Goal: Task Accomplishment & Management: Complete application form

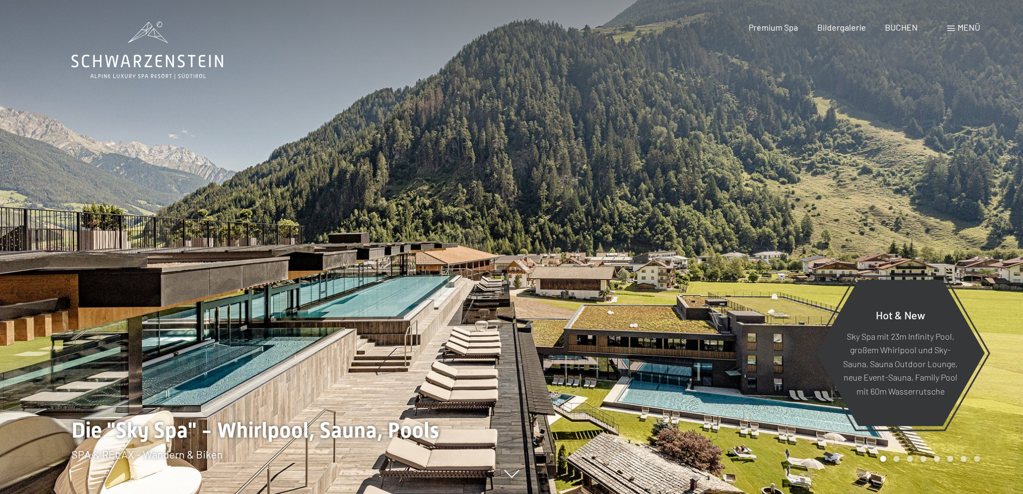
click at [968, 25] on span "Menü" at bounding box center [969, 27] width 23 height 10
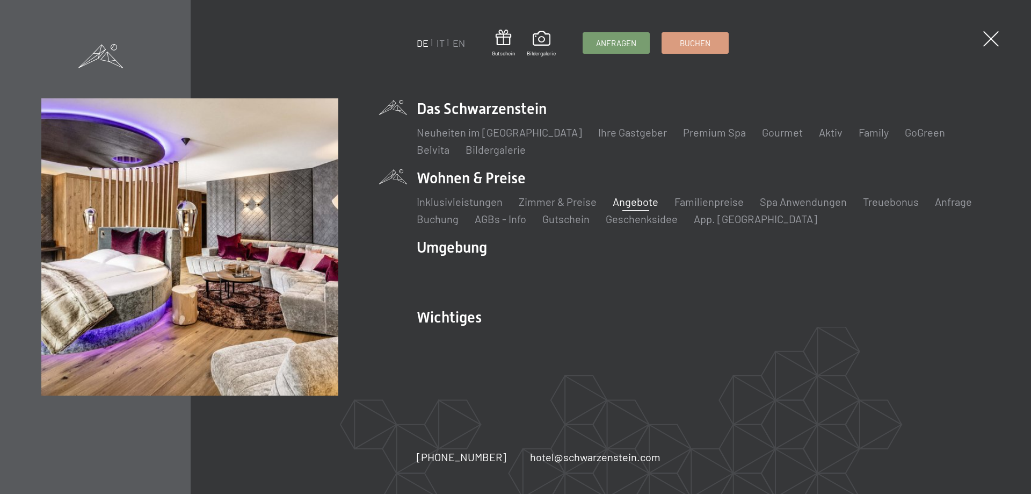
click at [636, 204] on link "Angebote" at bounding box center [636, 201] width 46 height 13
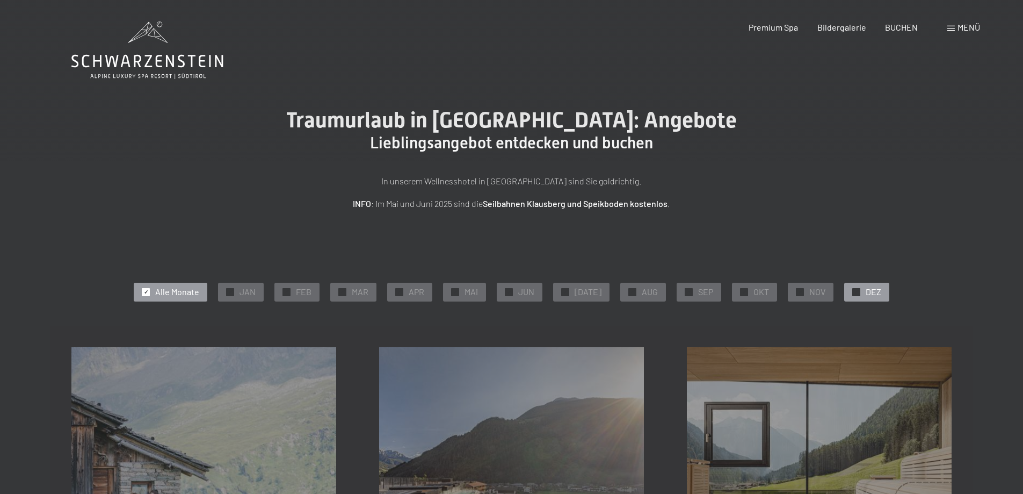
click at [854, 289] on span "✓" at bounding box center [856, 292] width 4 height 8
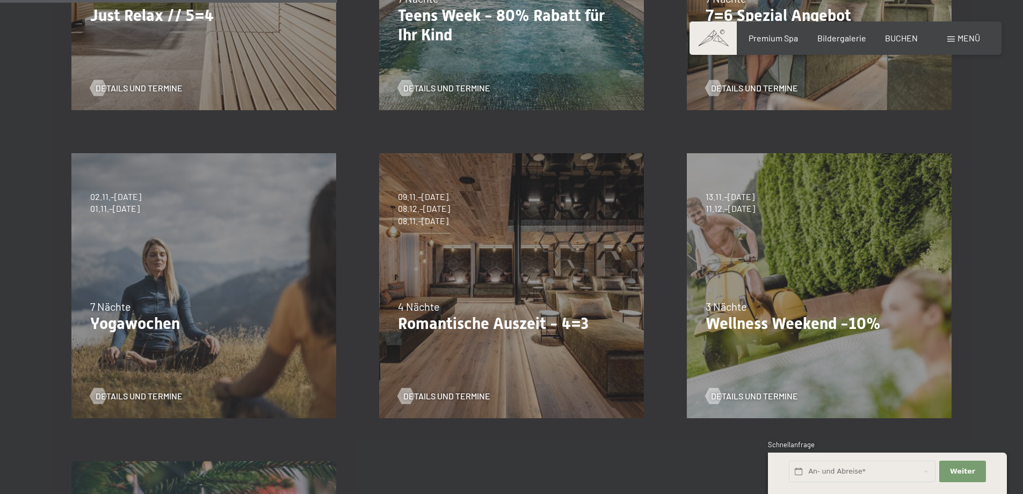
scroll to position [504, 0]
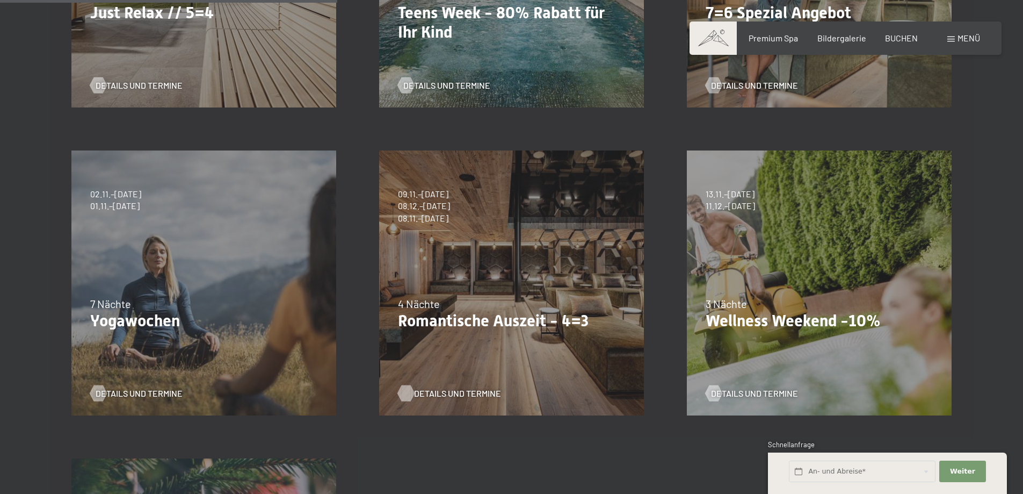
click at [451, 389] on span "Details und Termine" at bounding box center [457, 393] width 87 height 12
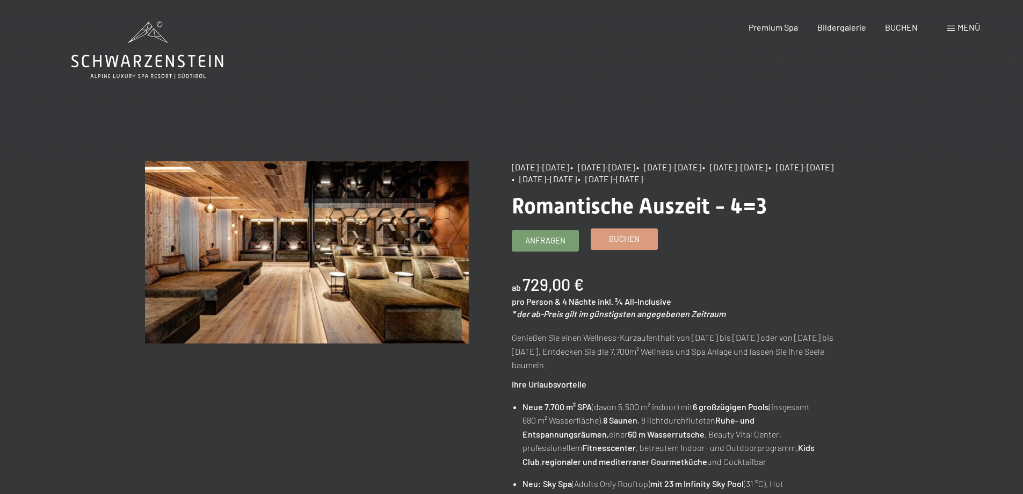
click at [635, 242] on span "Buchen" at bounding box center [624, 238] width 31 height 11
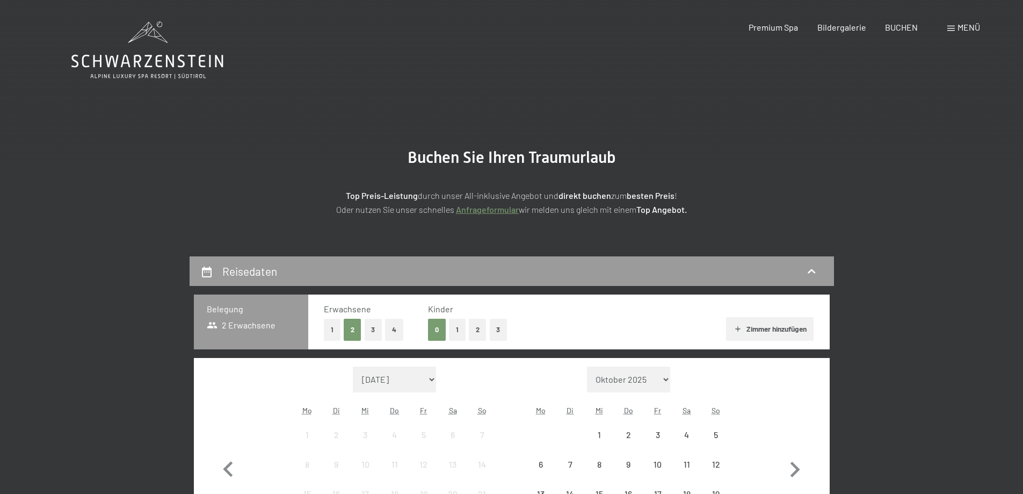
select select "[DATE]"
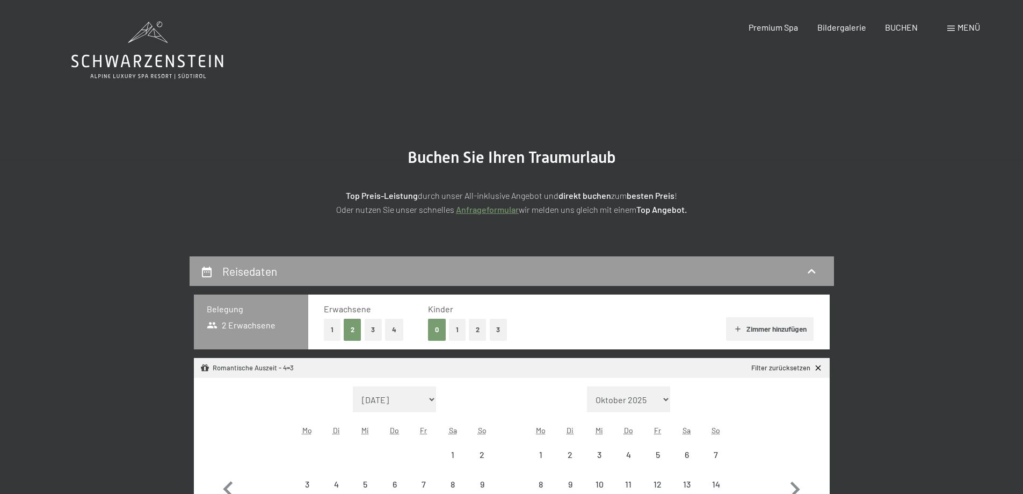
select select "2025-11-01"
select select "2025-12-01"
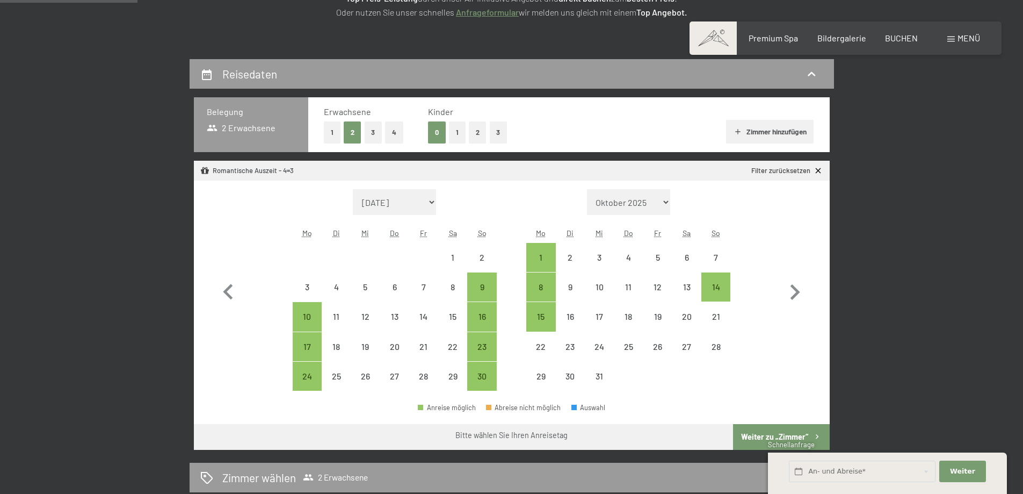
scroll to position [207, 0]
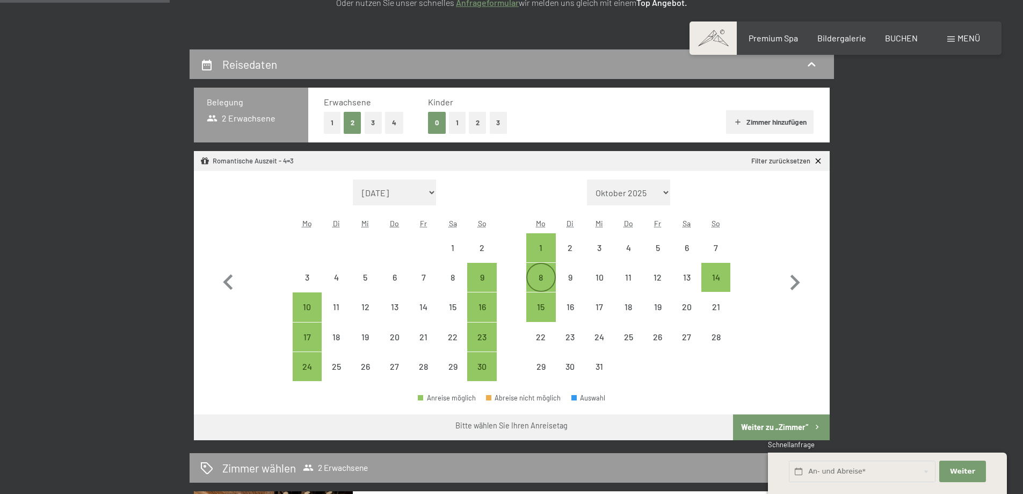
click at [542, 276] on div "8" at bounding box center [540, 286] width 27 height 27
select select "2025-11-01"
select select "2025-12-01"
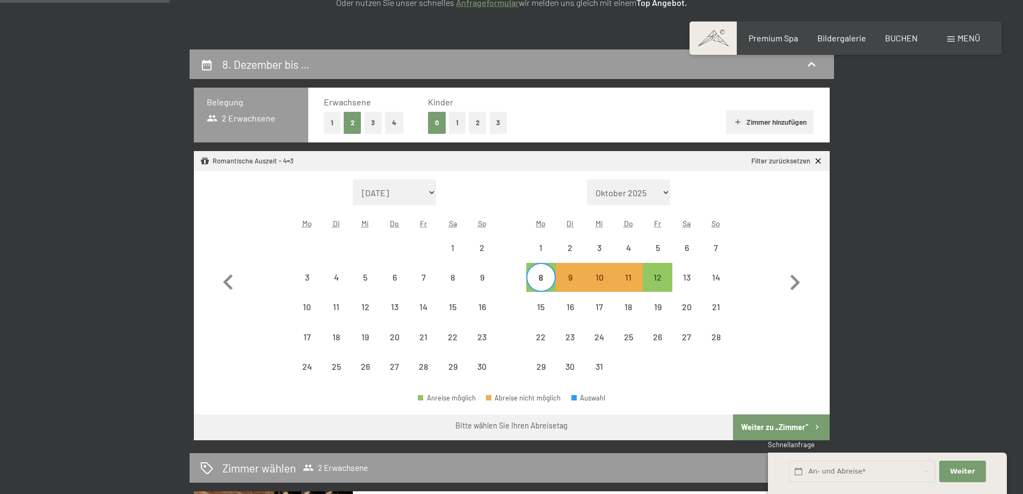
click at [787, 426] on button "Weiter zu „Zimmer“" at bounding box center [781, 427] width 96 height 26
select select "2025-11-01"
select select "2025-12-01"
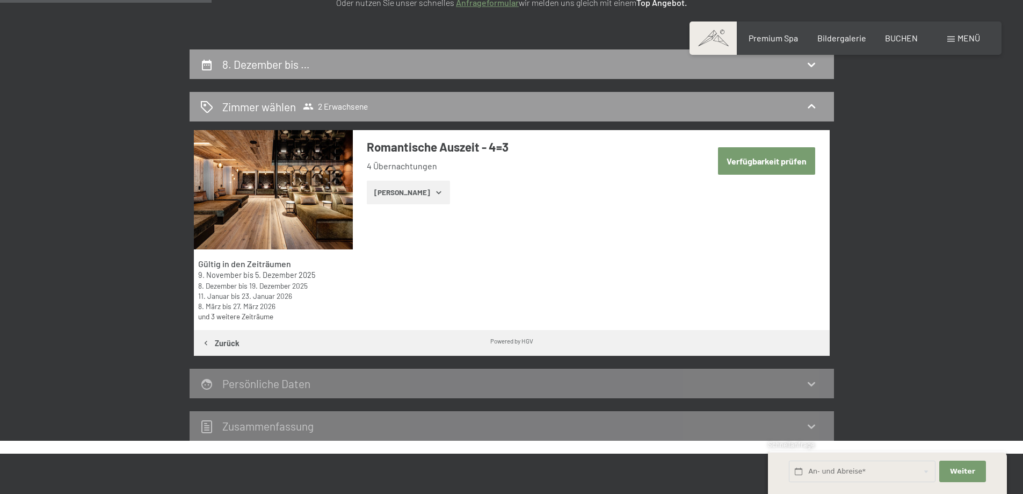
scroll to position [256, 0]
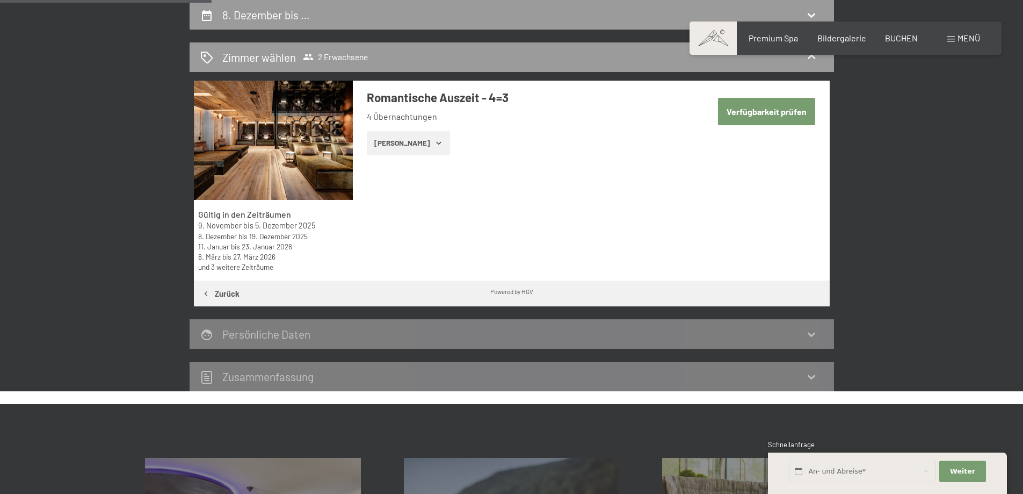
click at [787, 104] on button "Verfügbarkeit prüfen" at bounding box center [766, 111] width 97 height 27
select select "2025-11-01"
select select "2025-12-01"
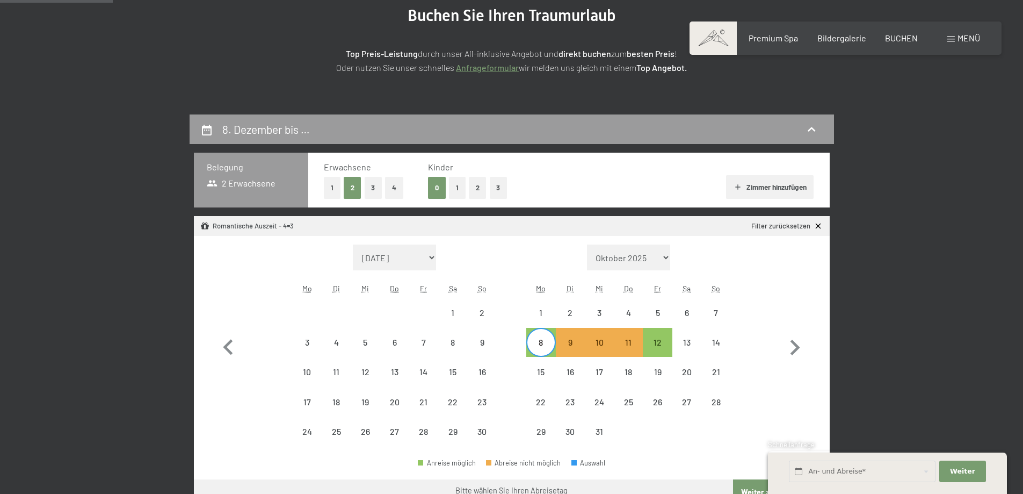
scroll to position [117, 0]
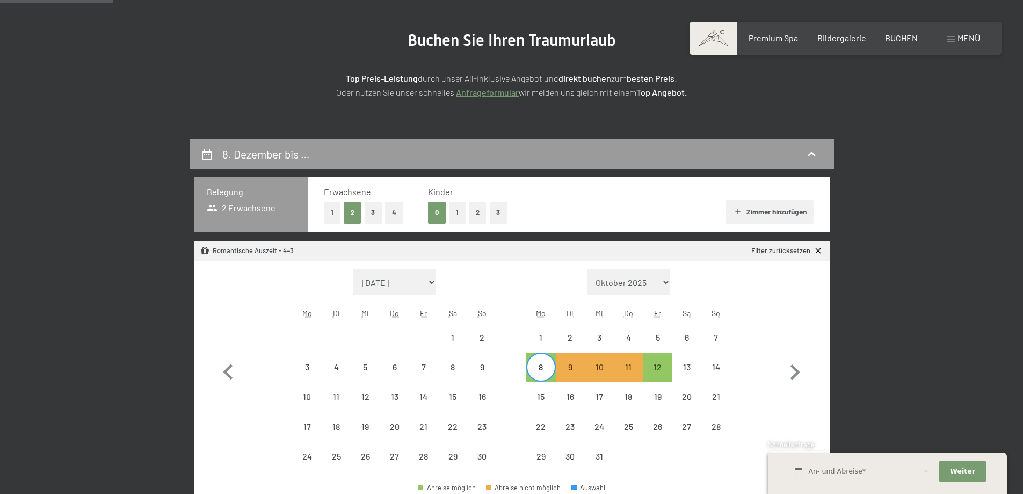
click at [372, 212] on button "3" at bounding box center [374, 212] width 18 height 22
select select "2025-11-01"
select select "2025-12-01"
select select "2025-11-01"
select select "2025-12-01"
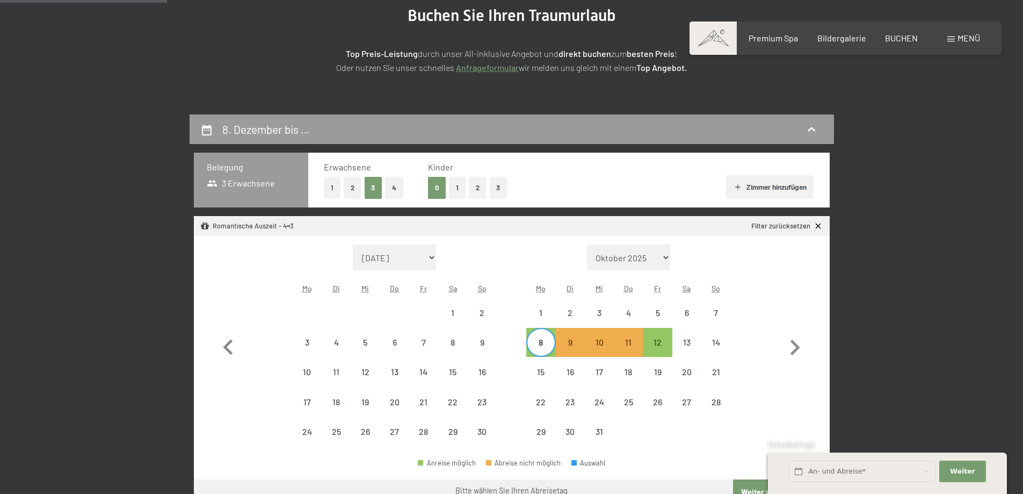
scroll to position [0, 0]
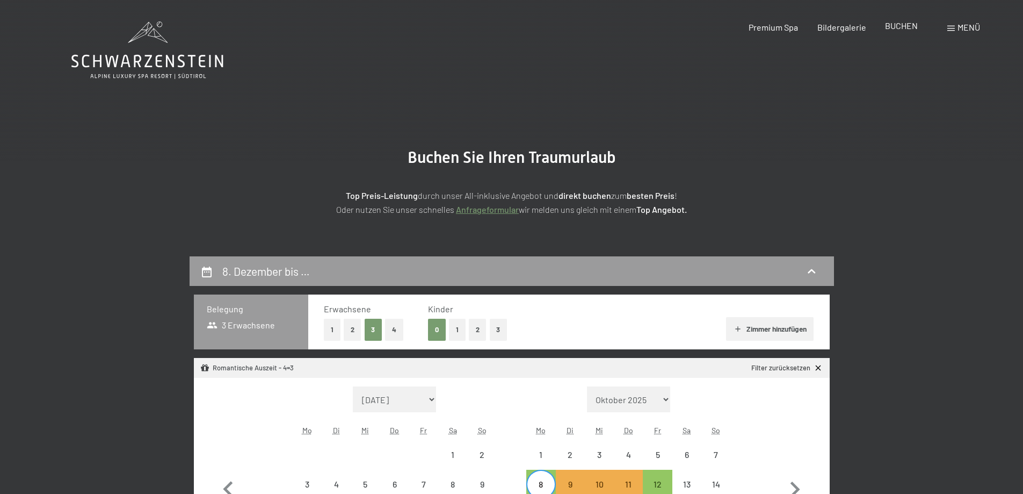
click at [908, 28] on span "BUCHEN" at bounding box center [901, 25] width 33 height 10
click at [332, 330] on button "1" at bounding box center [332, 329] width 17 height 22
select select "2025-11-01"
select select "2025-12-01"
select select "2025-11-01"
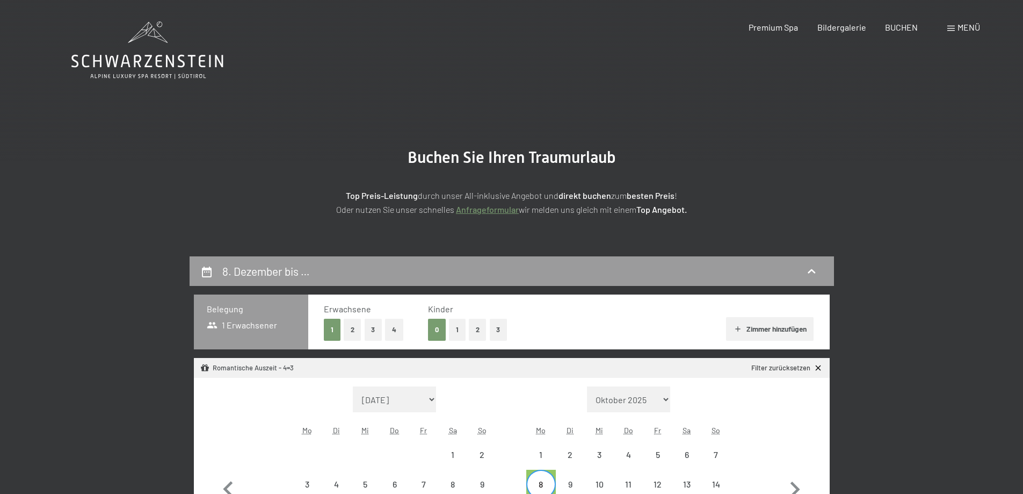
select select "2025-12-01"
click at [457, 331] on button "1" at bounding box center [457, 329] width 17 height 22
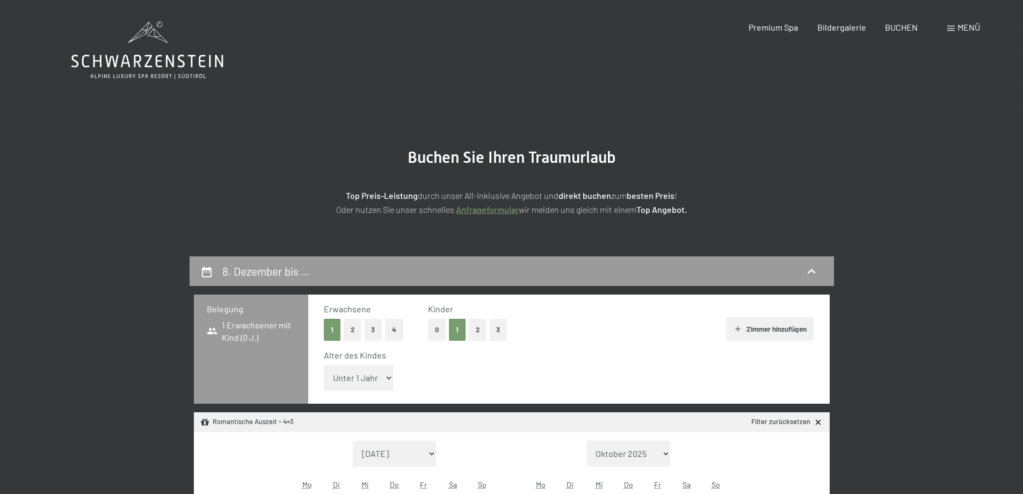
select select "2025-11-01"
select select "2025-12-01"
click at [388, 376] on select "Unter 1 Jahr 1 Jahr 2 Jahre 3 Jahre 4 Jahre 5 Jahre 6 Jahre 7 Jahre 8 Jahre 9 J…" at bounding box center [359, 378] width 70 height 26
select select "4"
click at [324, 365] on select "Unter 1 Jahr 1 Jahr 2 Jahre 3 Jahre 4 Jahre 5 Jahre 6 Jahre 7 Jahre 8 Jahre 9 J…" at bounding box center [359, 378] width 70 height 26
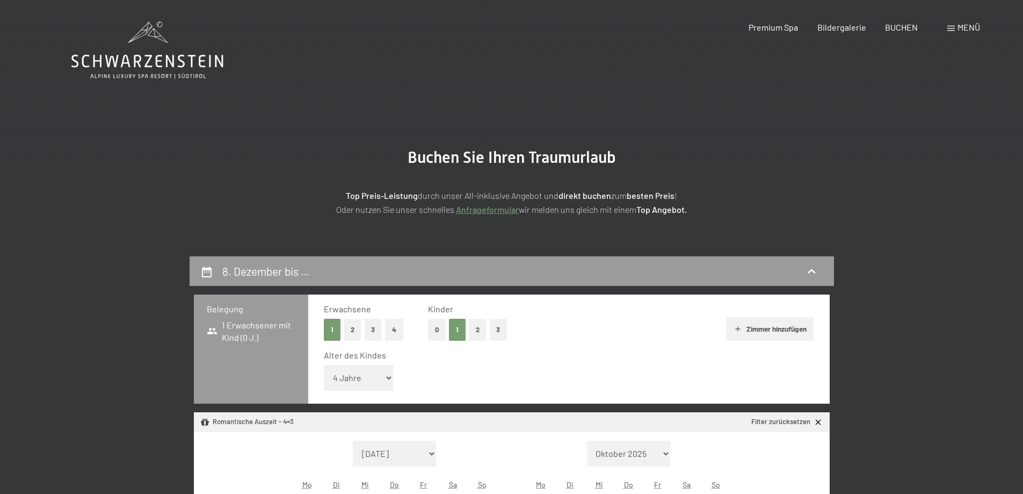
select select "2025-11-01"
select select "2025-12-01"
select select "2025-11-01"
select select "2025-12-01"
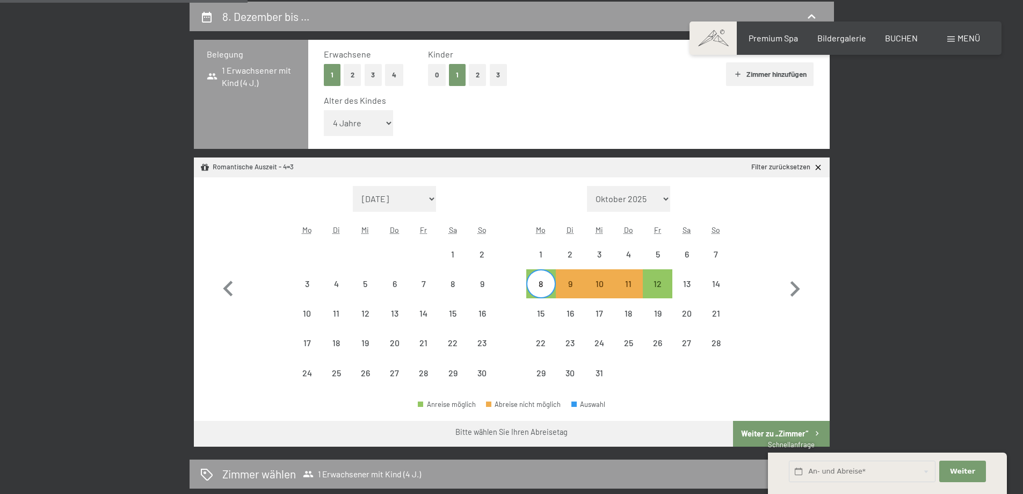
scroll to position [270, 0]
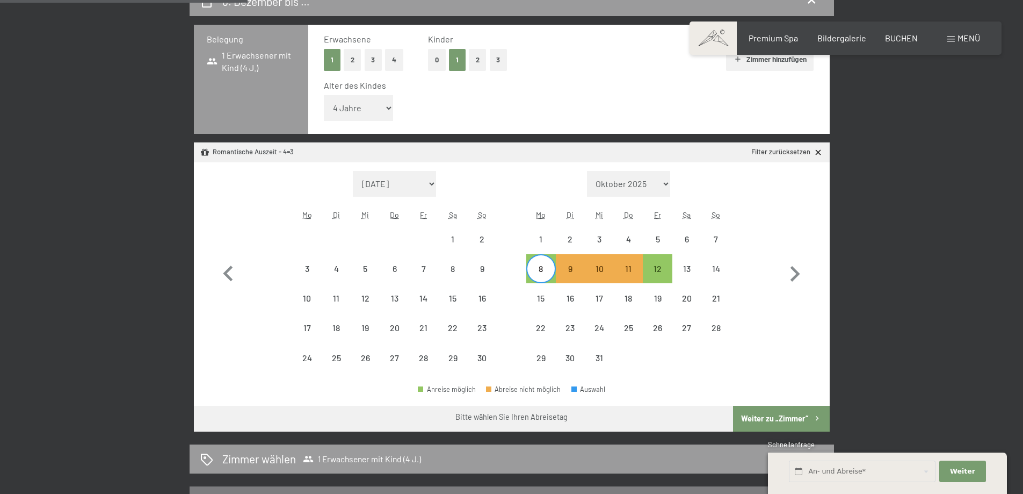
click at [779, 415] on button "Weiter zu „Zimmer“" at bounding box center [781, 418] width 96 height 26
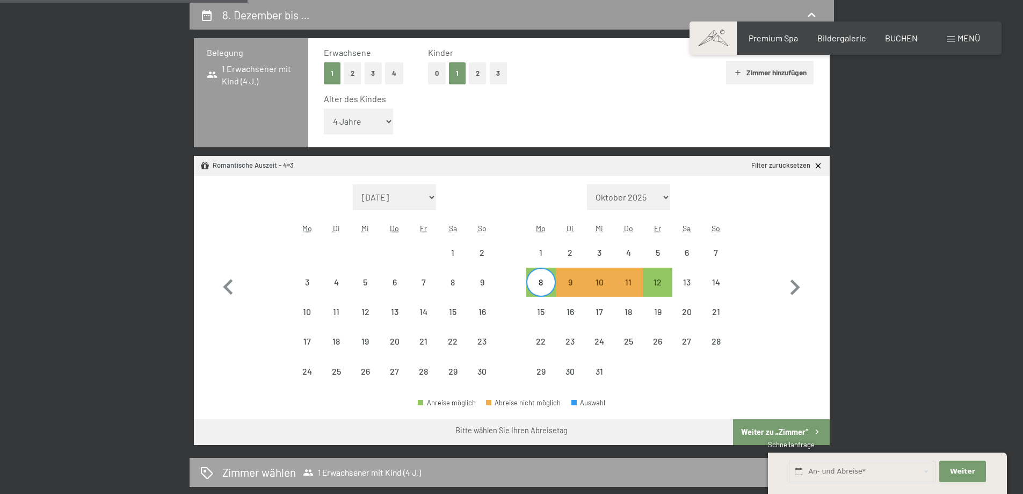
select select "2025-11-01"
select select "2025-12-01"
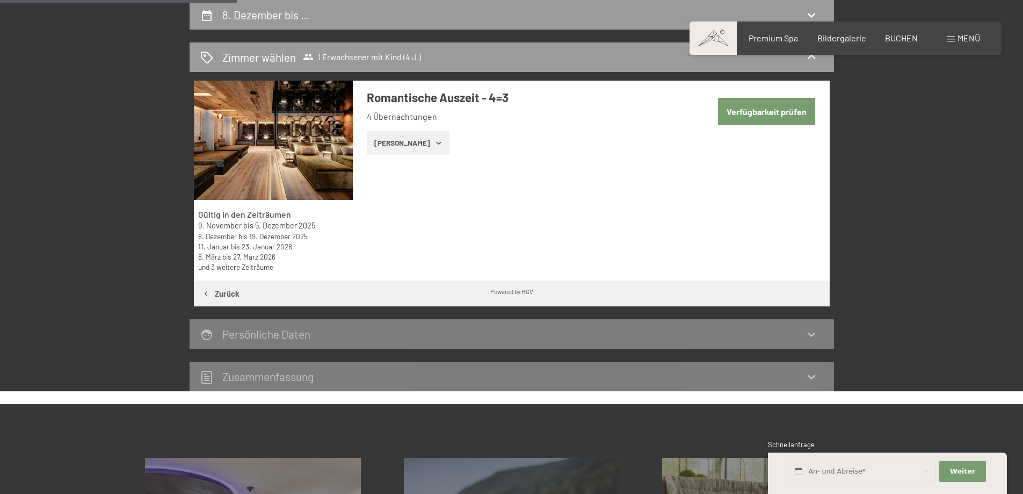
click at [786, 111] on button "Verfügbarkeit prüfen" at bounding box center [766, 111] width 97 height 27
select select "4"
select select "2025-11-01"
select select "2025-12-01"
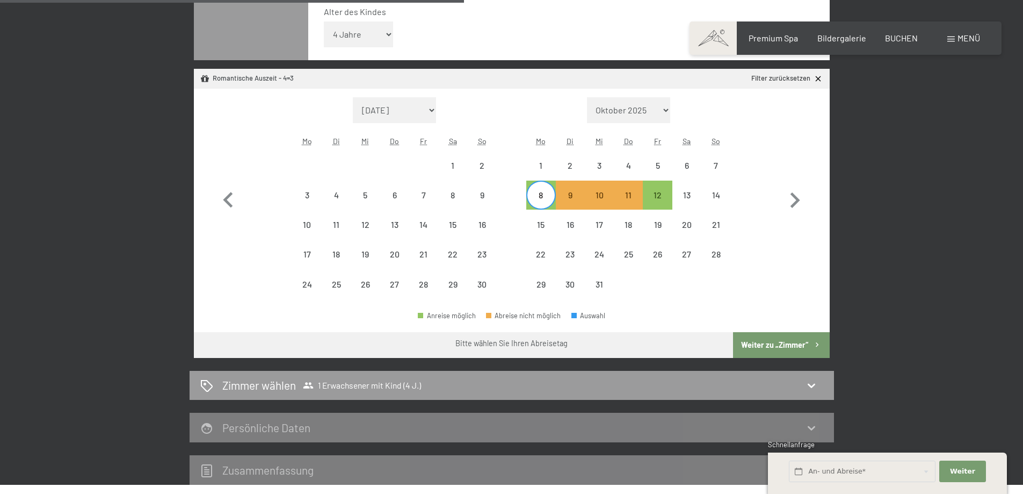
scroll to position [238, 0]
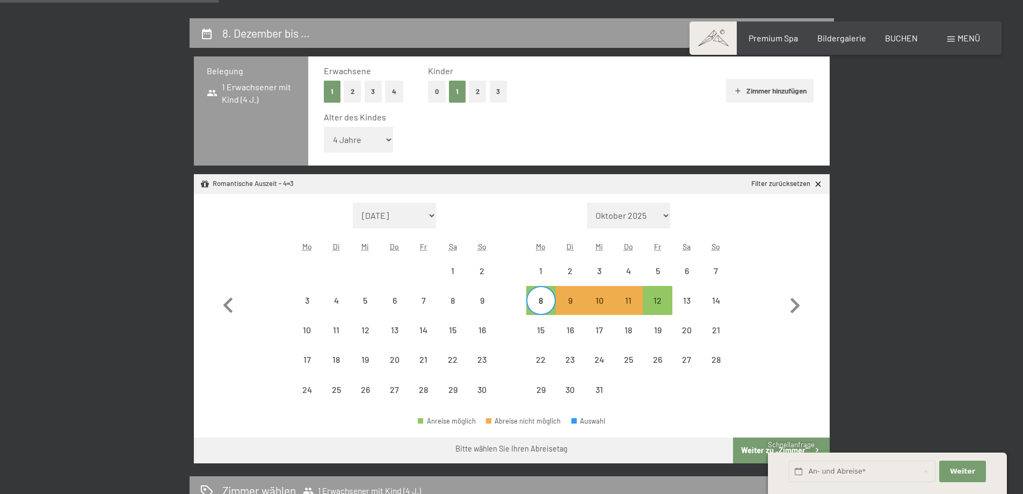
click at [353, 91] on button "2" at bounding box center [353, 92] width 18 height 22
select select "2025-11-01"
select select "2025-12-01"
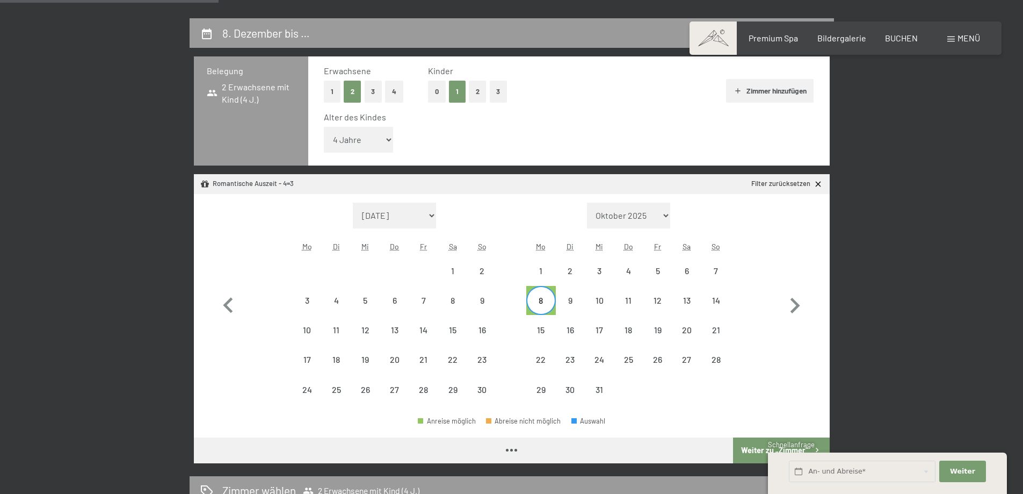
select select "2025-11-01"
select select "2025-12-01"
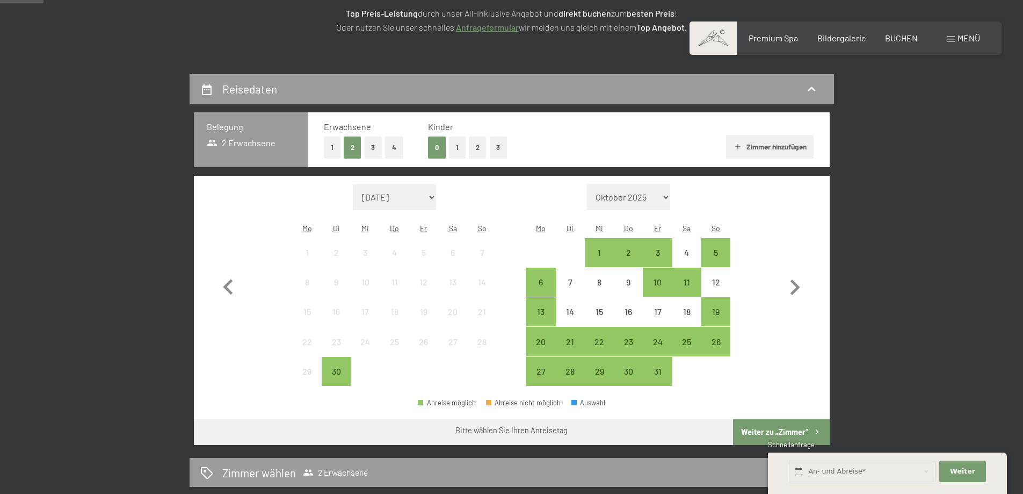
scroll to position [154, 0]
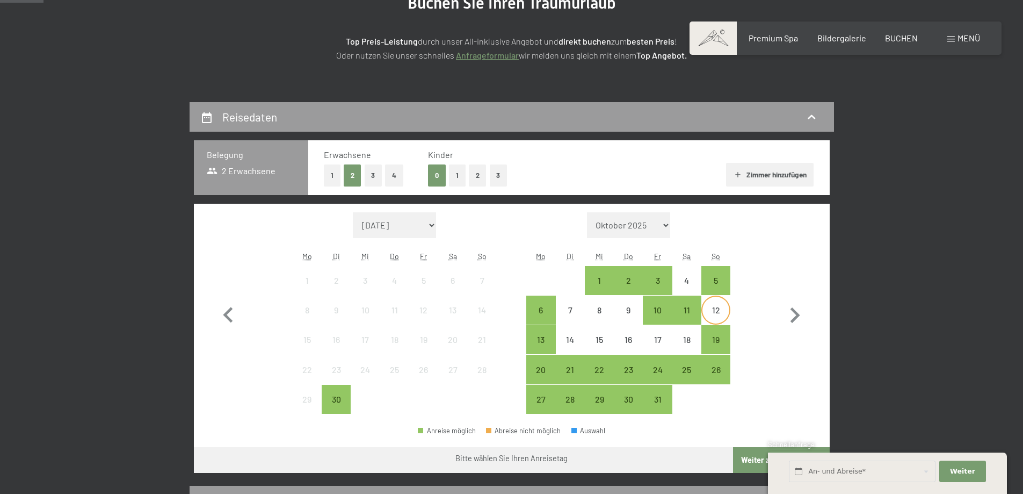
click at [716, 309] on div "12" at bounding box center [715, 319] width 27 height 27
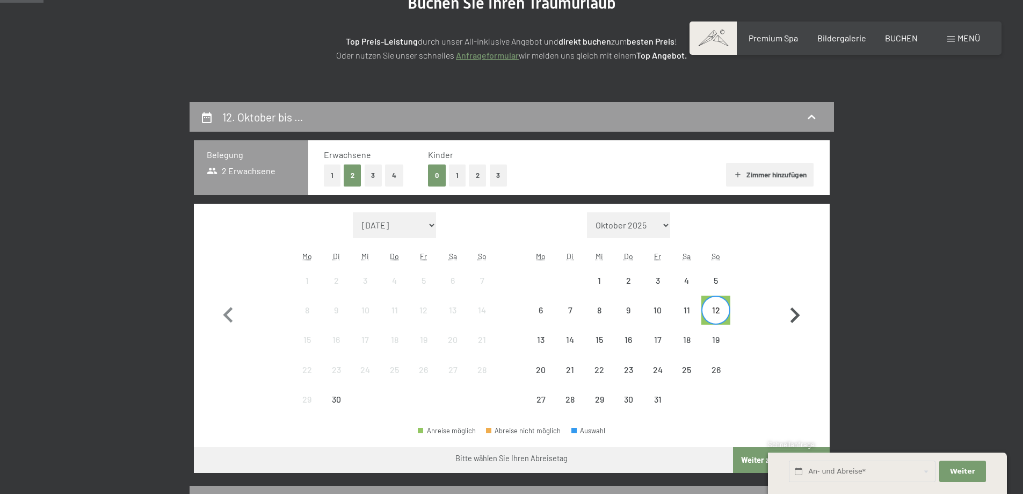
click at [797, 311] on icon "button" at bounding box center [794, 315] width 31 height 31
select select "2025-10-01"
select select "2025-11-01"
select select "2025-10-01"
select select "2025-11-01"
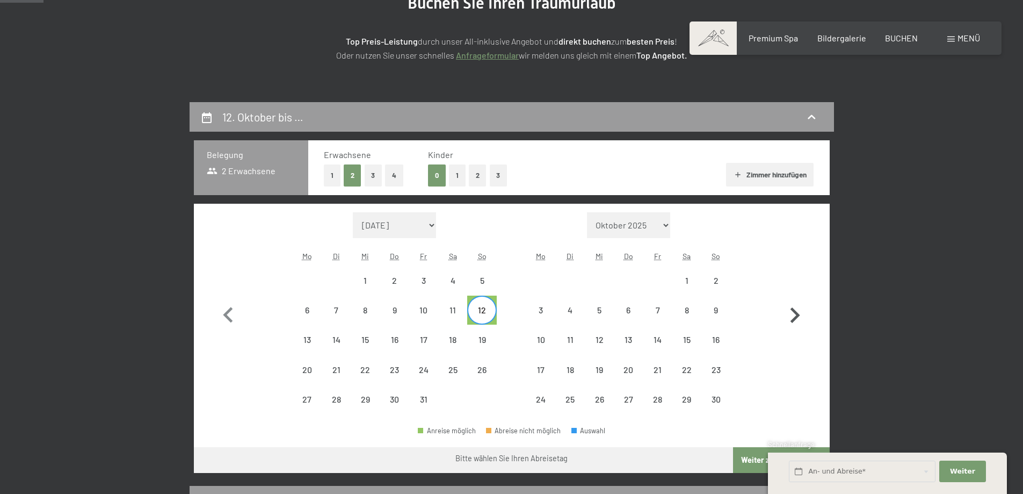
click at [794, 310] on icon "button" at bounding box center [796, 315] width 10 height 16
select select "2025-11-01"
select select "2025-12-01"
select select "2025-11-01"
select select "2025-12-01"
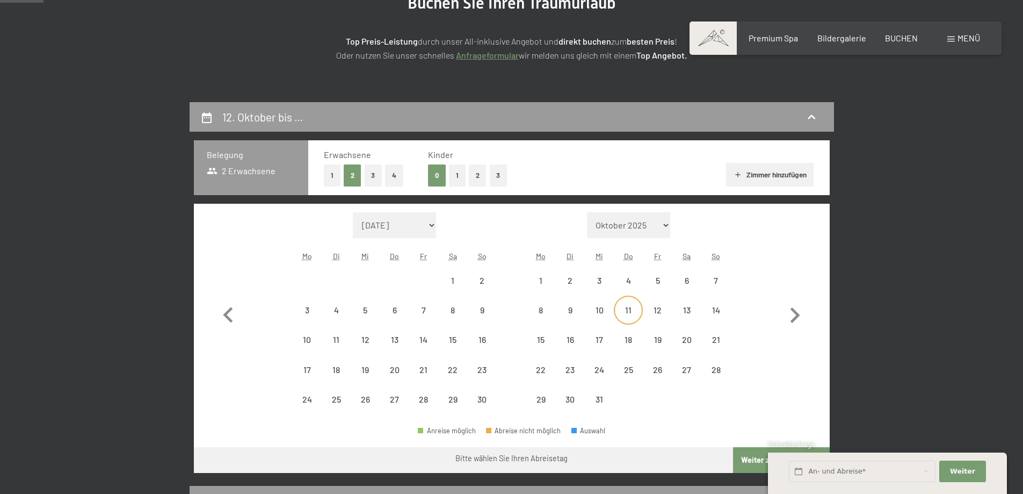
click at [629, 315] on div "11" at bounding box center [628, 319] width 27 height 27
select select "2025-11-01"
select select "2025-12-01"
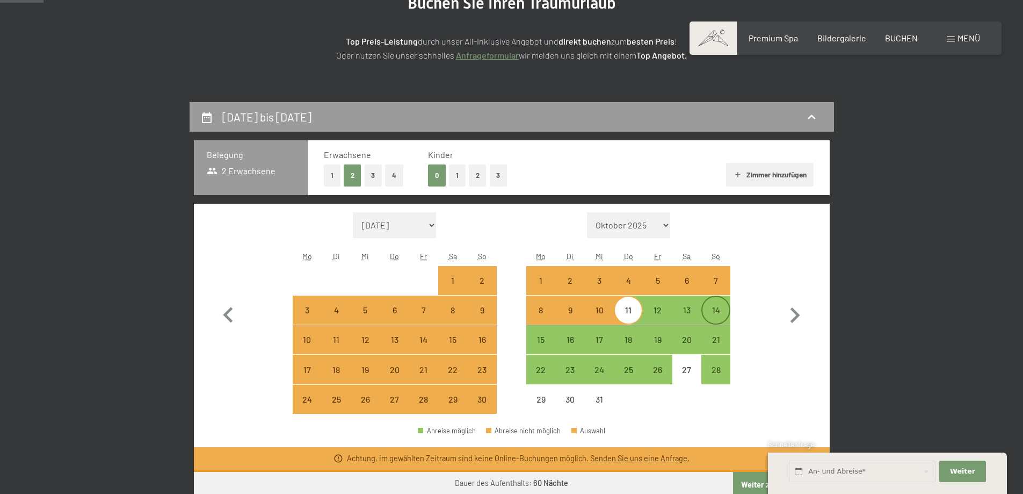
click at [719, 308] on div "14" at bounding box center [715, 319] width 27 height 27
select select "2025-11-01"
select select "2025-12-01"
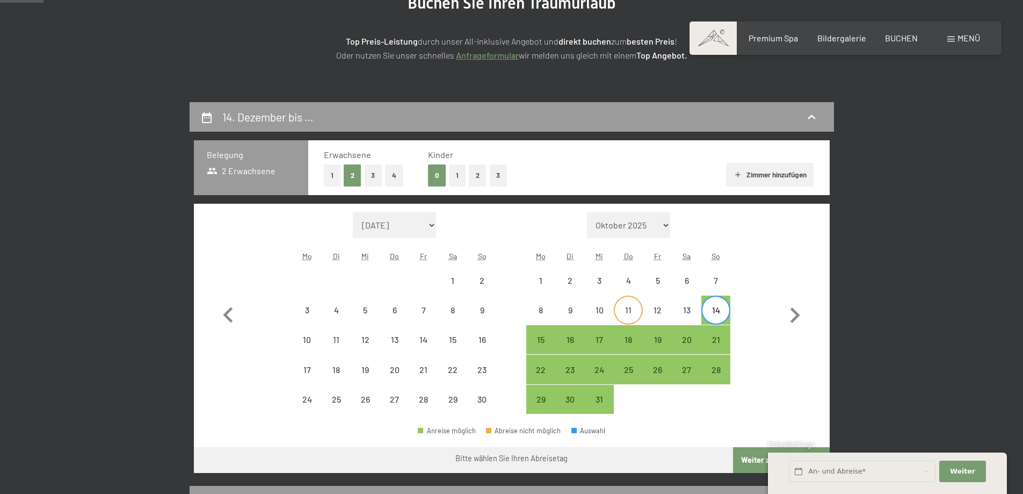
click at [627, 313] on div "11" at bounding box center [628, 319] width 27 height 27
select select "2025-11-01"
select select "2025-12-01"
click at [717, 307] on div "14" at bounding box center [715, 319] width 27 height 27
select select "2025-11-01"
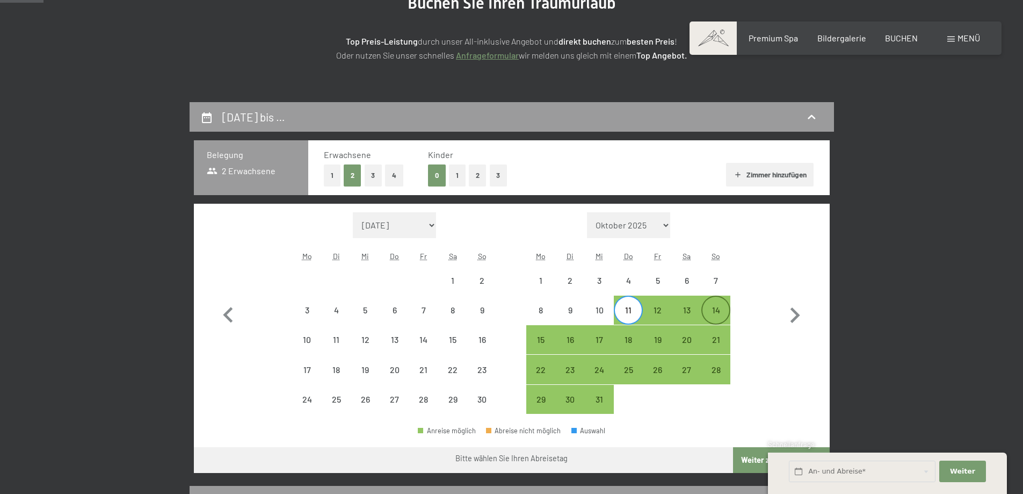
select select "2025-12-01"
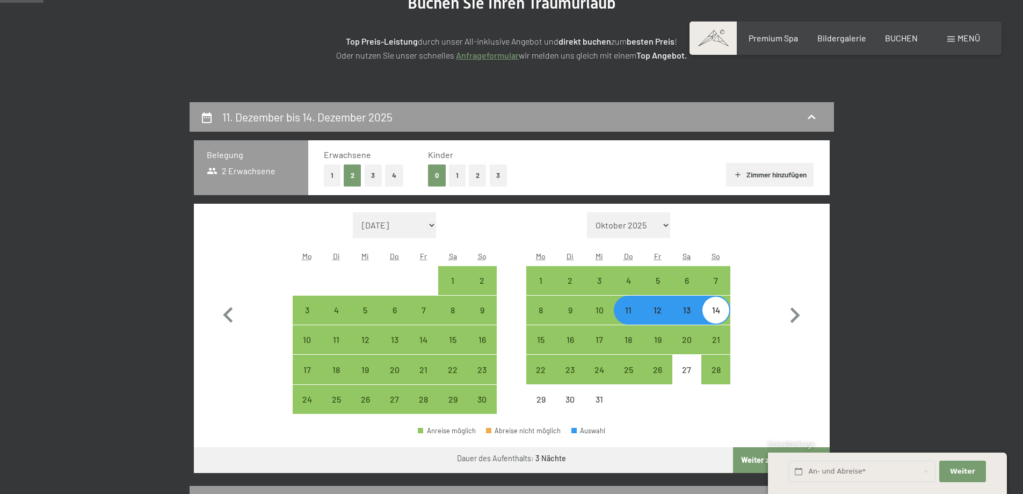
click at [752, 460] on button "Weiter zu „Zimmer“" at bounding box center [781, 460] width 96 height 26
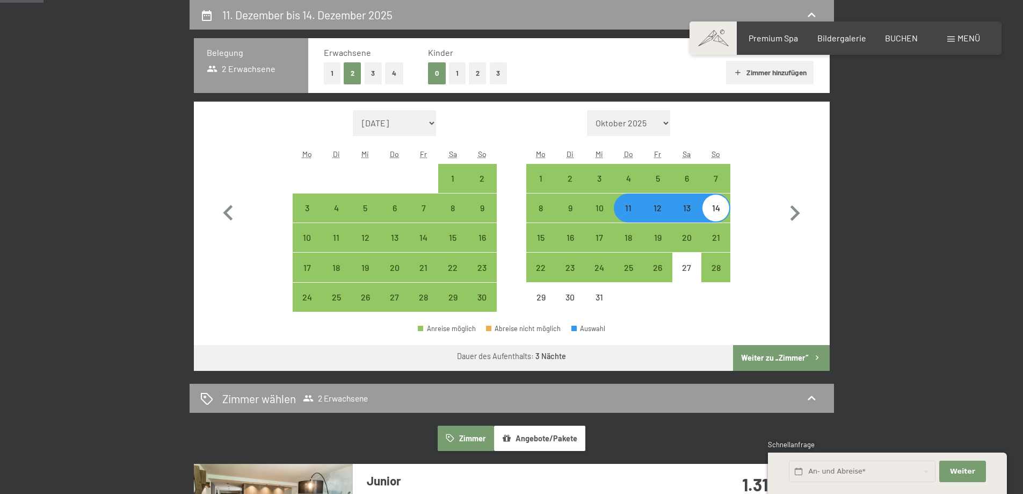
select select "2025-11-01"
select select "2025-12-01"
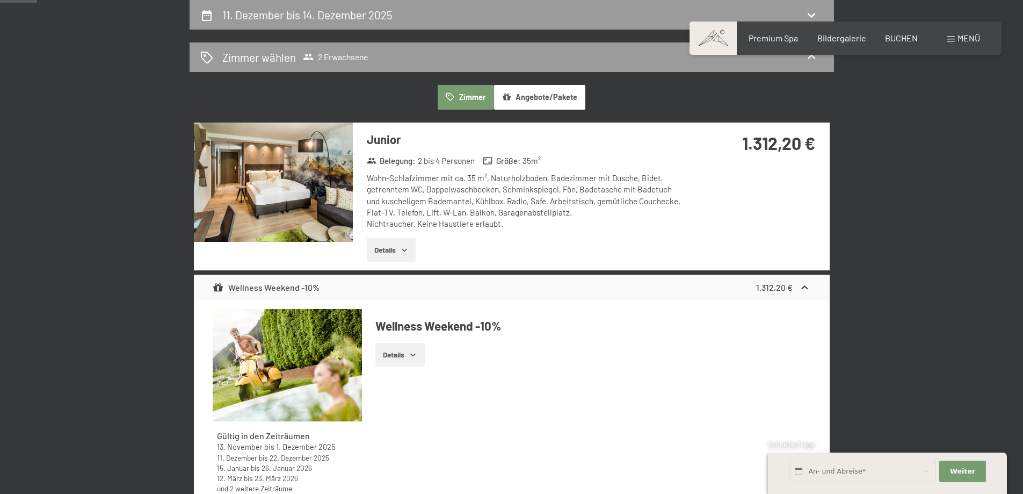
scroll to position [0, 0]
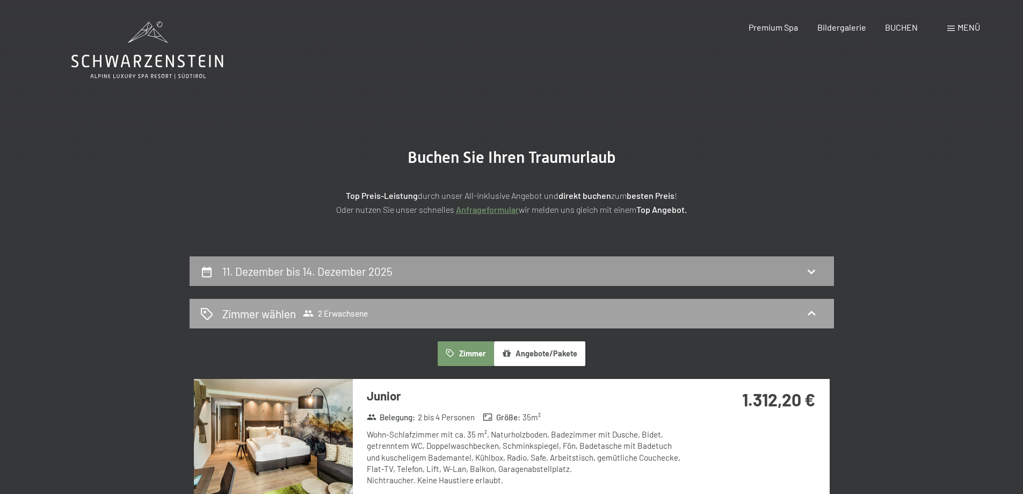
click at [286, 311] on h2 "Zimmer wählen" at bounding box center [259, 314] width 74 height 16
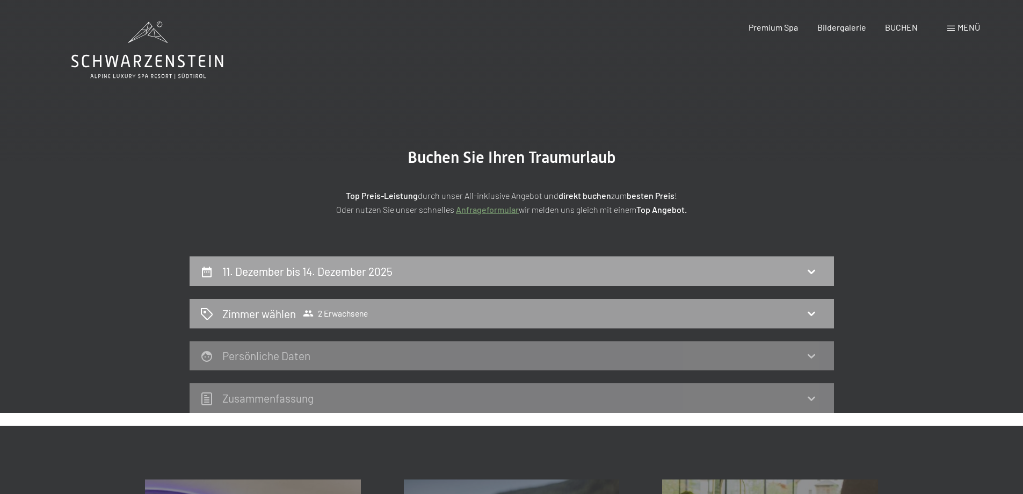
click at [285, 269] on h2 "11. Dezember bis 14. Dezember 2025" at bounding box center [307, 270] width 170 height 13
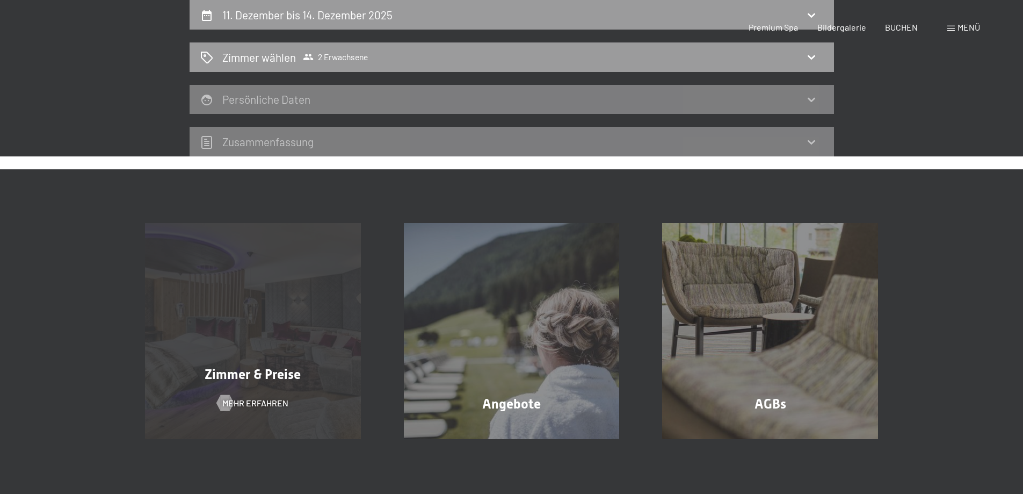
select select "2025-11-01"
select select "2025-12-01"
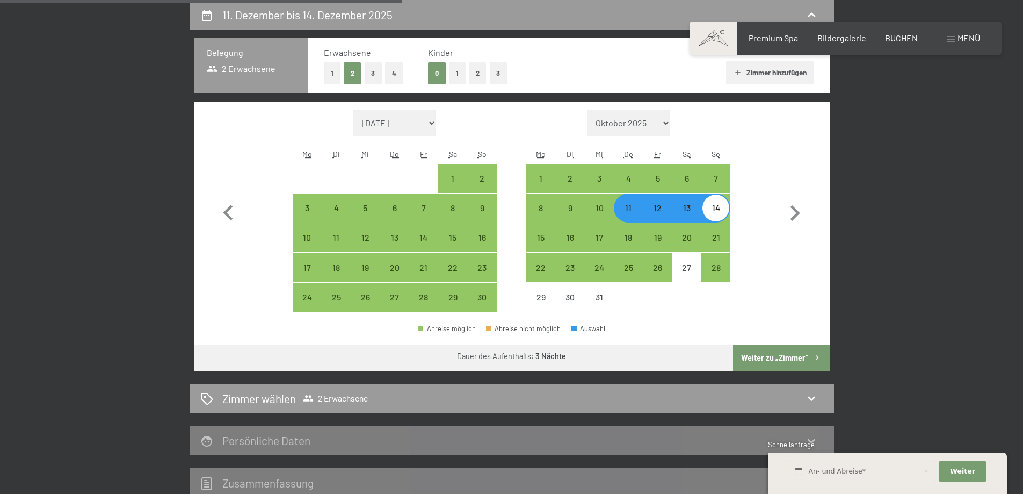
click at [479, 75] on button "2" at bounding box center [478, 73] width 18 height 22
select select "2025-11-01"
select select "2025-12-01"
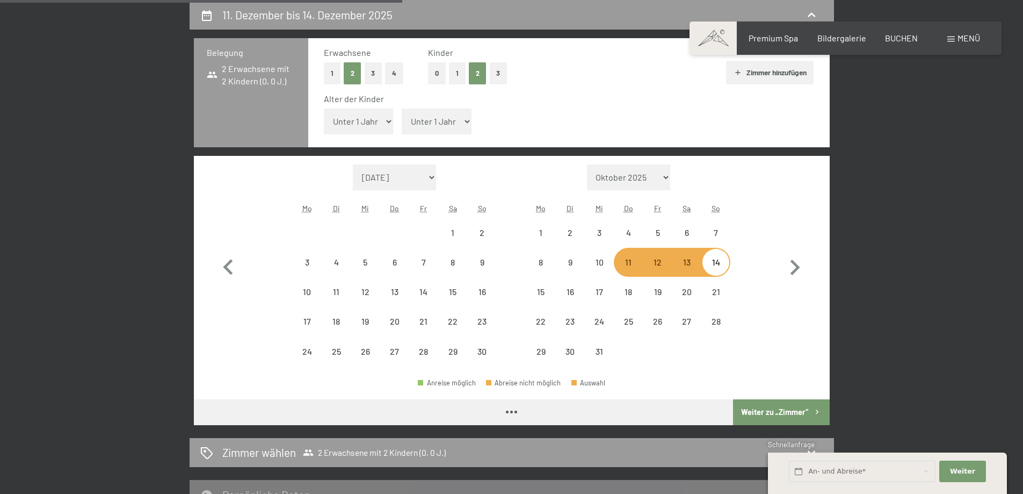
select select "2025-11-01"
select select "2025-12-01"
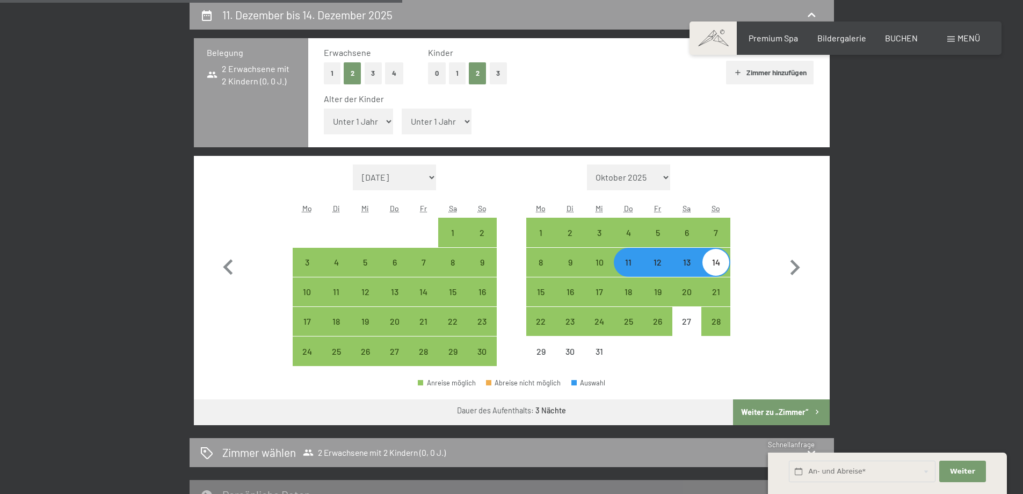
click at [388, 124] on select "Unter 1 Jahr 1 Jahr 2 Jahre 3 Jahre 4 Jahre 5 Jahre 6 Jahre 7 Jahre 8 Jahre 9 J…" at bounding box center [359, 121] width 70 height 26
select select "2"
click at [324, 108] on select "Unter 1 Jahr 1 Jahr 2 Jahre 3 Jahre 4 Jahre 5 Jahre 6 Jahre 7 Jahre 8 Jahre 9 J…" at bounding box center [359, 121] width 70 height 26
select select "2025-11-01"
select select "2025-12-01"
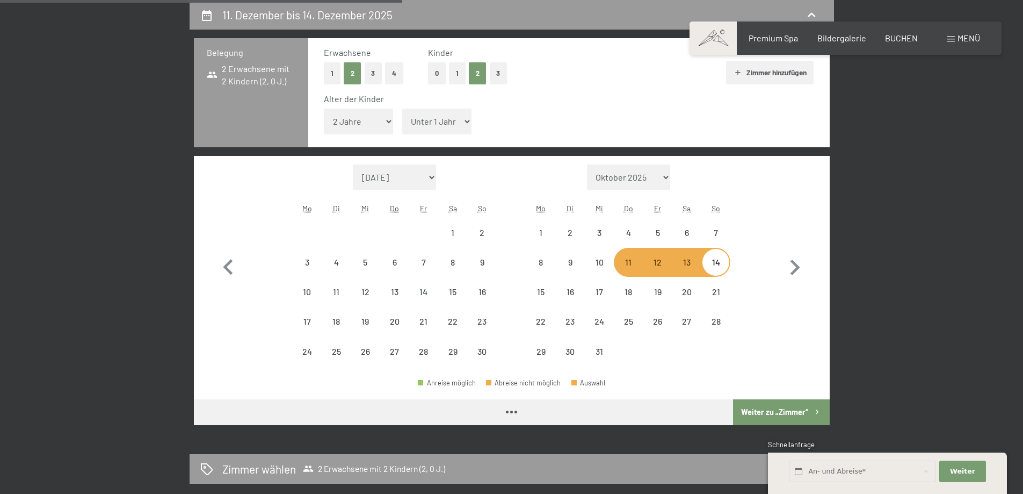
select select "2025-11-01"
select select "2025-12-01"
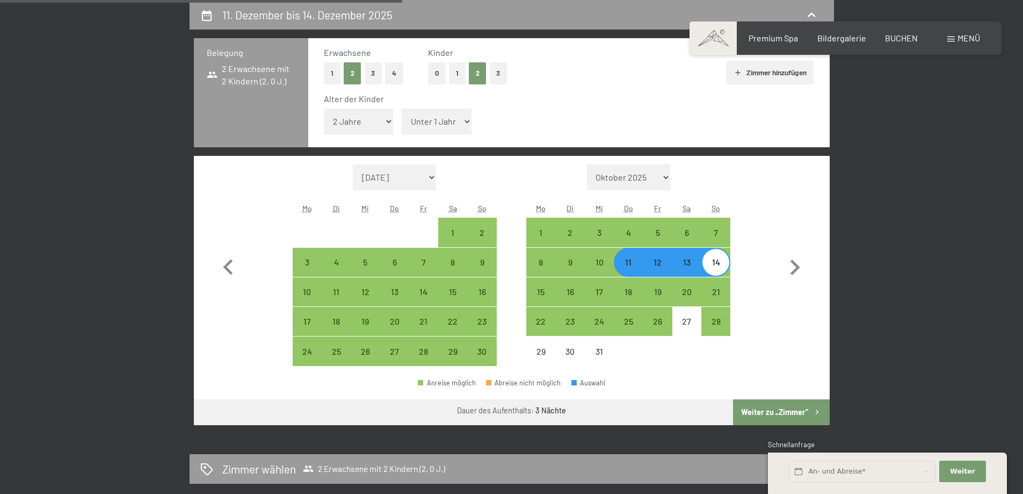
click at [468, 121] on select "Unter 1 Jahr 1 Jahr 2 Jahre 3 Jahre 4 Jahre 5 Jahre 6 Jahre 7 Jahre 8 Jahre 9 J…" at bounding box center [437, 121] width 70 height 26
select select "4"
click at [402, 108] on select "Unter 1 Jahr 1 Jahr 2 Jahre 3 Jahre 4 Jahre 5 Jahre 6 Jahre 7 Jahre 8 Jahre 9 J…" at bounding box center [437, 121] width 70 height 26
select select "2025-11-01"
select select "2025-12-01"
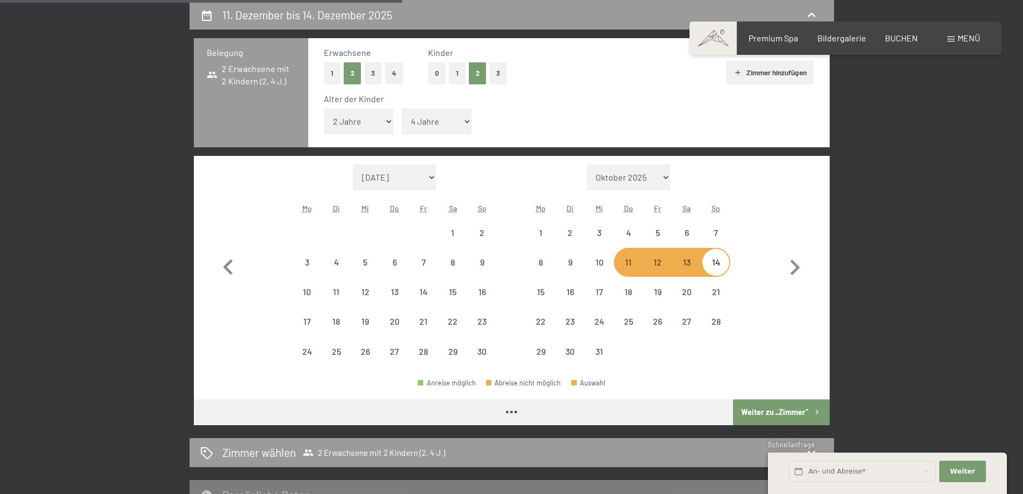
select select "2025-11-01"
select select "2025-12-01"
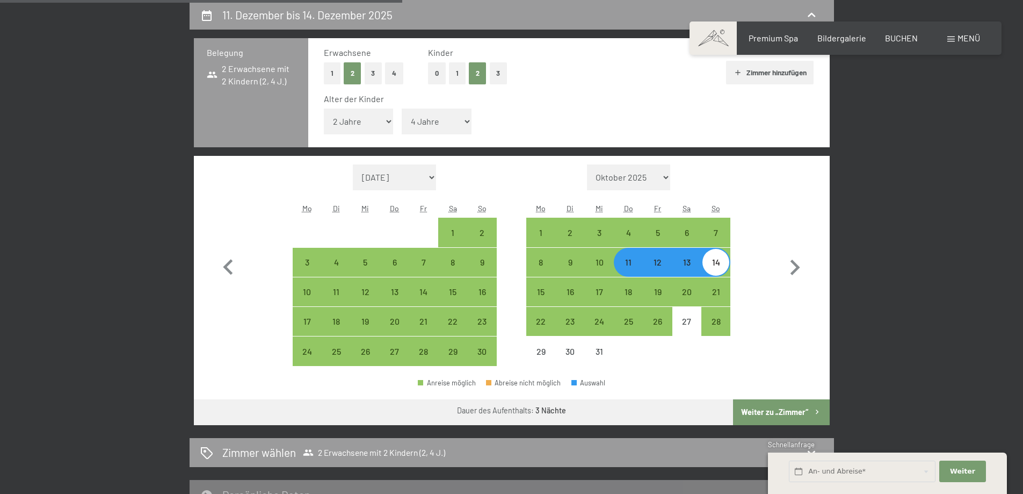
click at [799, 409] on button "Weiter zu „Zimmer“" at bounding box center [781, 412] width 96 height 26
select select "2025-11-01"
select select "2025-12-01"
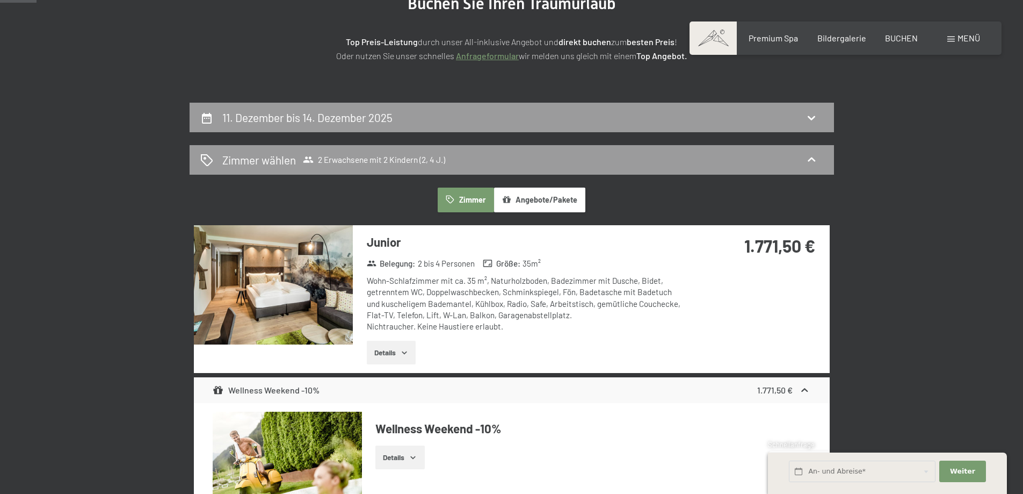
scroll to position [0, 0]
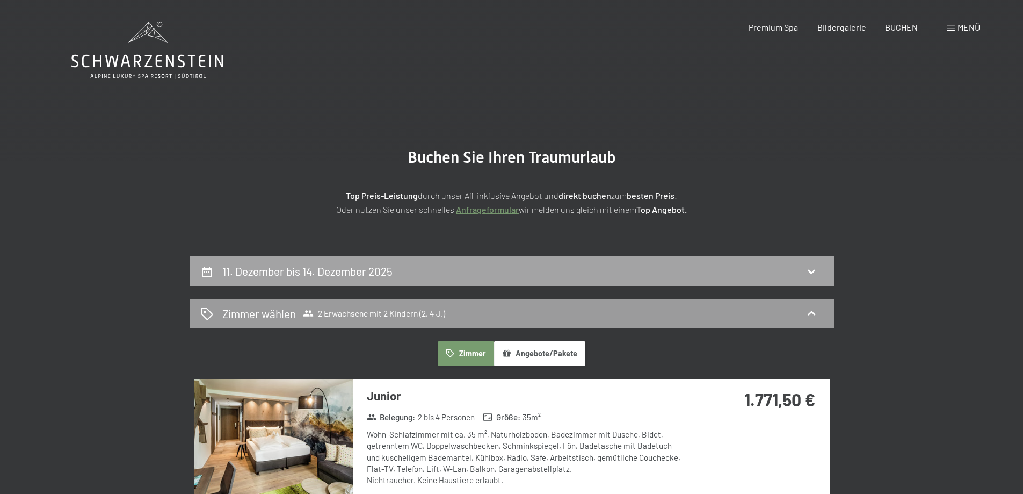
click at [315, 262] on div "11. Dezember bis 14. Dezember 2025" at bounding box center [512, 271] width 644 height 30
select select "2"
select select "4"
select select "2025-11-01"
select select "2025-12-01"
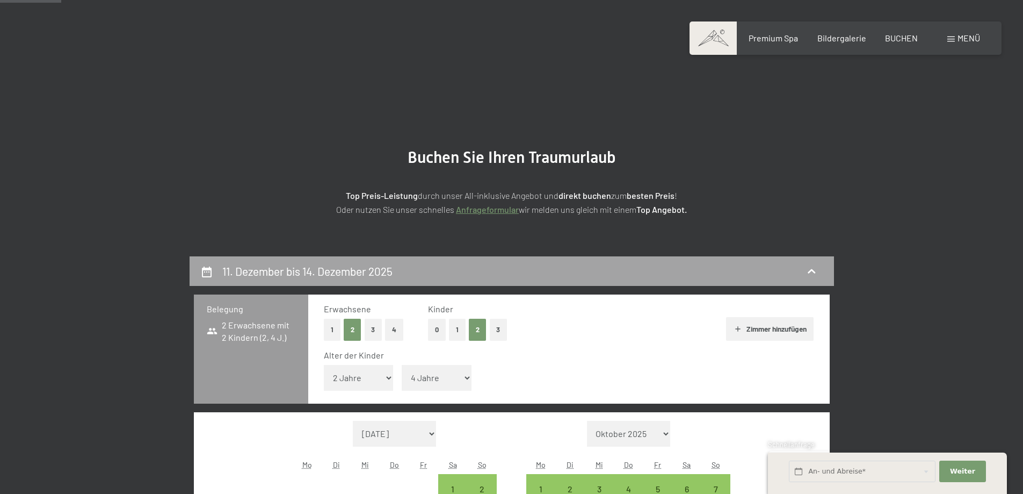
scroll to position [256, 0]
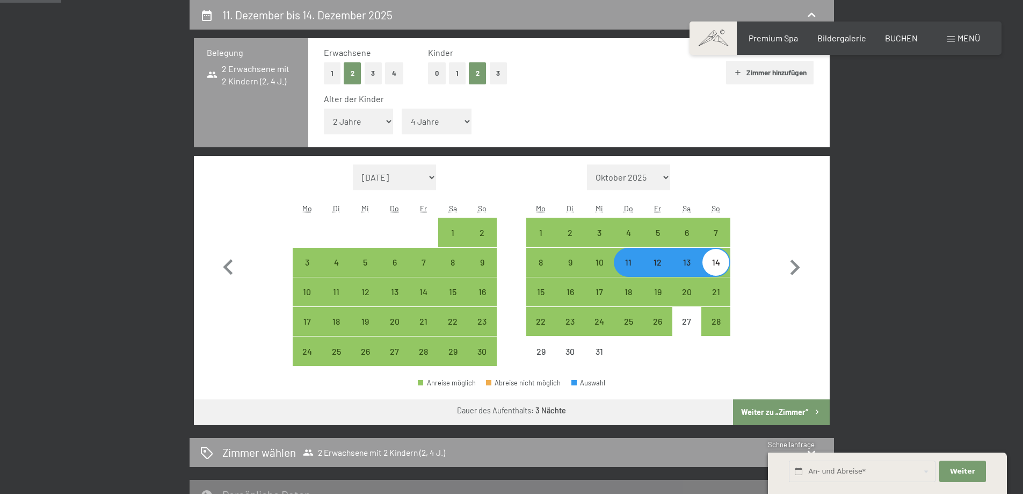
click at [458, 74] on button "1" at bounding box center [457, 73] width 17 height 22
select select "0"
select select "2025-11-01"
select select "2025-12-01"
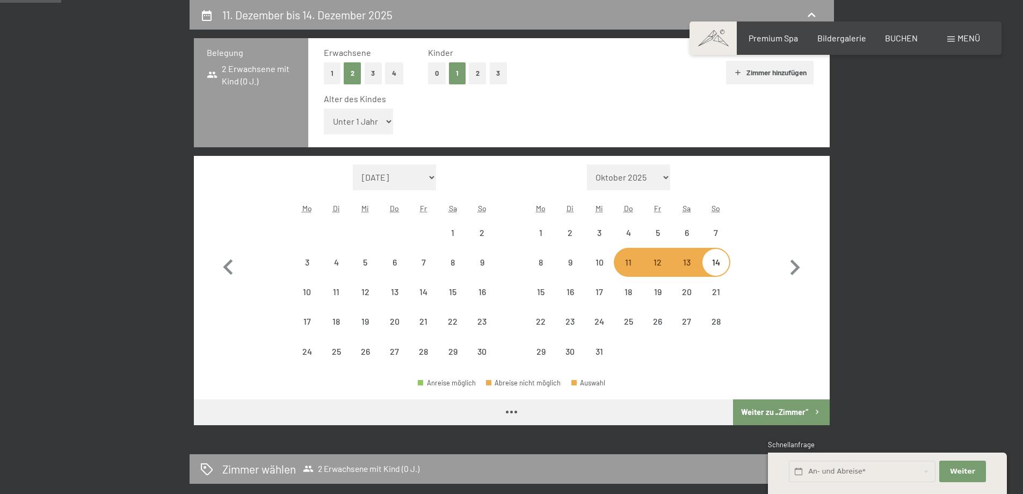
select select "2025-11-01"
select select "2025-12-01"
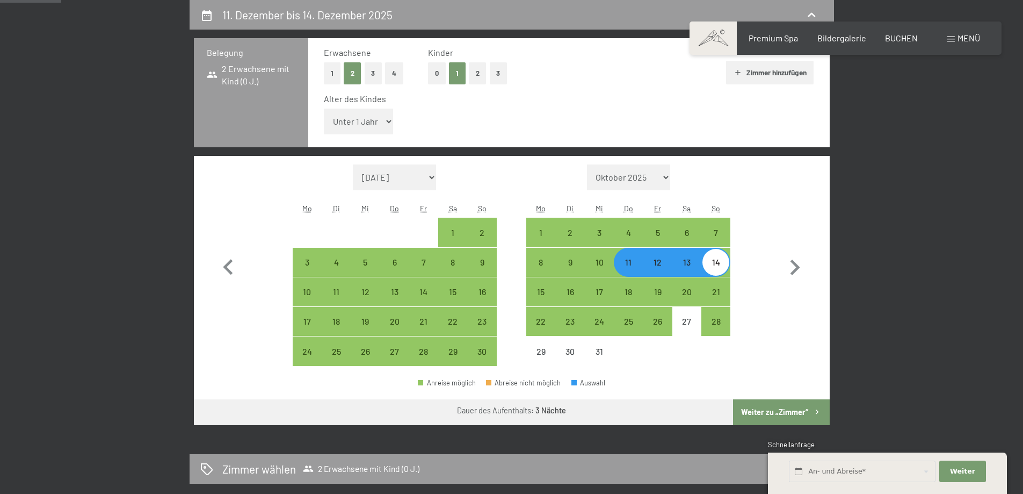
click at [388, 121] on select "Unter 1 Jahr 1 Jahr 2 Jahre 3 Jahre 4 Jahre 5 Jahre 6 Jahre 7 Jahre 8 Jahre 9 J…" at bounding box center [359, 121] width 70 height 26
select select "4"
click at [324, 108] on select "Unter 1 Jahr 1 Jahr 2 Jahre 3 Jahre 4 Jahre 5 Jahre 6 Jahre 7 Jahre 8 Jahre 9 J…" at bounding box center [359, 121] width 70 height 26
select select "2025-11-01"
select select "2025-12-01"
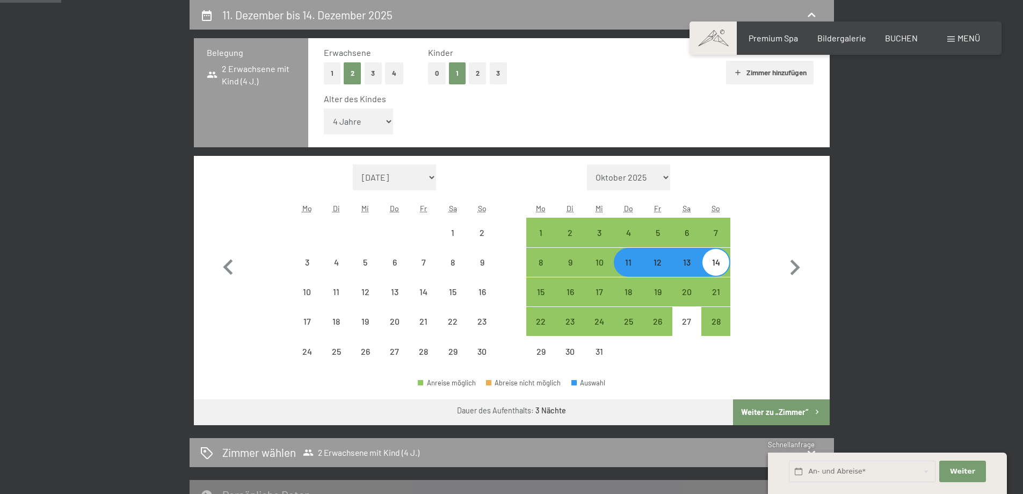
select select "2025-11-01"
select select "2025-12-01"
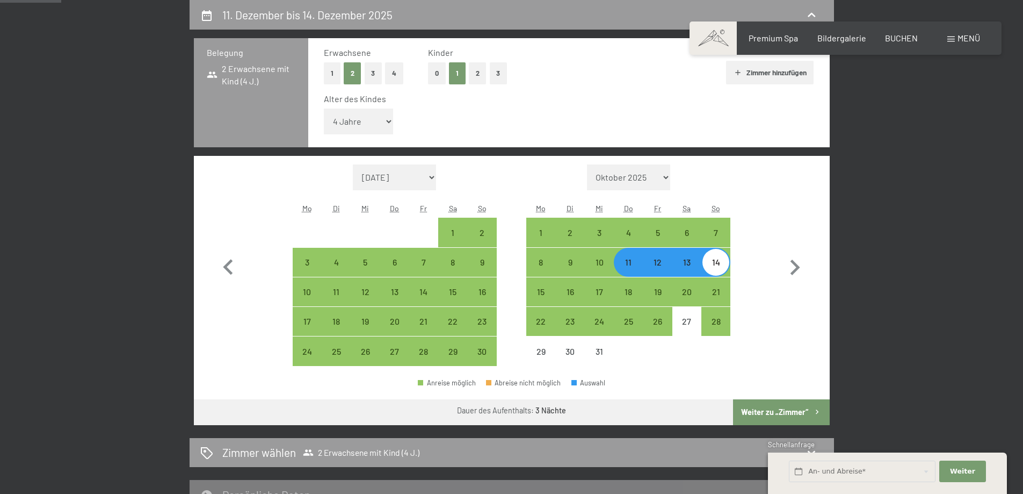
click at [770, 410] on button "Weiter zu „Zimmer“" at bounding box center [781, 412] width 96 height 26
select select "2025-11-01"
select select "2025-12-01"
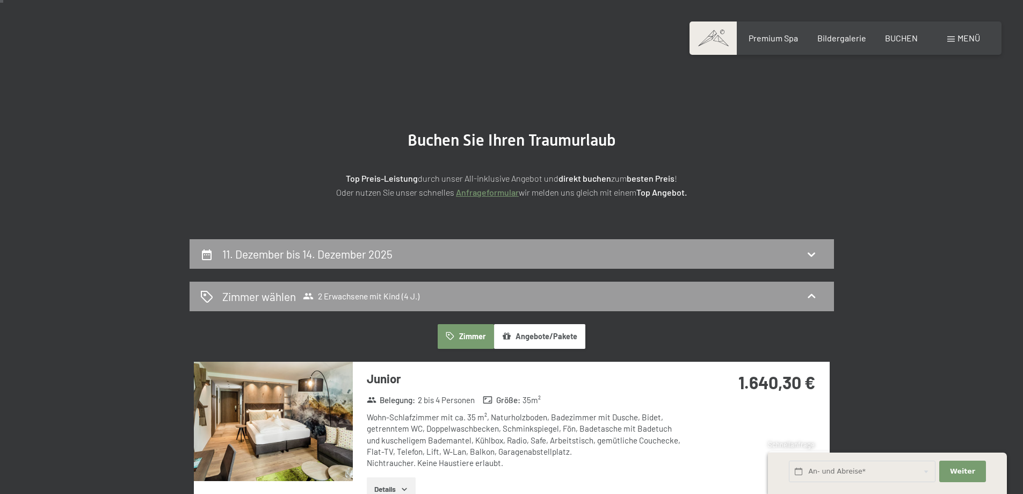
scroll to position [140, 0]
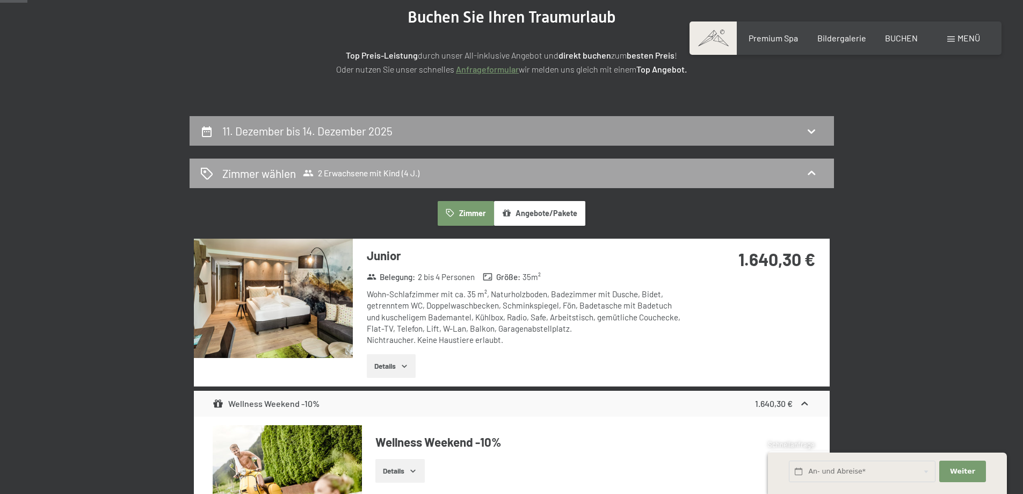
click at [400, 171] on span "2 Erwachsene mit Kind (4 J.)" at bounding box center [361, 173] width 117 height 11
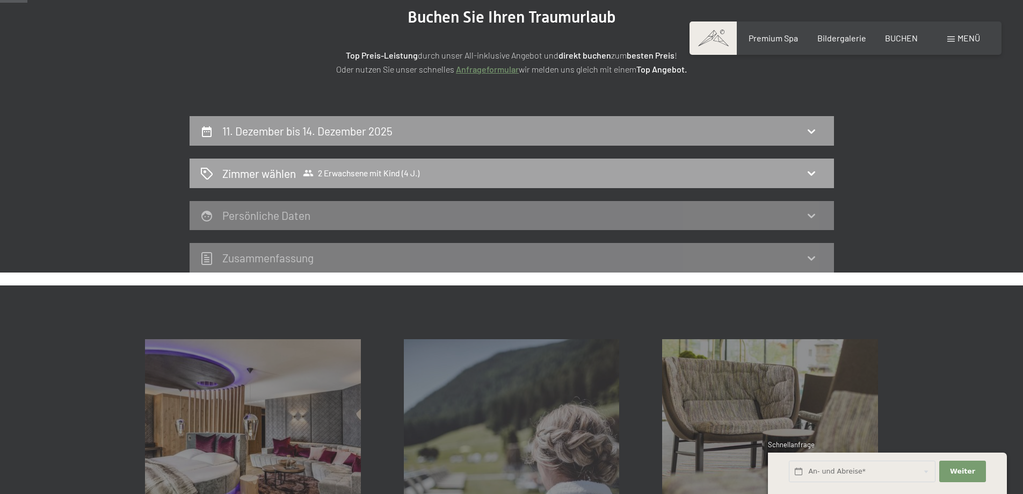
click at [400, 171] on span "2 Erwachsene mit Kind (4 J.)" at bounding box center [361, 173] width 117 height 11
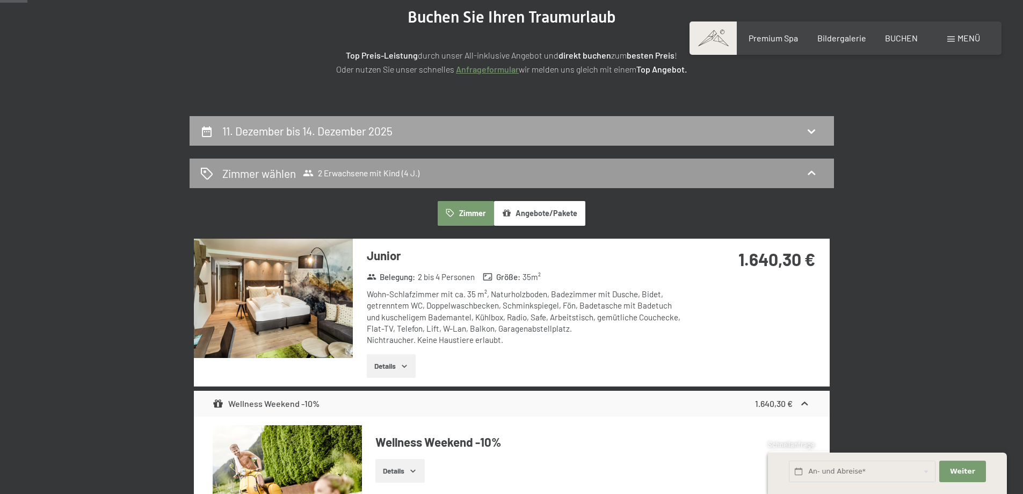
click at [369, 121] on div "11. Dezember bis 14. Dezember 2025" at bounding box center [512, 131] width 644 height 30
select select "4"
select select "2025-11-01"
select select "2025-12-01"
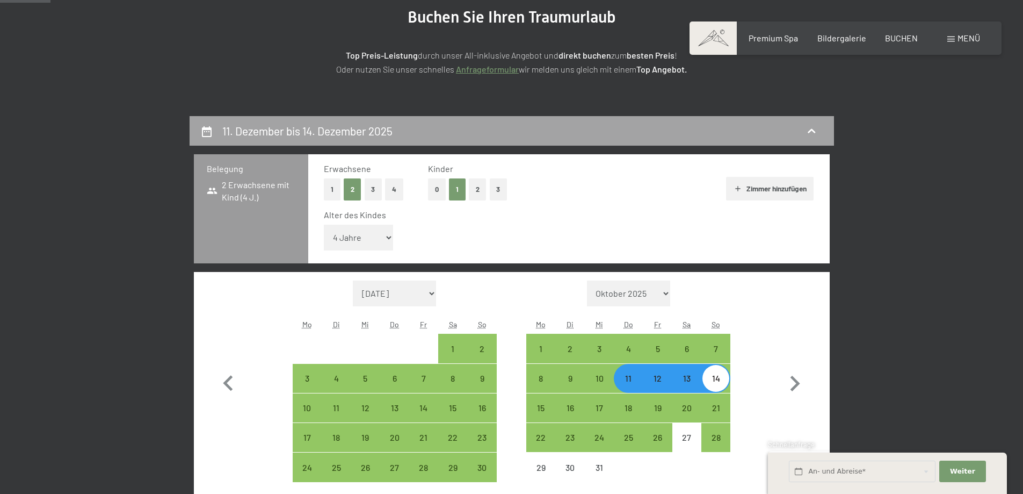
scroll to position [256, 0]
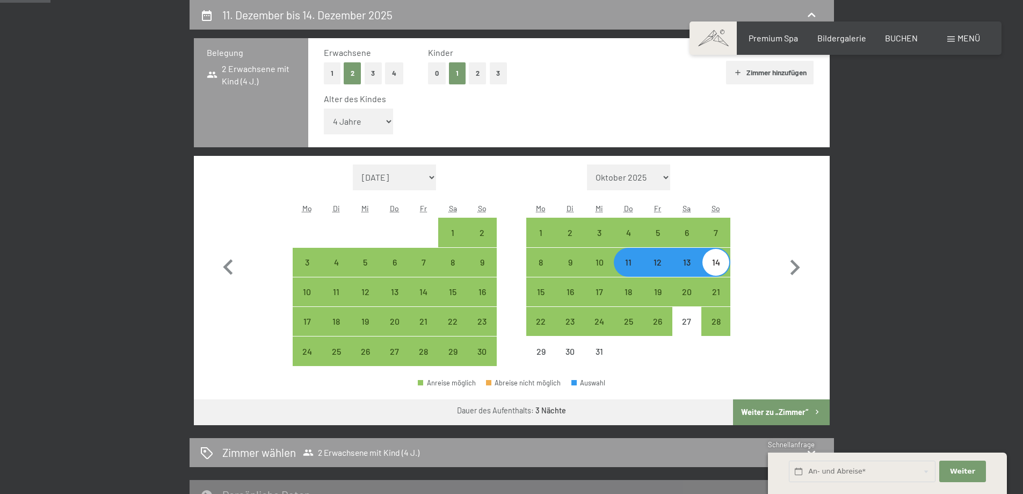
click at [389, 117] on select "Unter 1 Jahr 1 Jahr 2 Jahre 3 Jahre 4 Jahre 5 Jahre 6 Jahre 7 Jahre 8 Jahre 9 J…" at bounding box center [359, 121] width 70 height 26
select select "2"
click at [324, 108] on select "Unter 1 Jahr 1 Jahr 2 Jahre 3 Jahre 4 Jahre 5 Jahre 6 Jahre 7 Jahre 8 Jahre 9 J…" at bounding box center [359, 121] width 70 height 26
select select "2025-11-01"
select select "2025-12-01"
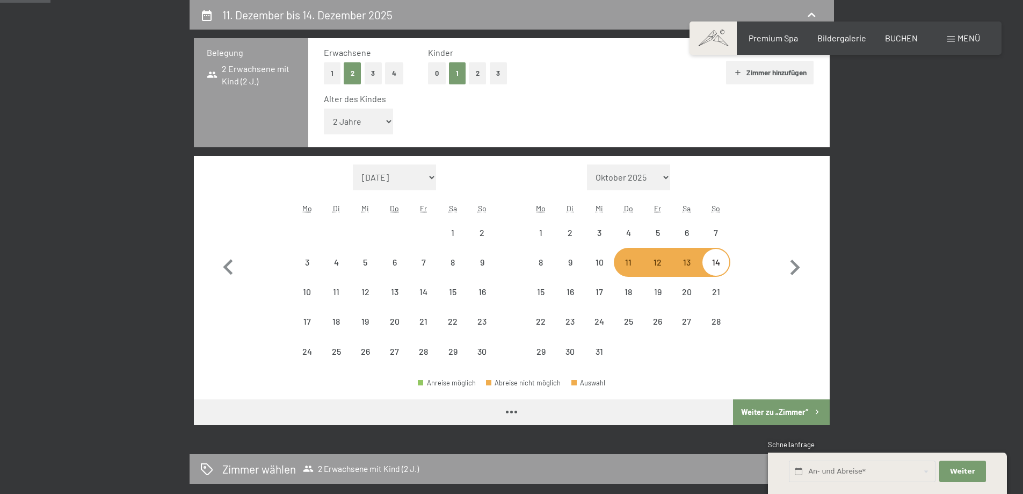
select select "2025-11-01"
select select "2025-12-01"
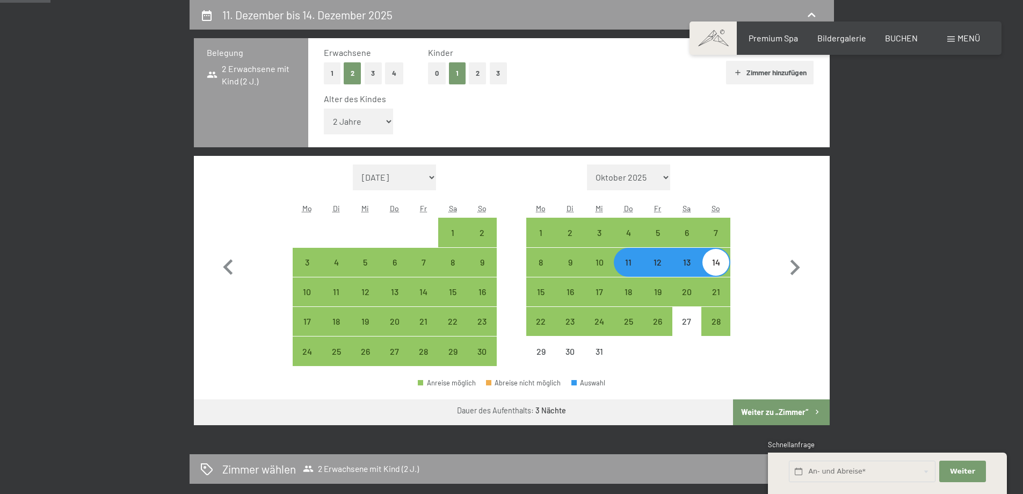
click at [778, 410] on button "Weiter zu „Zimmer“" at bounding box center [781, 412] width 96 height 26
select select "2025-11-01"
select select "2025-12-01"
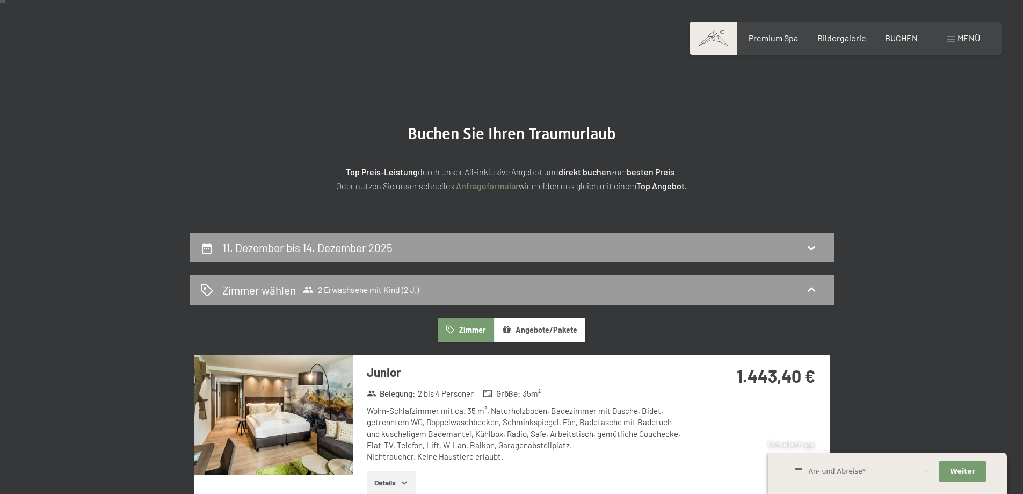
scroll to position [0, 0]
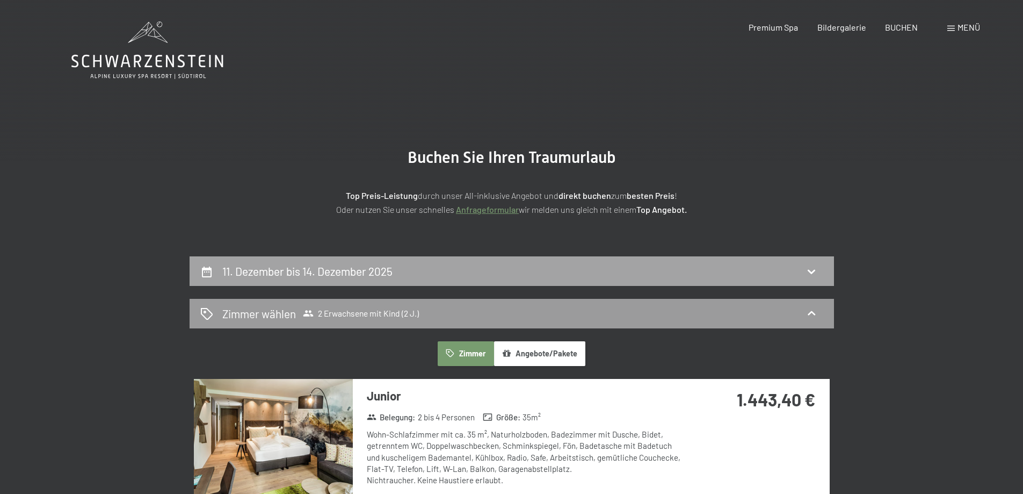
click at [376, 263] on div "11. Dezember bis 14. Dezember 2025" at bounding box center [309, 271] width 175 height 16
select select "2"
select select "2025-11-01"
select select "2025-12-01"
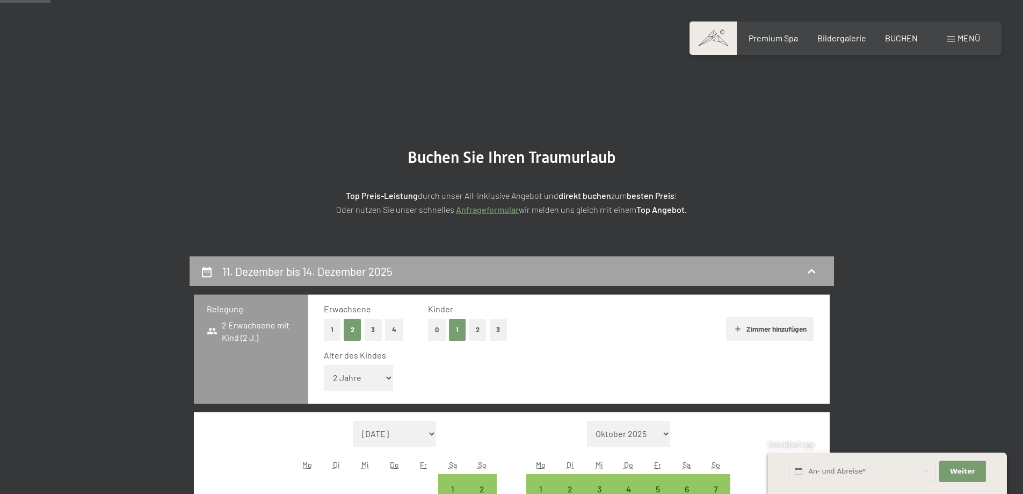
scroll to position [256, 0]
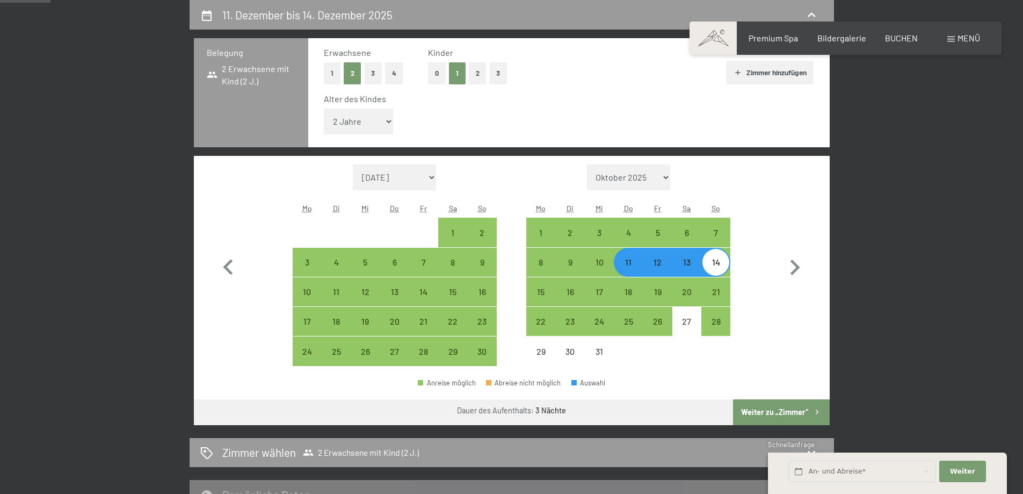
click at [388, 121] on select "Unter 1 Jahr 1 Jahr 2 Jahre 3 Jahre 4 Jahre 5 Jahre 6 Jahre 7 Jahre 8 Jahre 9 J…" at bounding box center [359, 121] width 70 height 26
select select "4"
click at [324, 108] on select "Unter 1 Jahr 1 Jahr 2 Jahre 3 Jahre 4 Jahre 5 Jahre 6 Jahre 7 Jahre 8 Jahre 9 J…" at bounding box center [359, 121] width 70 height 26
select select "2025-11-01"
select select "2025-12-01"
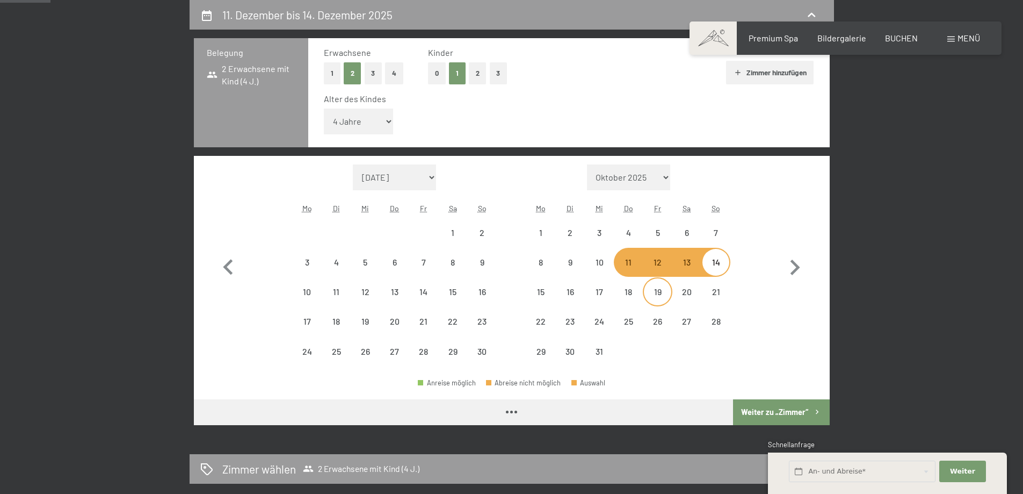
select select "2025-11-01"
select select "2025-12-01"
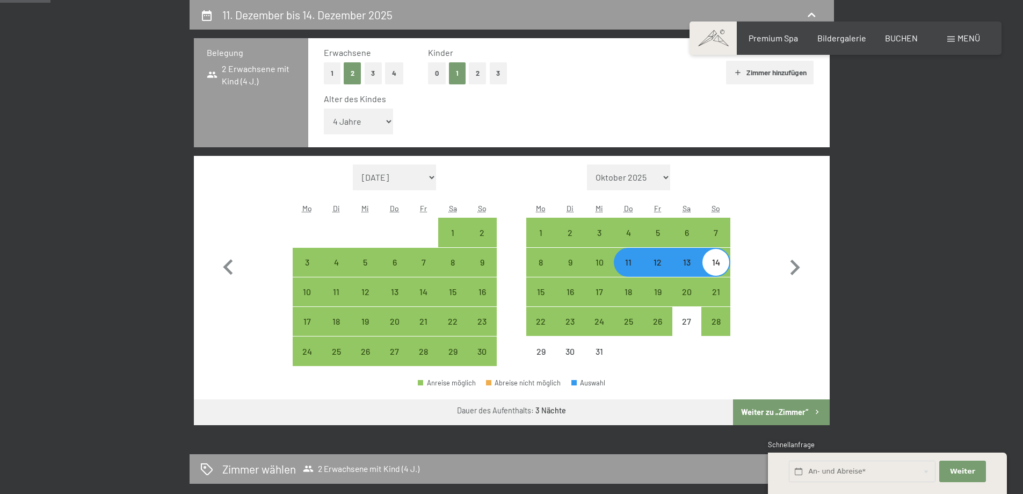
click at [797, 413] on button "Weiter zu „Zimmer“" at bounding box center [781, 412] width 96 height 26
select select "2025-11-01"
select select "2025-12-01"
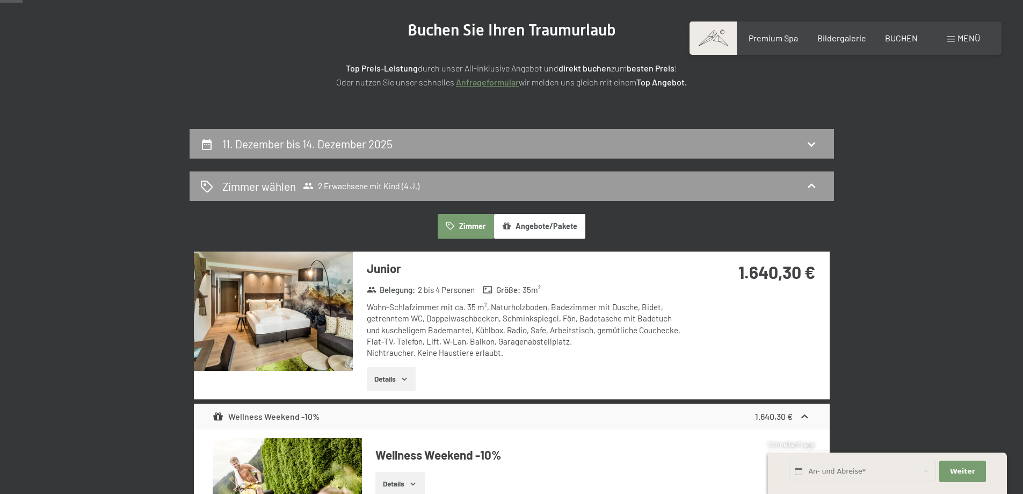
scroll to position [108, 0]
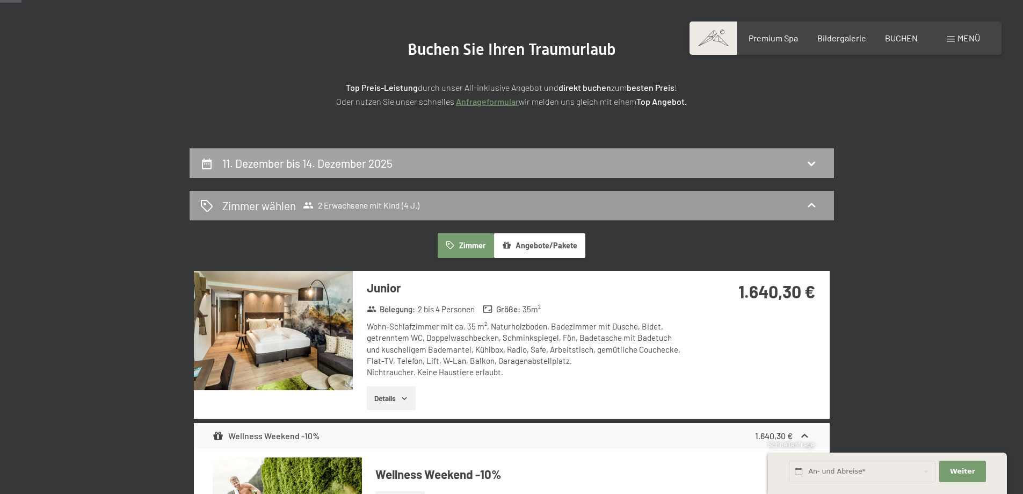
click at [397, 155] on div "11. Dezember bis 14. Dezember 2025" at bounding box center [309, 163] width 175 height 16
select select "4"
select select "2025-11-01"
select select "2025-12-01"
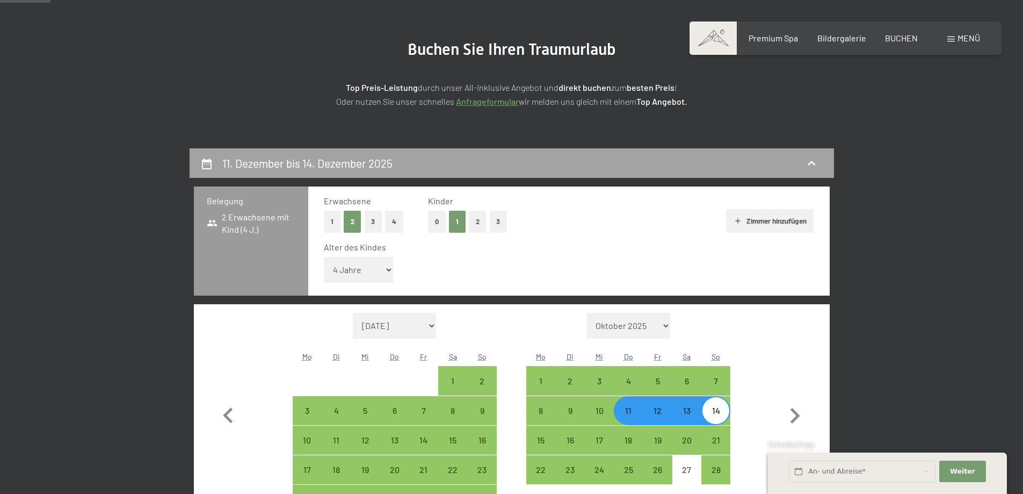
scroll to position [256, 0]
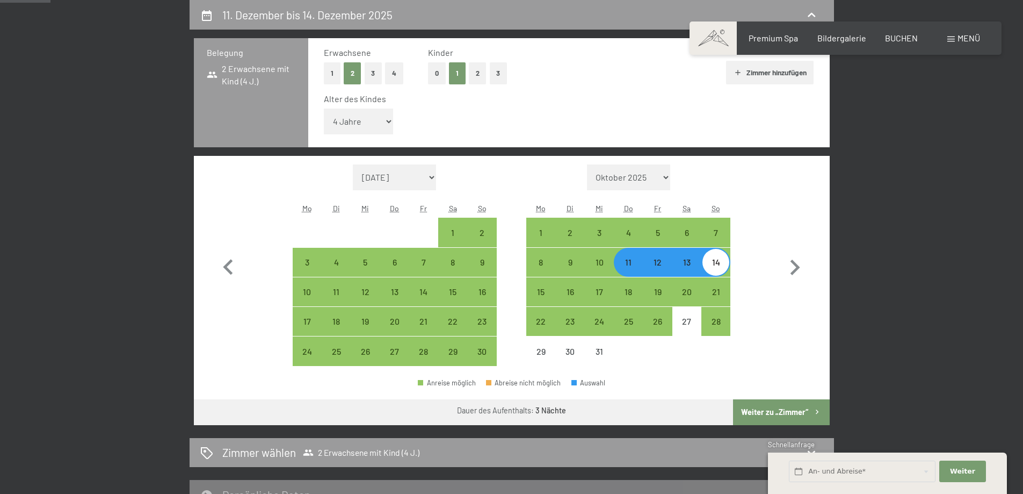
click at [334, 77] on button "1" at bounding box center [332, 73] width 17 height 22
select select "2025-11-01"
select select "2025-12-01"
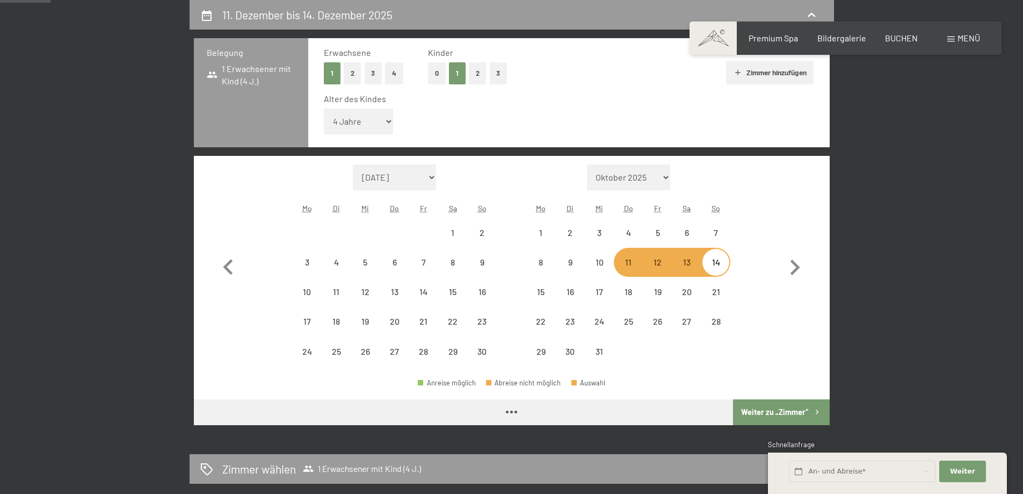
select select "2025-11-01"
select select "2025-12-01"
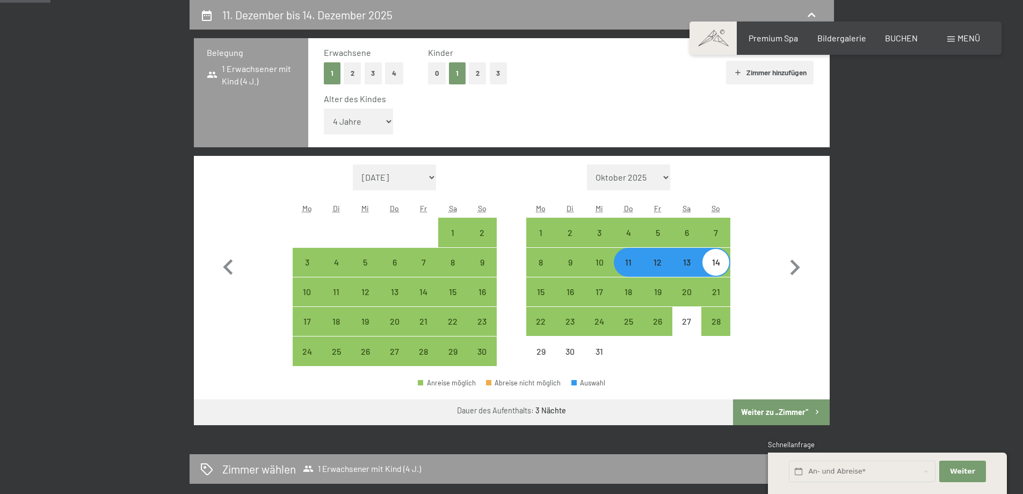
click at [777, 414] on button "Weiter zu „Zimmer“" at bounding box center [781, 412] width 96 height 26
select select "2025-11-01"
select select "2025-12-01"
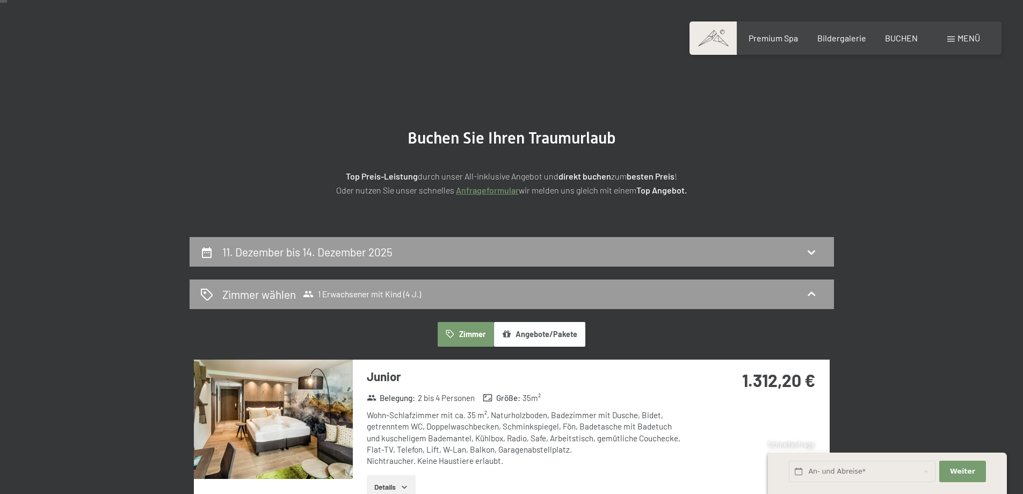
scroll to position [0, 0]
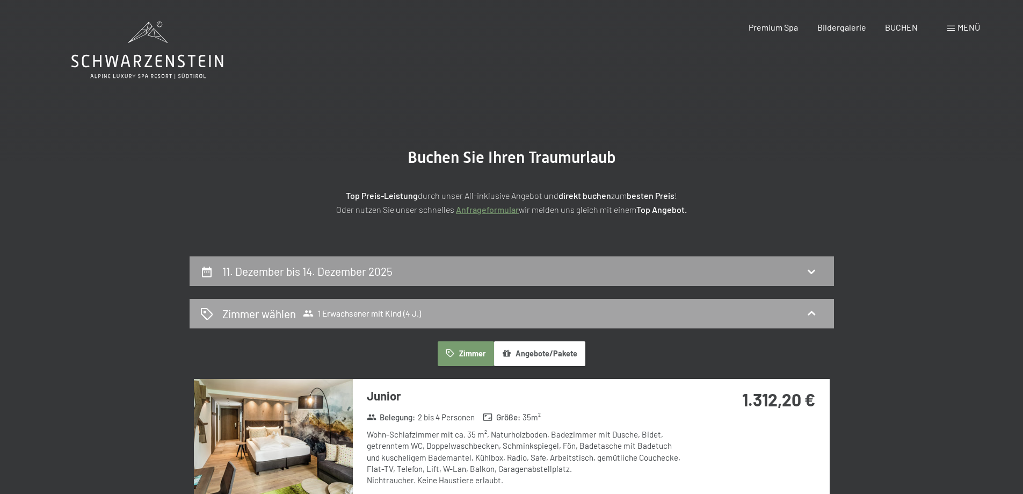
click at [280, 311] on h2 "Zimmer wählen" at bounding box center [259, 314] width 74 height 16
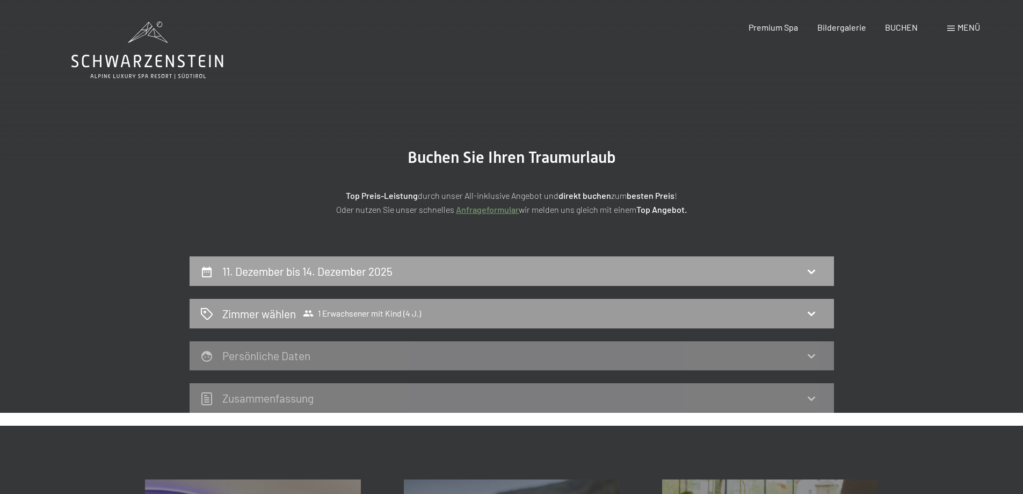
click at [273, 271] on h2 "11. Dezember bis 14. Dezember 2025" at bounding box center [307, 270] width 170 height 13
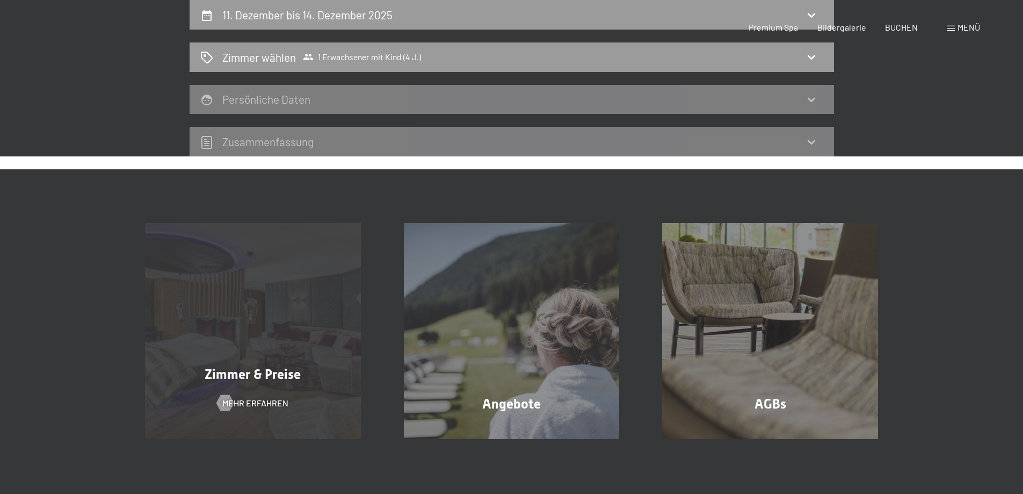
select select "4"
select select "2025-11-01"
select select "2025-12-01"
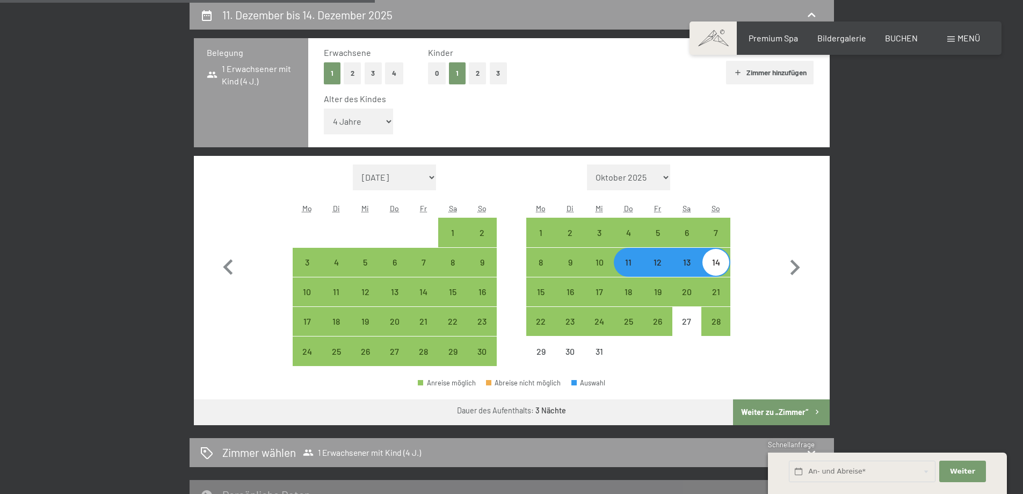
click at [433, 77] on button "0" at bounding box center [437, 73] width 18 height 22
select select "2025-11-01"
select select "2025-12-01"
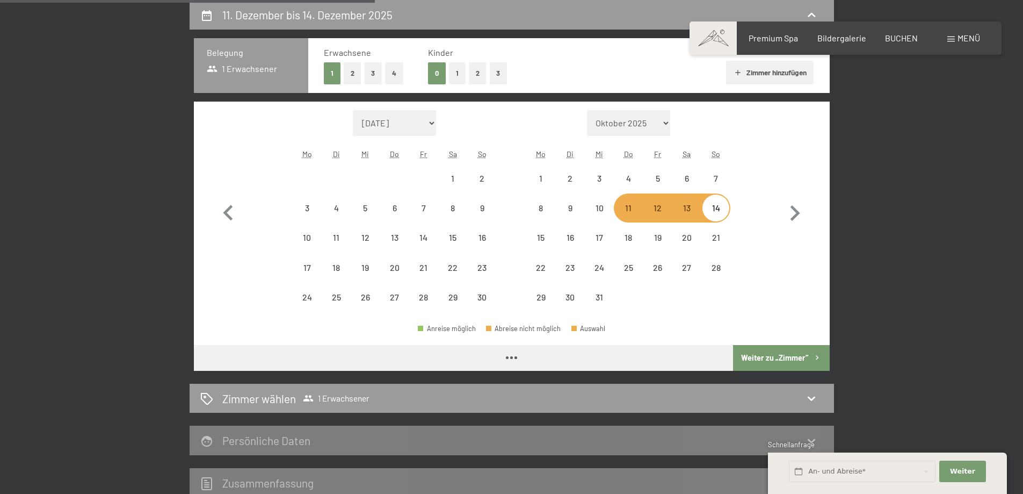
select select "2025-11-01"
select select "2025-12-01"
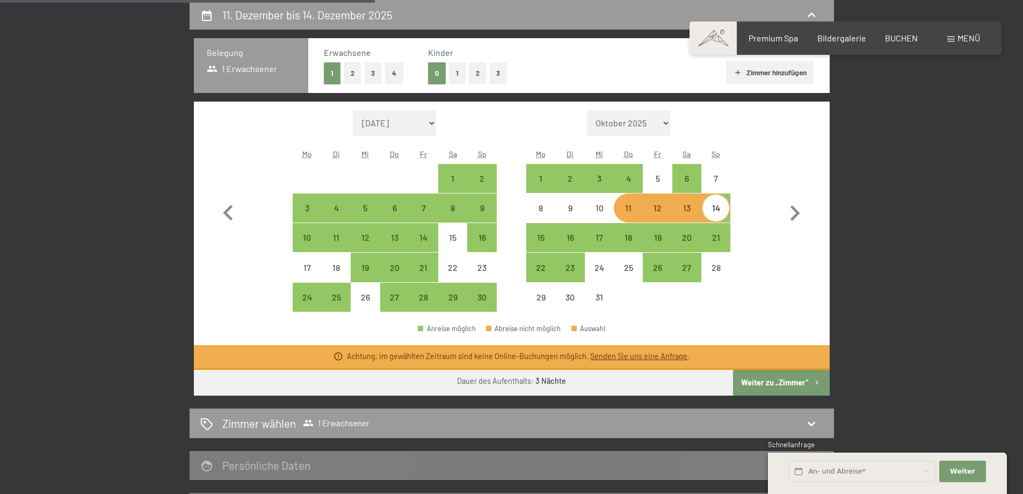
click at [773, 384] on button "Weiter zu „Zimmer“" at bounding box center [781, 383] width 96 height 26
select select "2025-11-01"
select select "2025-12-01"
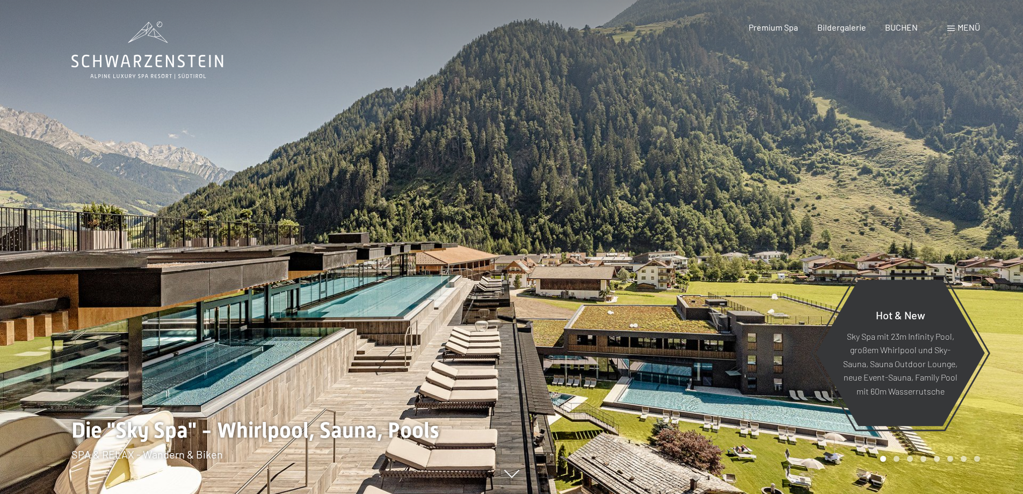
click at [969, 30] on span "Menü" at bounding box center [969, 27] width 23 height 10
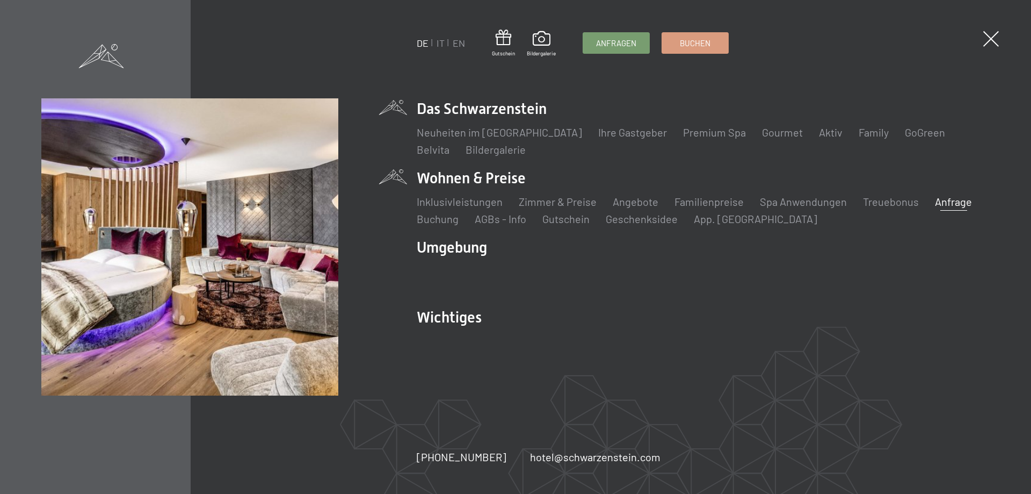
click at [950, 203] on link "Anfrage" at bounding box center [953, 201] width 37 height 13
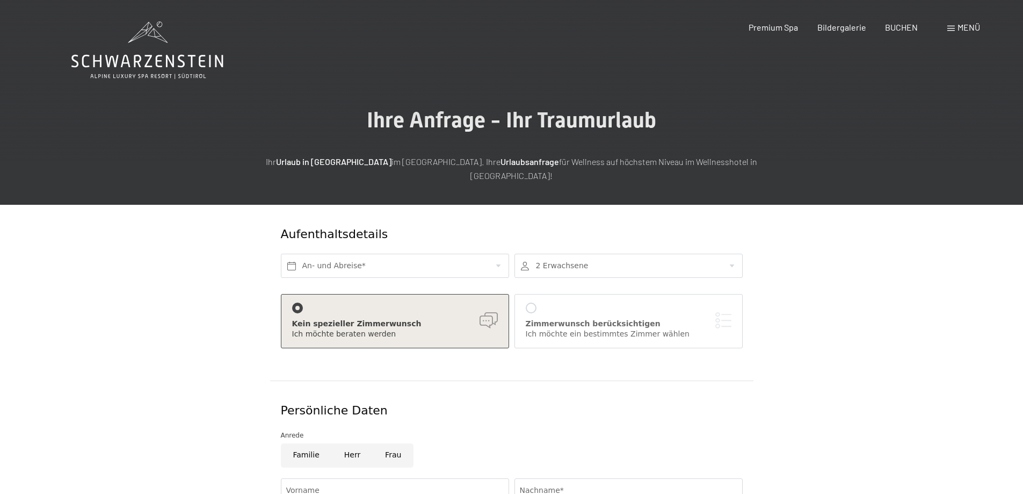
click at [531, 302] on div at bounding box center [531, 307] width 11 height 11
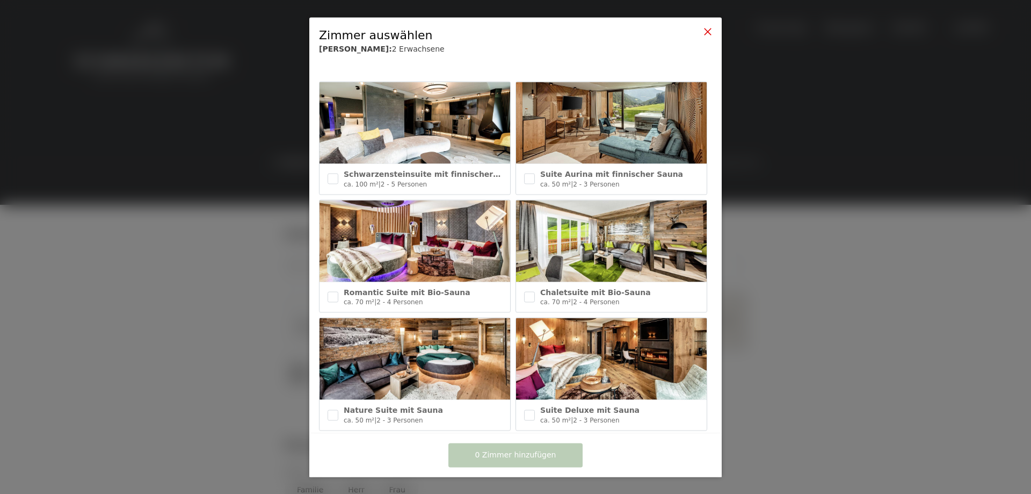
click at [707, 32] on icon at bounding box center [708, 31] width 9 height 9
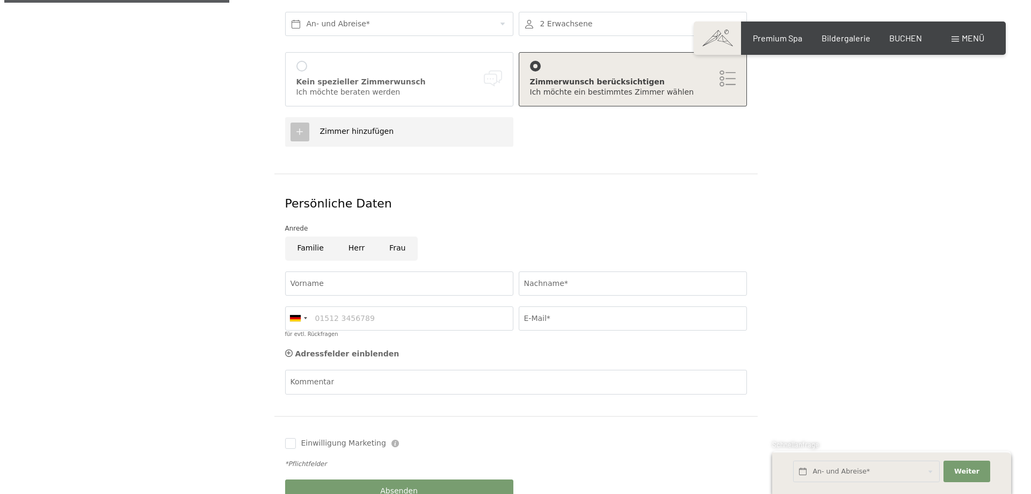
scroll to position [198, 0]
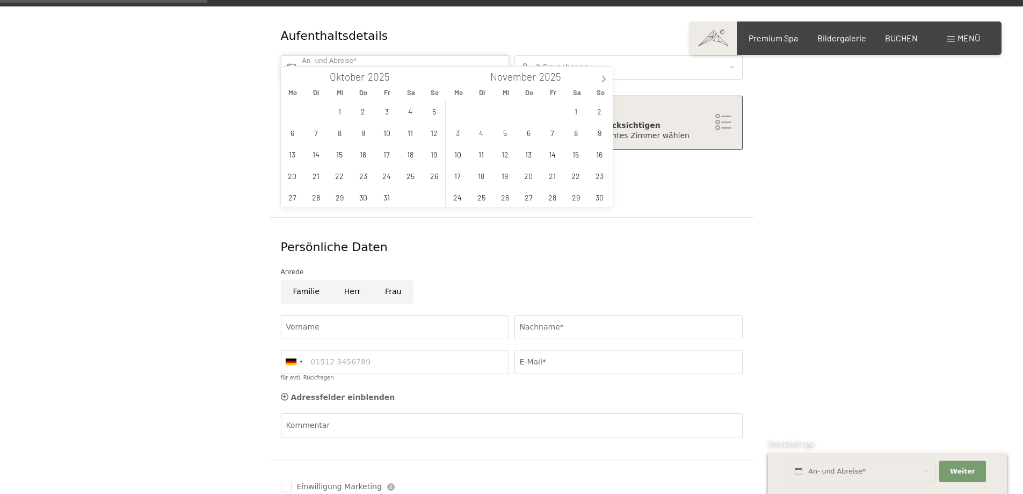
click at [291, 55] on input "text" at bounding box center [395, 67] width 228 height 24
click at [604, 79] on icon at bounding box center [604, 79] width 8 height 8
click at [455, 129] on span "8" at bounding box center [457, 132] width 21 height 21
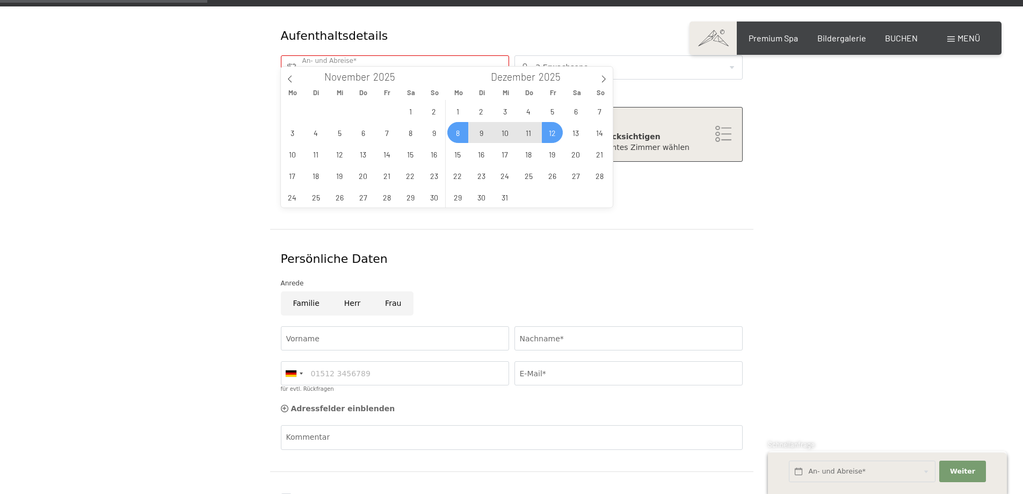
click at [551, 131] on span "12" at bounding box center [552, 132] width 21 height 21
type input "[DATE] - [DATE]"
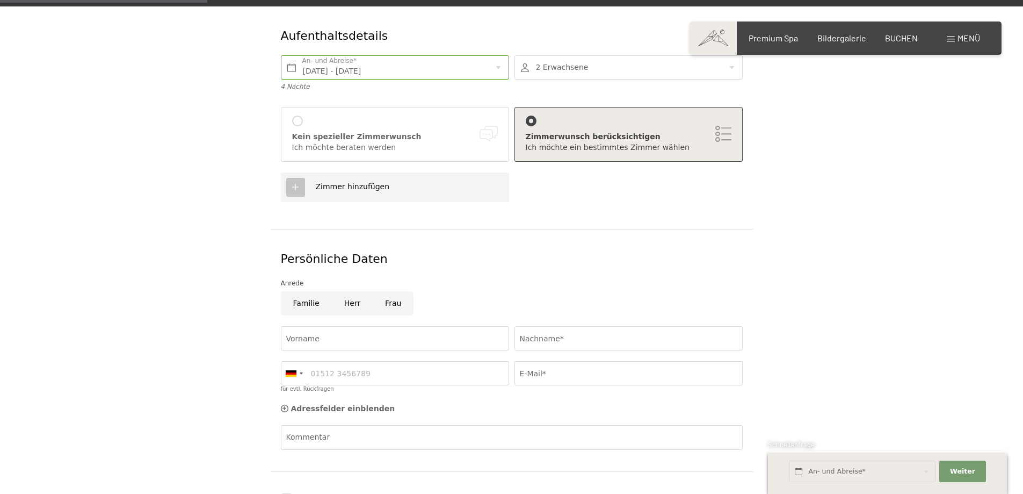
click at [534, 115] on div at bounding box center [531, 120] width 11 height 11
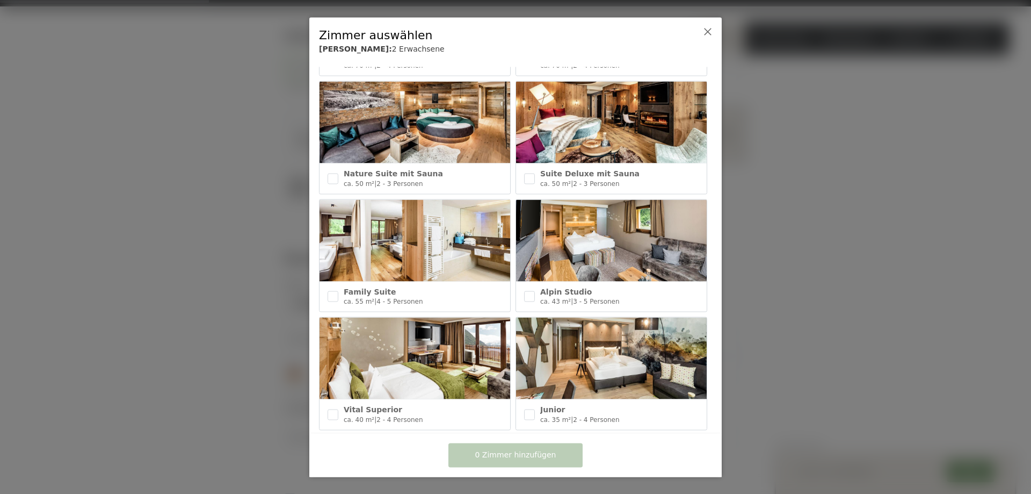
scroll to position [254, 0]
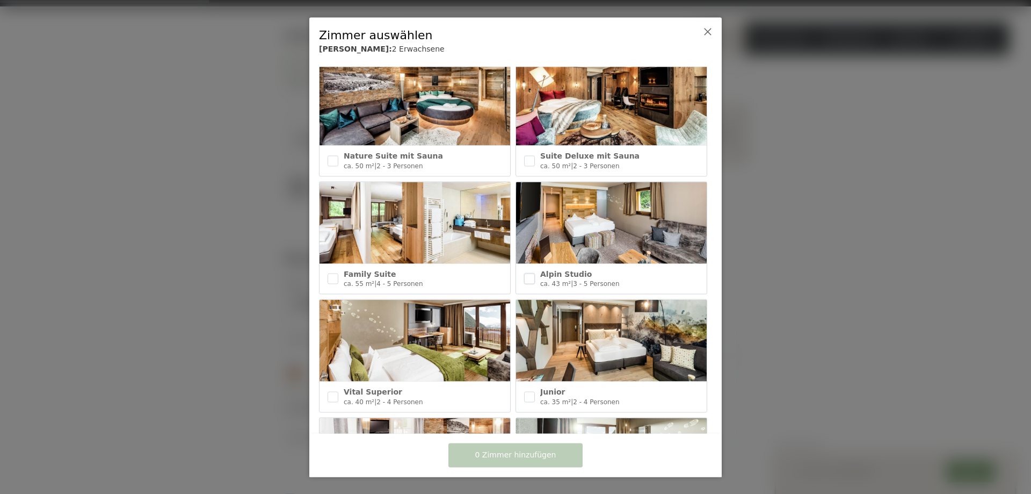
click at [527, 274] on input "checkbox" at bounding box center [529, 278] width 11 height 11
checkbox input "true"
click at [528, 454] on span "1 Zimmer hinzufügen" at bounding box center [515, 455] width 81 height 11
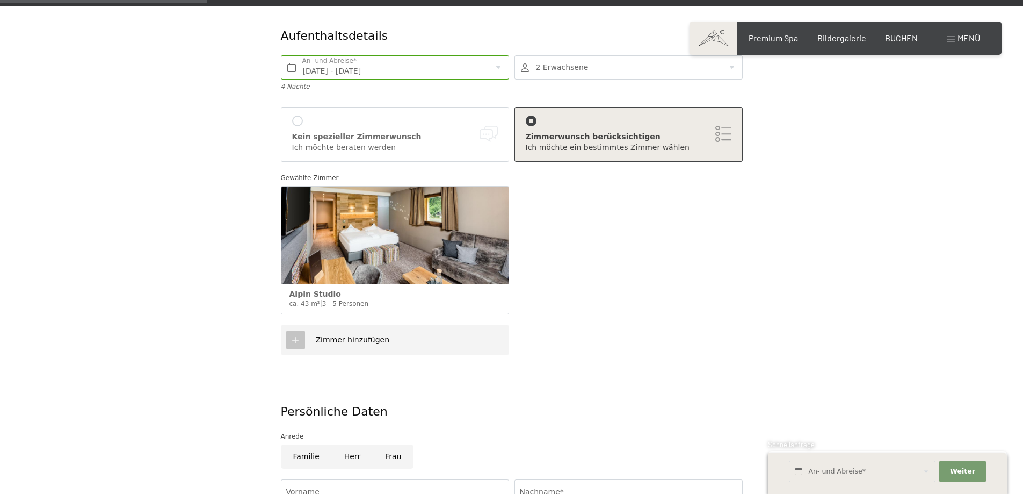
click at [348, 335] on span "Zimmer hinzufügen" at bounding box center [353, 339] width 74 height 9
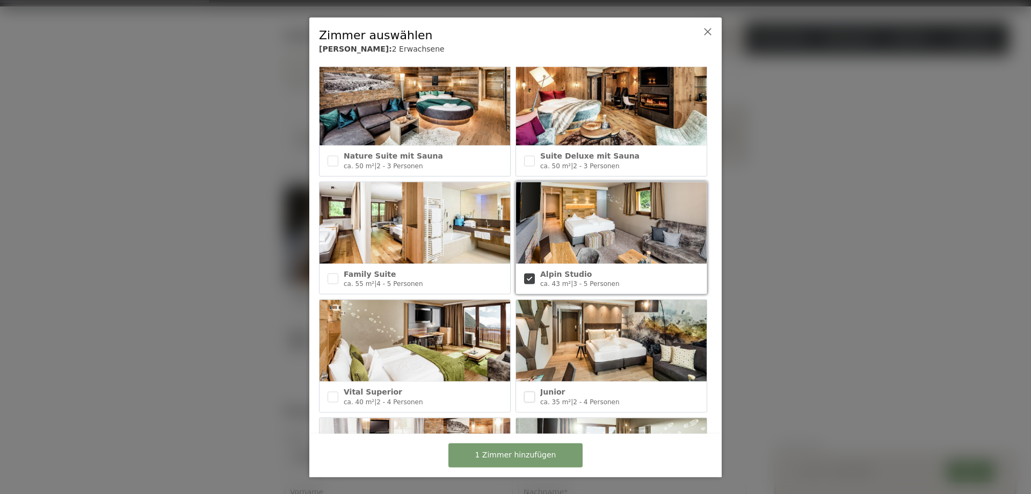
click at [530, 391] on input "checkbox" at bounding box center [529, 396] width 11 height 11
checkbox input "true"
click at [527, 452] on span "2 Zimmer hinzufügen" at bounding box center [515, 455] width 81 height 11
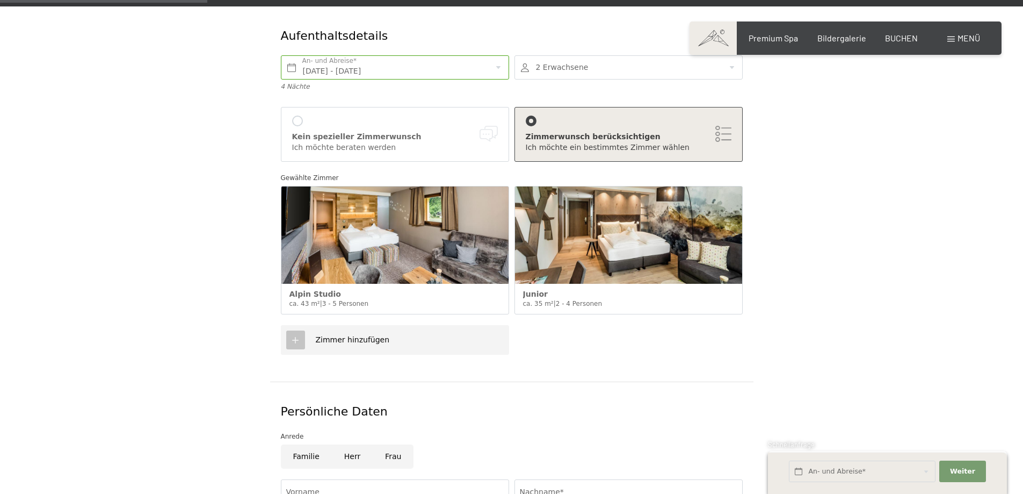
click at [622, 55] on div at bounding box center [629, 67] width 228 height 24
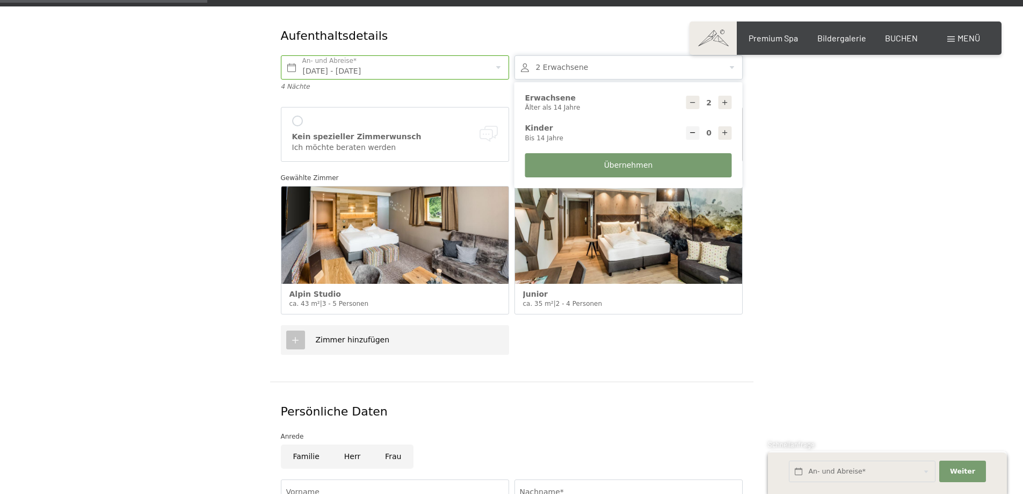
click at [727, 99] on icon at bounding box center [725, 103] width 8 height 8
type input "5"
click at [728, 129] on icon at bounding box center [725, 133] width 8 height 8
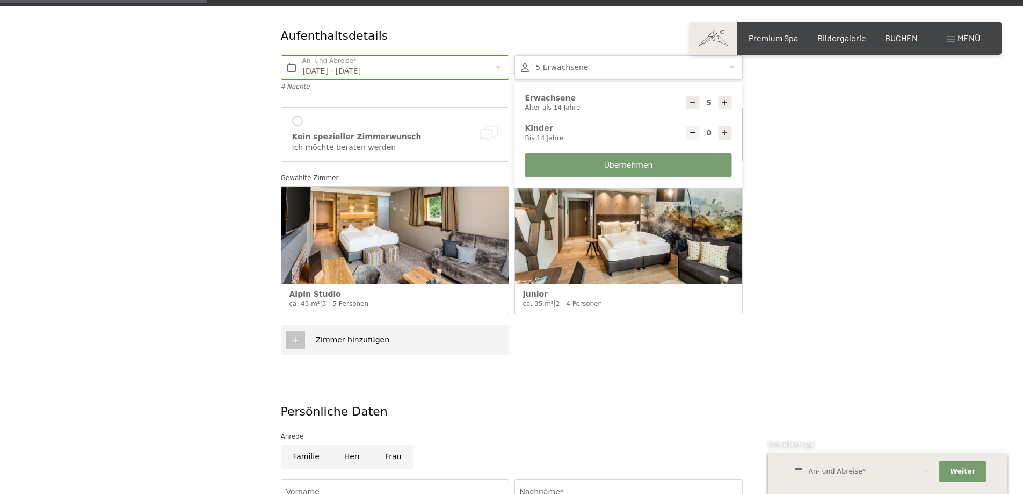
type input "1"
select select
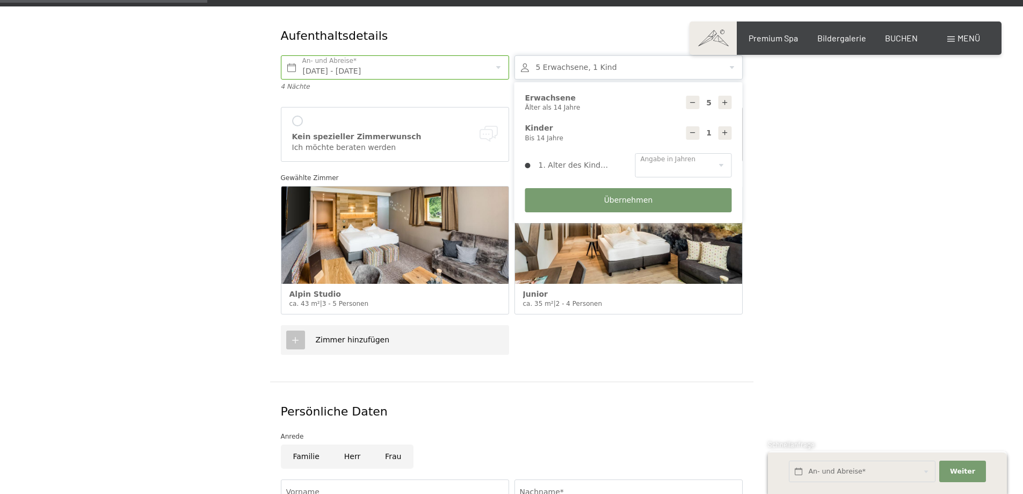
click at [728, 129] on icon at bounding box center [725, 133] width 8 height 8
type input "2"
select select
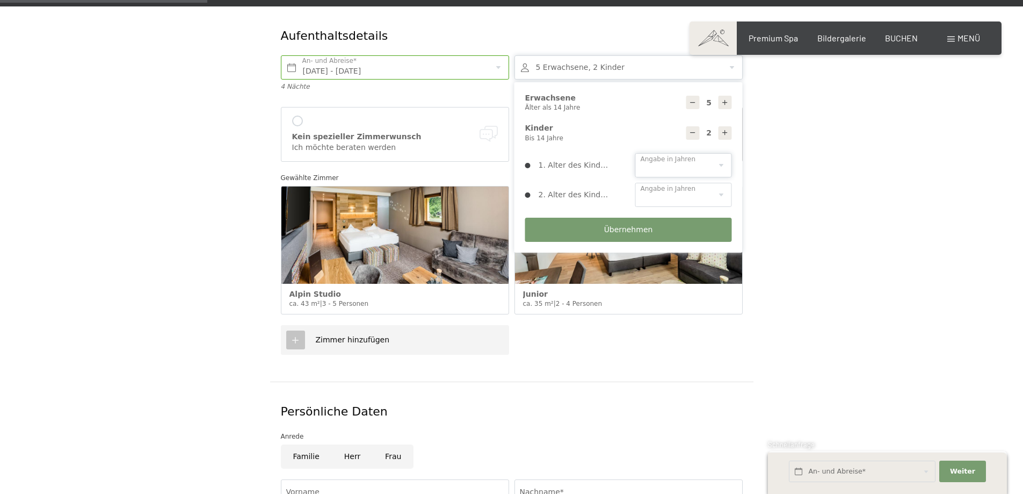
click at [720, 153] on select "0 1 2 3 4 5 6 7 8 9 10 11 12 13 14" at bounding box center [683, 165] width 97 height 24
select select "4"
click at [635, 153] on select "0 1 2 3 4 5 6 7 8 9 10 11 12 13 14" at bounding box center [683, 165] width 97 height 24
click at [722, 183] on select "0 1 2 3 4 5 6 7 8 9 10 11 12 13 14" at bounding box center [683, 195] width 97 height 24
select select "2"
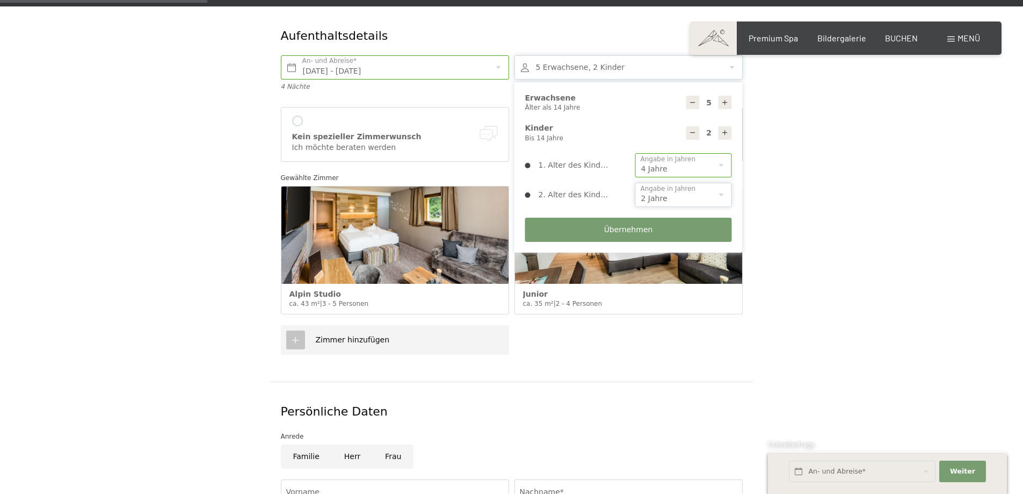
click at [635, 183] on select "0 1 2 3 4 5 6 7 8 9 10 11 12 13 14" at bounding box center [683, 195] width 97 height 24
click at [632, 224] on span "Übernehmen" at bounding box center [628, 229] width 49 height 11
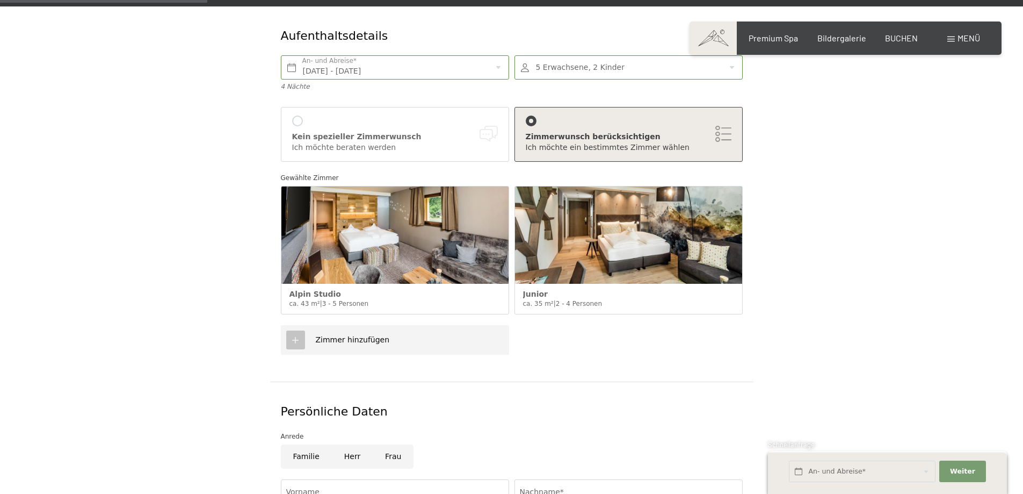
click at [300, 330] on div at bounding box center [295, 339] width 19 height 19
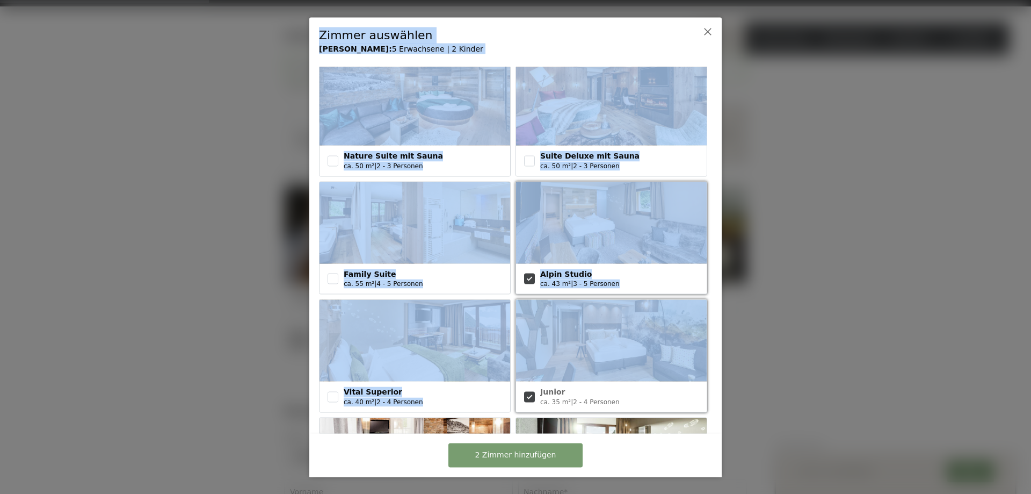
drag, startPoint x: 722, startPoint y: 240, endPoint x: 707, endPoint y: 315, distance: 76.7
click at [707, 320] on div "Zimmer auswählen Deine Wahl: 5 Erwachsene | 2 Kinder Schwarzensteinsuite mit fi…" at bounding box center [515, 247] width 1031 height 494
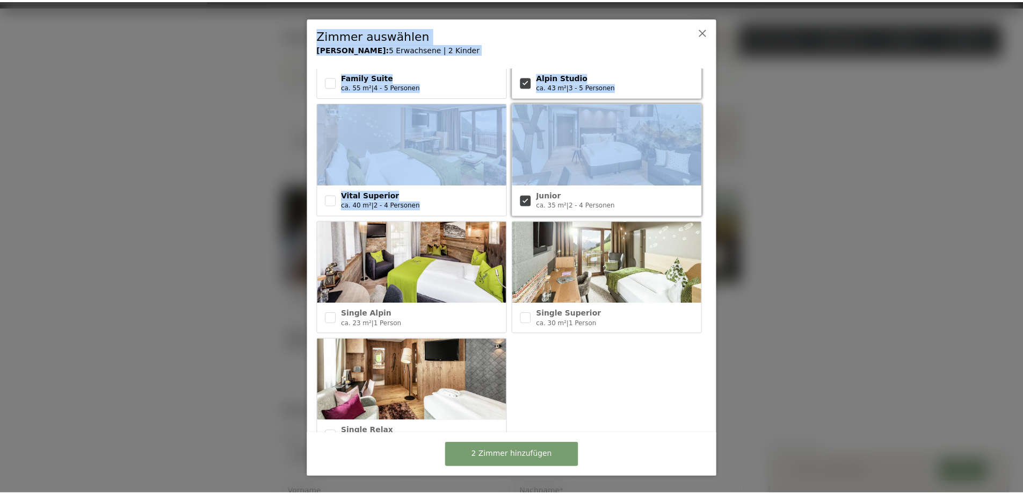
scroll to position [480, 0]
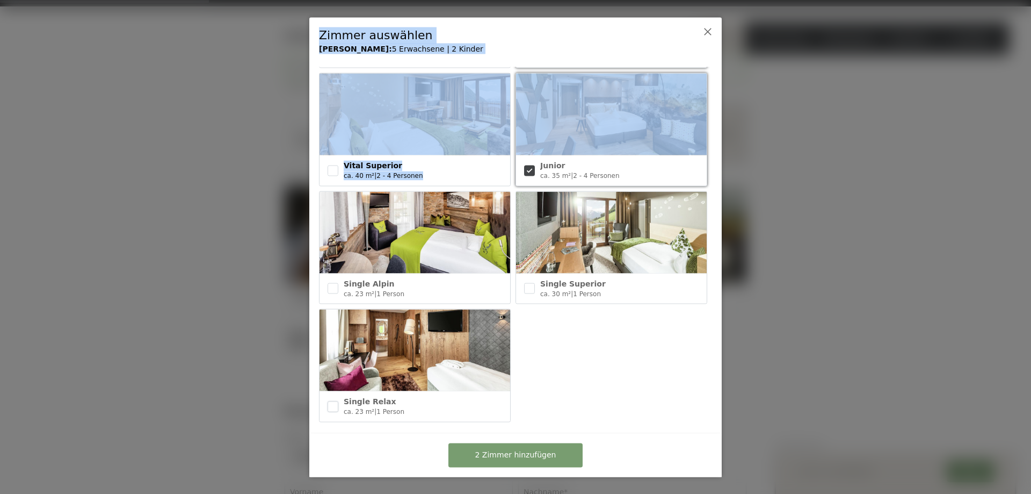
click at [335, 401] on input "checkbox" at bounding box center [333, 406] width 11 height 11
checkbox input "true"
click at [541, 452] on span "3 Zimmer hinzufügen" at bounding box center [515, 455] width 81 height 11
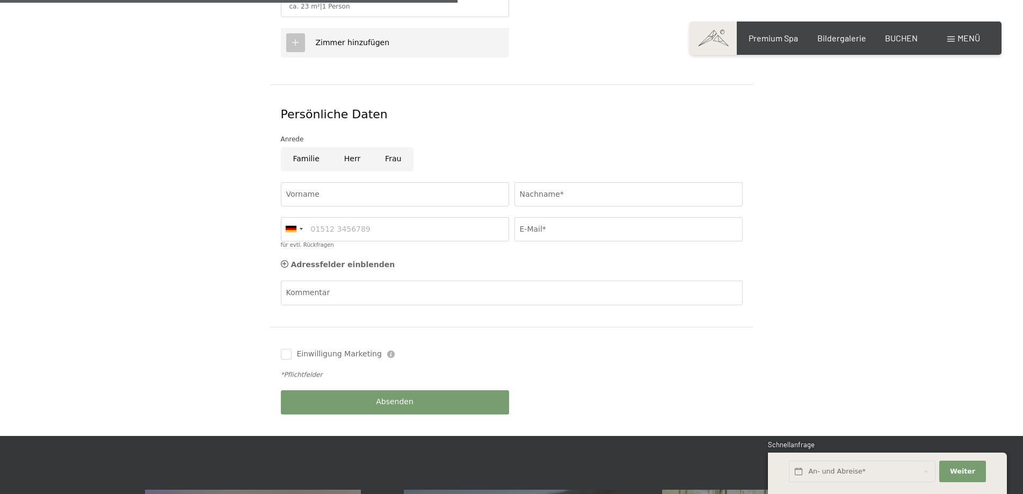
scroll to position [635, 0]
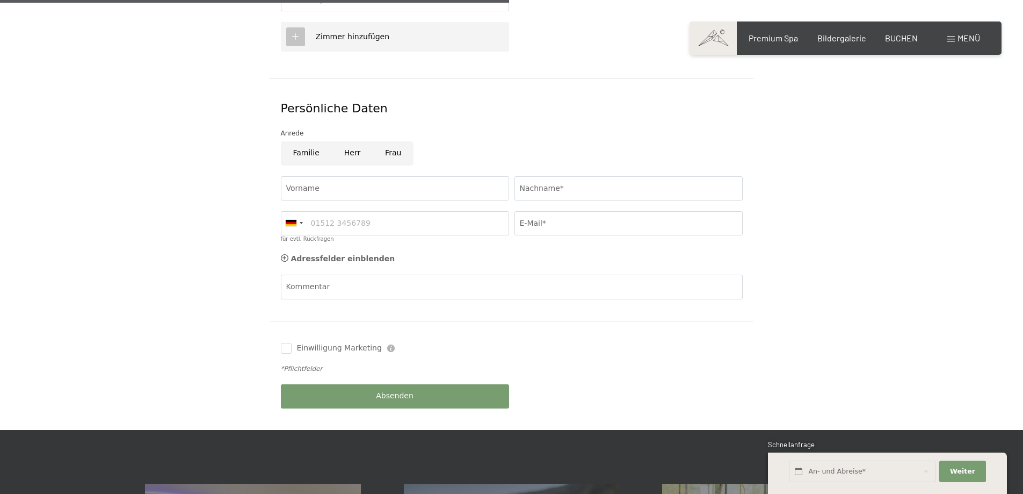
click at [387, 141] on input "Frau" at bounding box center [393, 153] width 41 height 24
radio input "true"
click at [321, 176] on input "Vorname" at bounding box center [395, 188] width 228 height 24
type input "Sieglinde"
type input "Falkner"
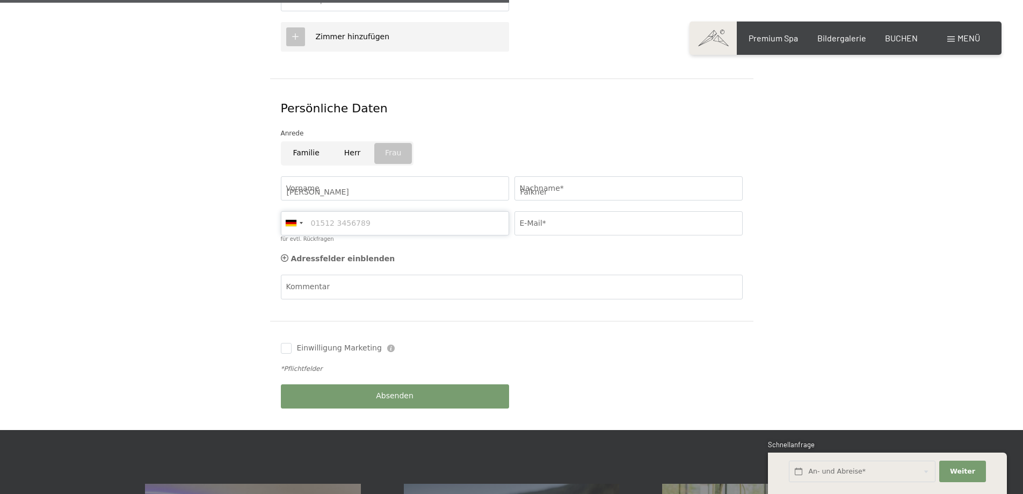
type input "06642244763"
type input "info@haus-romantika.at"
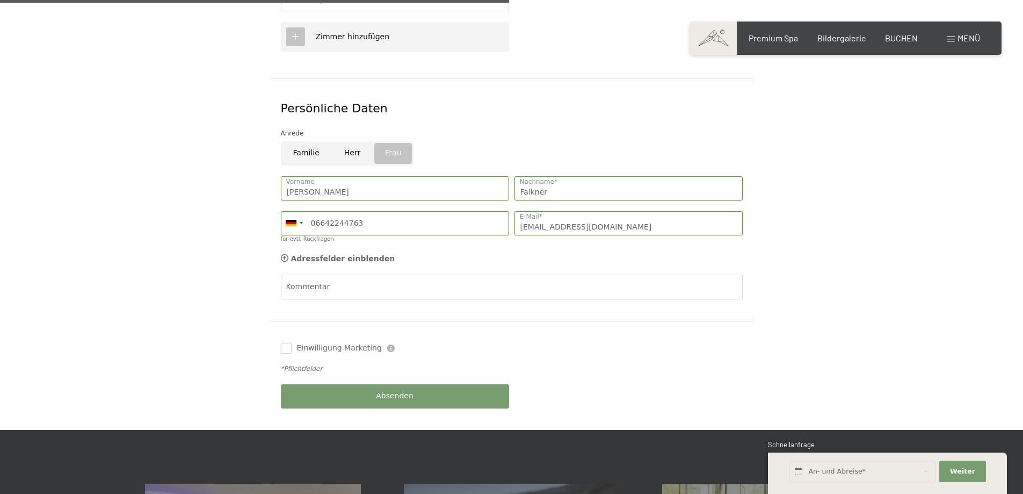
click at [287, 343] on input "Einwilligung Marketing" at bounding box center [286, 348] width 11 height 11
checkbox input "true"
click at [382, 390] on span "Absenden" at bounding box center [395, 395] width 38 height 11
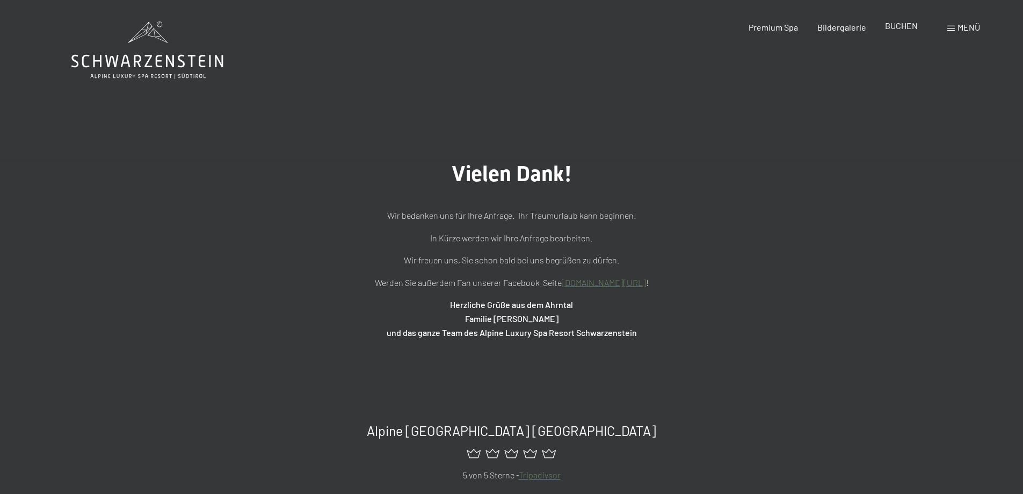
click at [907, 26] on span "BUCHEN" at bounding box center [901, 25] width 33 height 10
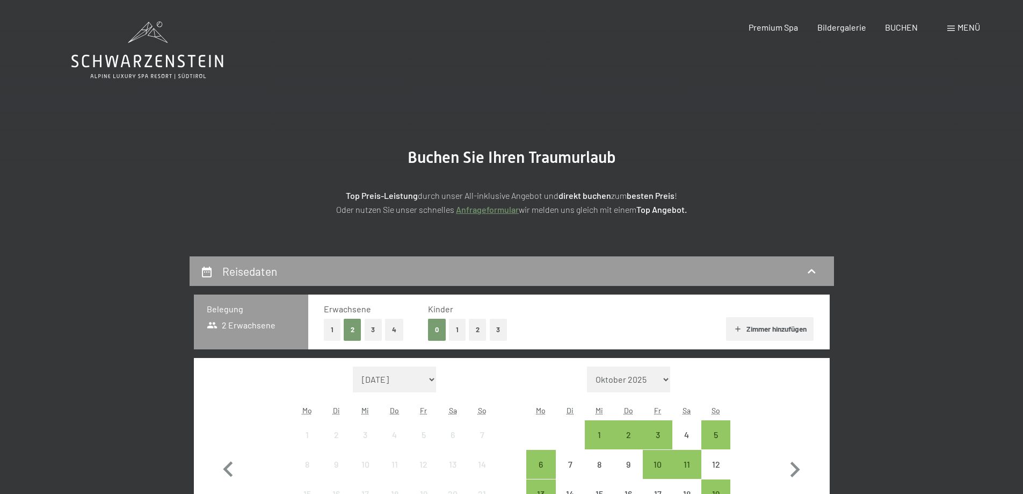
click at [958, 28] on span "Menü" at bounding box center [969, 27] width 23 height 10
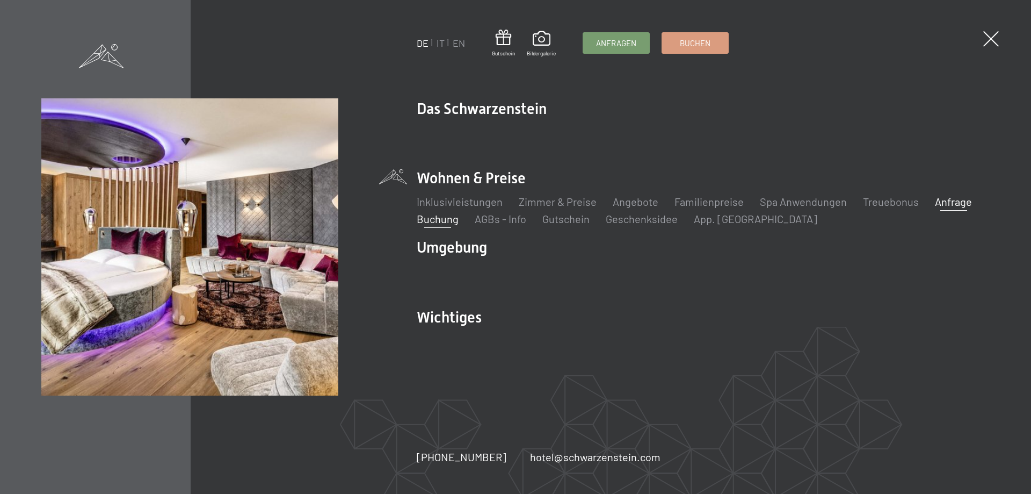
click at [944, 200] on link "Anfrage" at bounding box center [953, 201] width 37 height 13
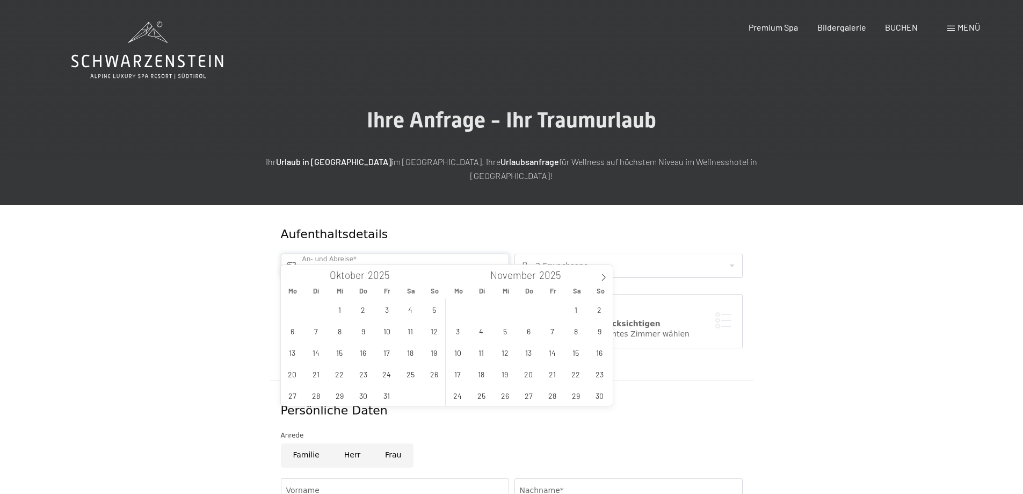
click at [292, 254] on input "text" at bounding box center [395, 266] width 228 height 24
click at [601, 277] on icon at bounding box center [604, 277] width 8 height 8
click at [458, 327] on span "8" at bounding box center [457, 330] width 21 height 21
type input "[DATE]"
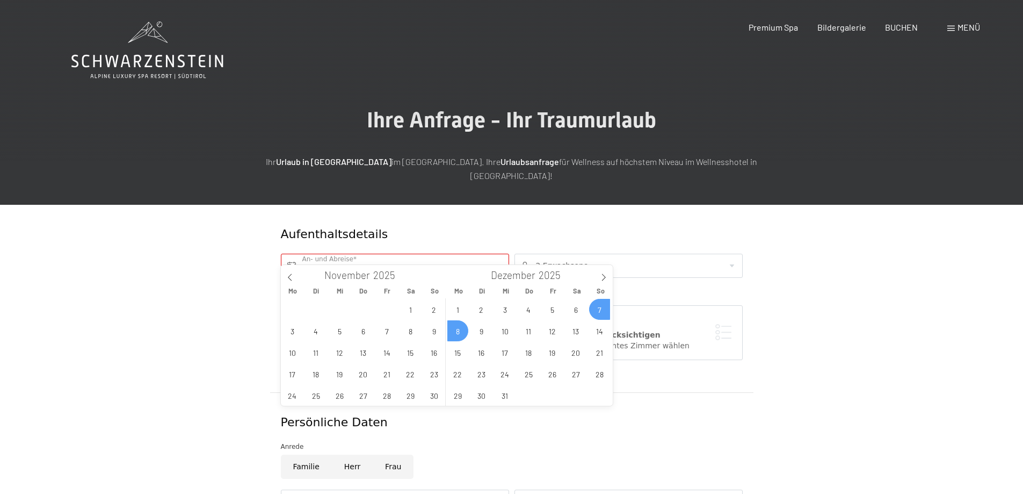
click at [784, 336] on form "Aufenthaltsdetails An- und Abreise* Dieses [PERSON_NAME] muss ausgefüllt werden…" at bounding box center [511, 474] width 733 height 539
click at [292, 254] on input "text" at bounding box center [395, 266] width 228 height 24
click at [528, 352] on span "13" at bounding box center [528, 352] width 21 height 21
click at [601, 354] on span "16" at bounding box center [599, 352] width 21 height 21
type input "Do. [DATE] - So. [DATE]"
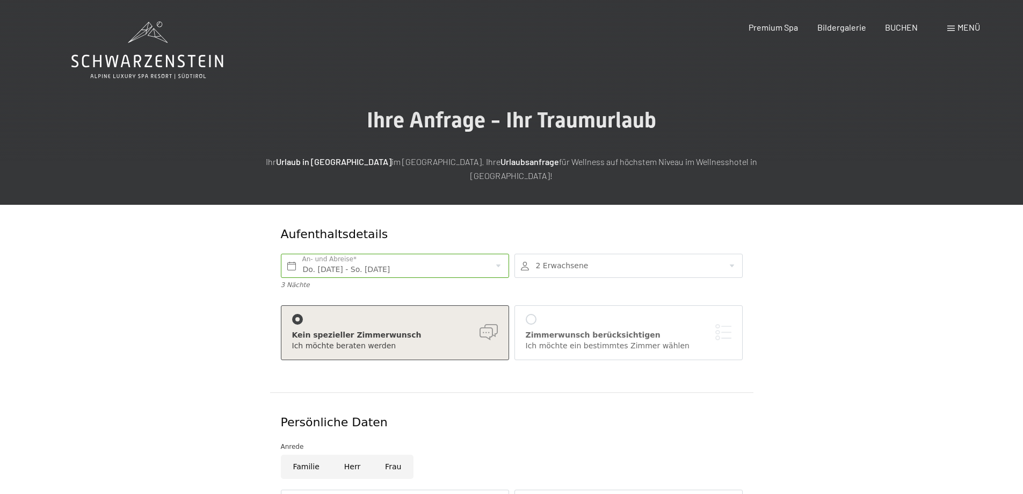
click at [530, 314] on div at bounding box center [531, 319] width 11 height 11
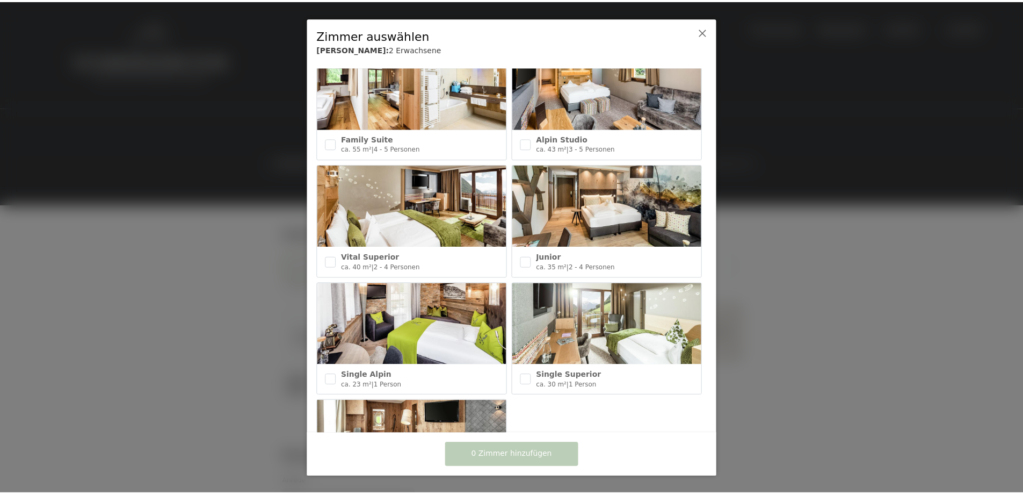
scroll to position [354, 0]
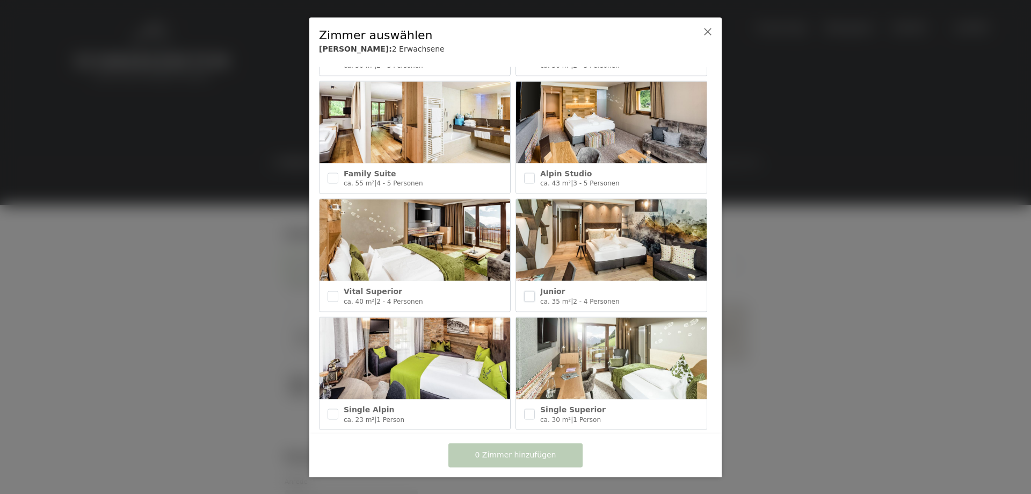
click at [524, 291] on input "checkbox" at bounding box center [529, 296] width 11 height 11
checkbox input "true"
click at [520, 454] on span "1 Zimmer hinzufügen" at bounding box center [515, 455] width 81 height 11
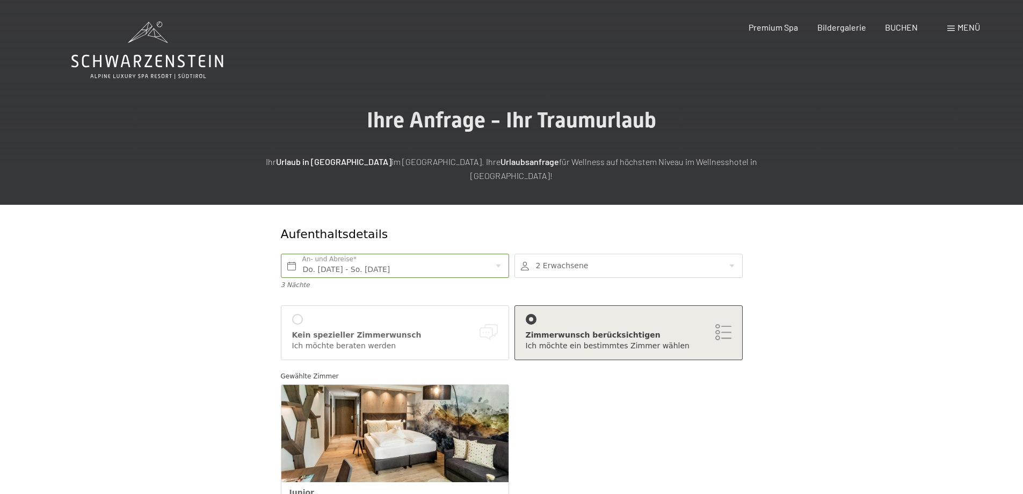
click at [735, 254] on div at bounding box center [629, 266] width 228 height 24
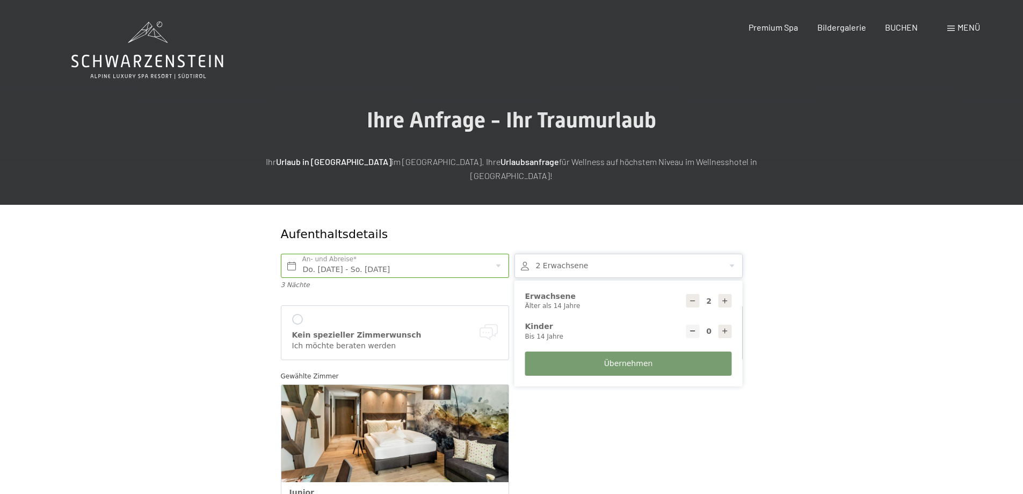
click at [726, 297] on icon at bounding box center [725, 301] width 8 height 8
click at [727, 297] on icon at bounding box center [725, 301] width 8 height 8
type input "5"
click at [723, 327] on icon at bounding box center [725, 331] width 8 height 8
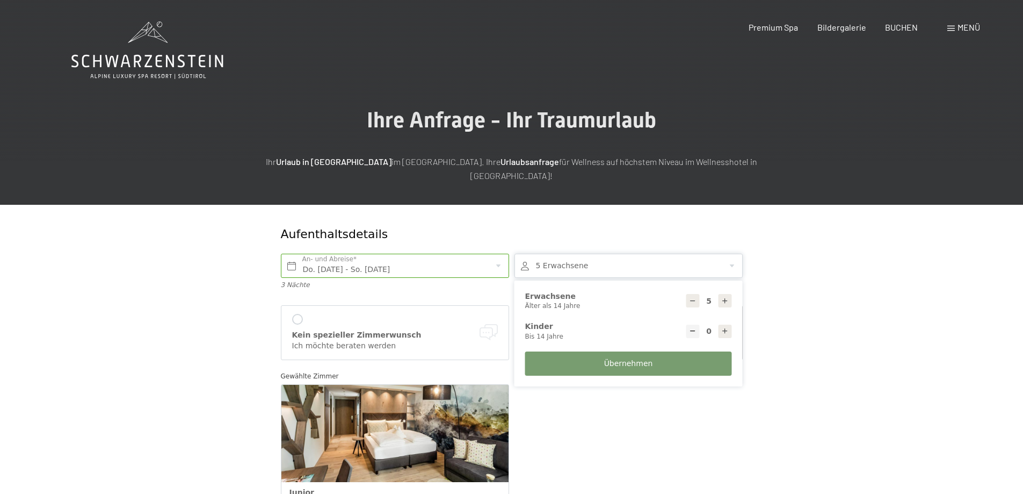
type input "1"
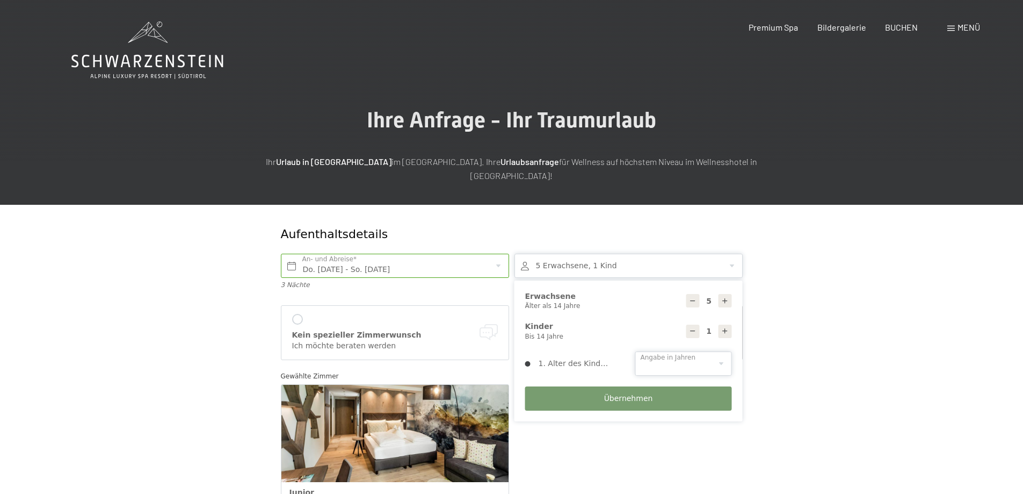
click at [722, 351] on select "0 1 2 3 4 5 6 7 8 9 10 11 12 13 14" at bounding box center [683, 363] width 97 height 24
select select "2"
click at [635, 351] on select "0 1 2 3 4 5 6 7 8 9 10 11 12 13 14" at bounding box center [683, 363] width 97 height 24
click at [725, 327] on icon at bounding box center [725, 331] width 8 height 8
type input "2"
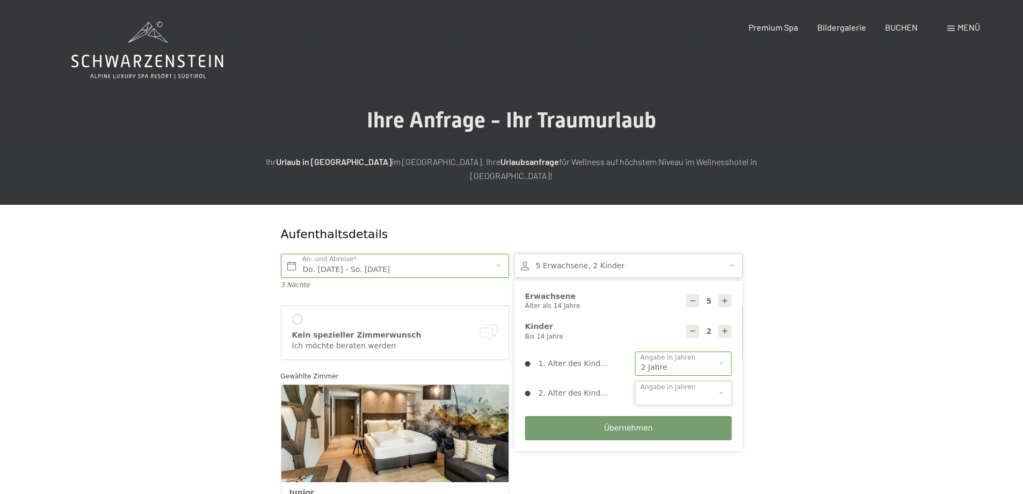
click at [724, 381] on select "0 1 2 3 4 5 6 7 8 9 10 11 12 13 14" at bounding box center [683, 393] width 97 height 24
select select "4"
click at [635, 381] on select "0 1 2 3 4 5 6 7 8 9 10 11 12 13 14" at bounding box center [683, 393] width 97 height 24
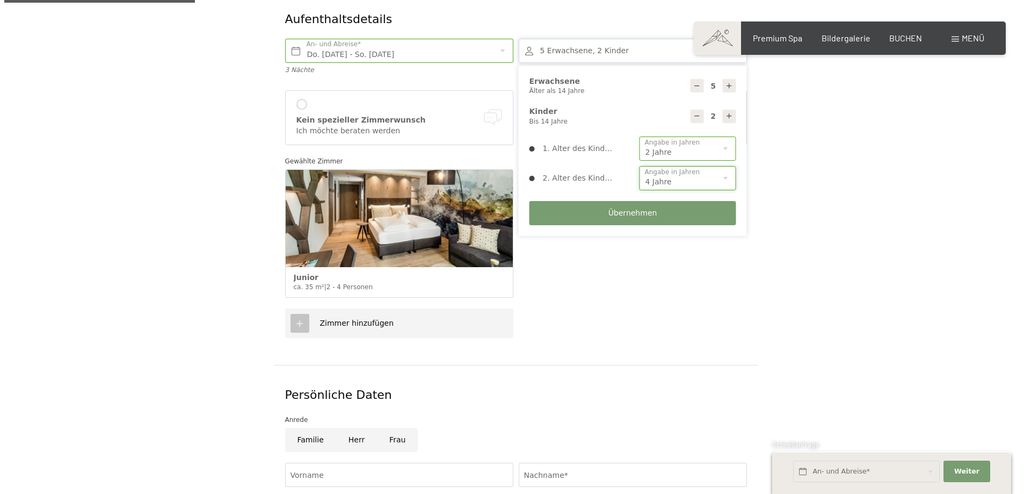
scroll to position [213, 0]
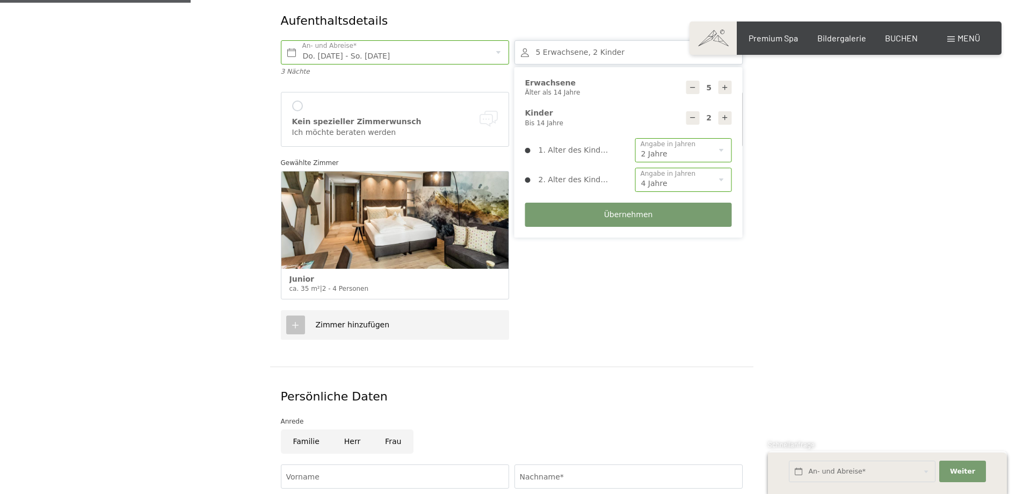
click at [297, 320] on icon at bounding box center [296, 325] width 10 height 10
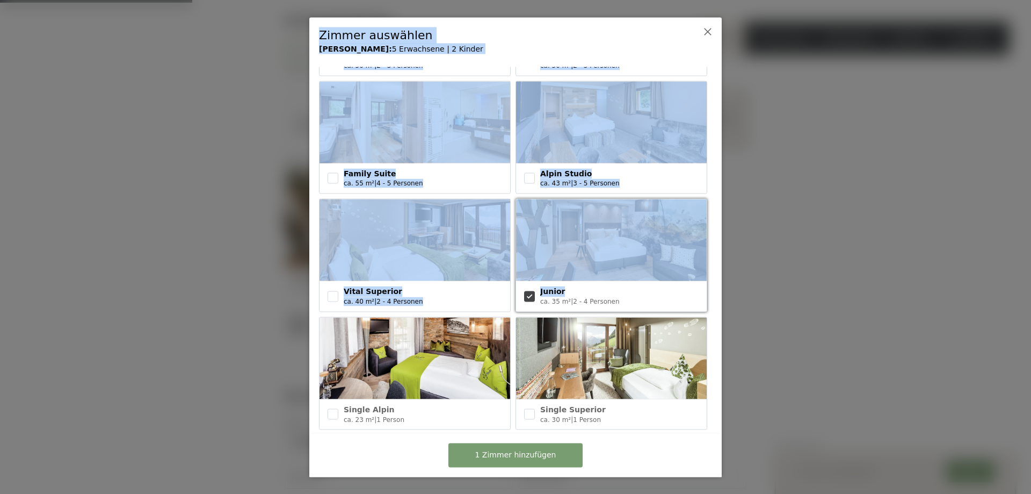
drag, startPoint x: 722, startPoint y: 248, endPoint x: 718, endPoint y: 279, distance: 31.4
click at [718, 279] on div "[PERSON_NAME] auswählen Deine [PERSON_NAME]: 5 Erwachsene | 2 Kinder Schwarzens…" at bounding box center [515, 247] width 1031 height 494
click at [518, 450] on span "1 Zimmer hinzufügen" at bounding box center [515, 455] width 81 height 11
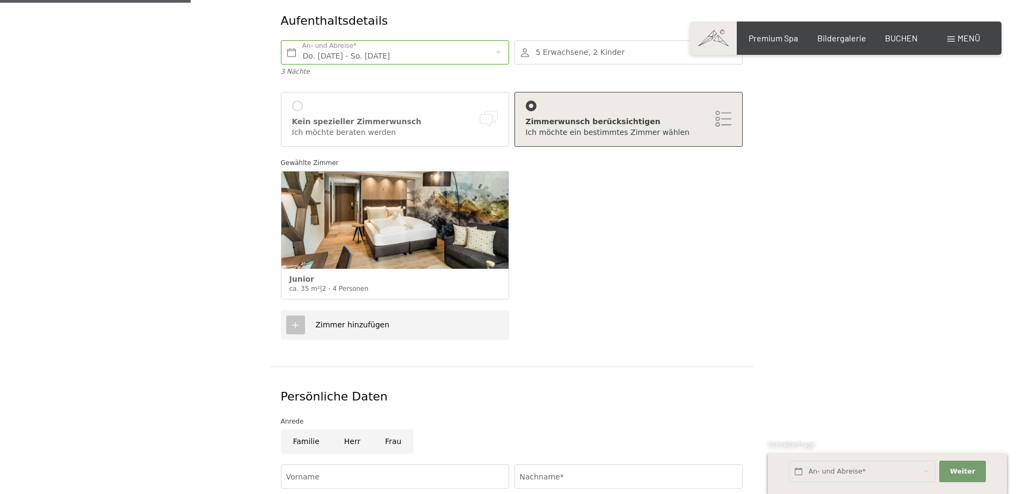
click at [393, 311] on div "Zimmer hinzufügen" at bounding box center [395, 325] width 228 height 30
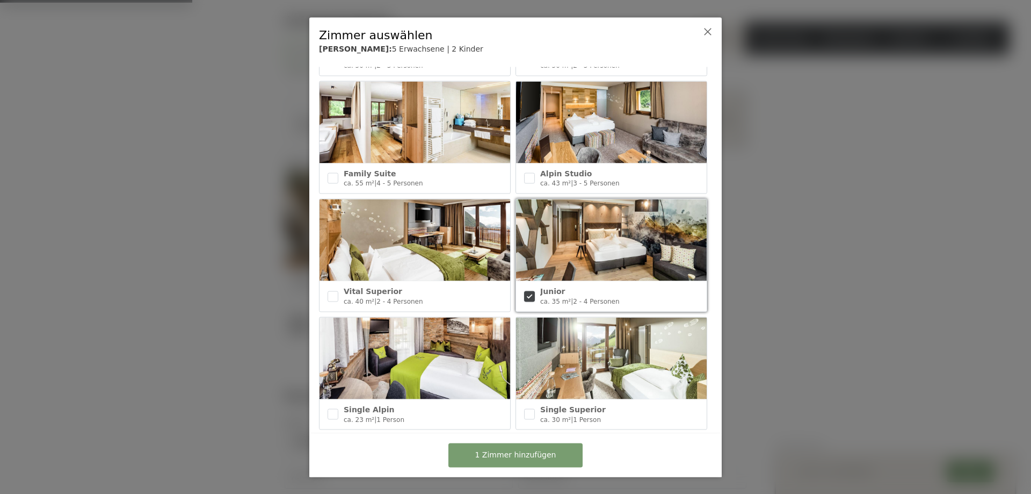
click at [525, 291] on input "checkbox" at bounding box center [529, 296] width 11 height 11
click at [524, 291] on input "checkbox" at bounding box center [529, 296] width 11 height 11
checkbox input "true"
click at [506, 454] on span "1 Zimmer hinzufügen" at bounding box center [515, 455] width 81 height 11
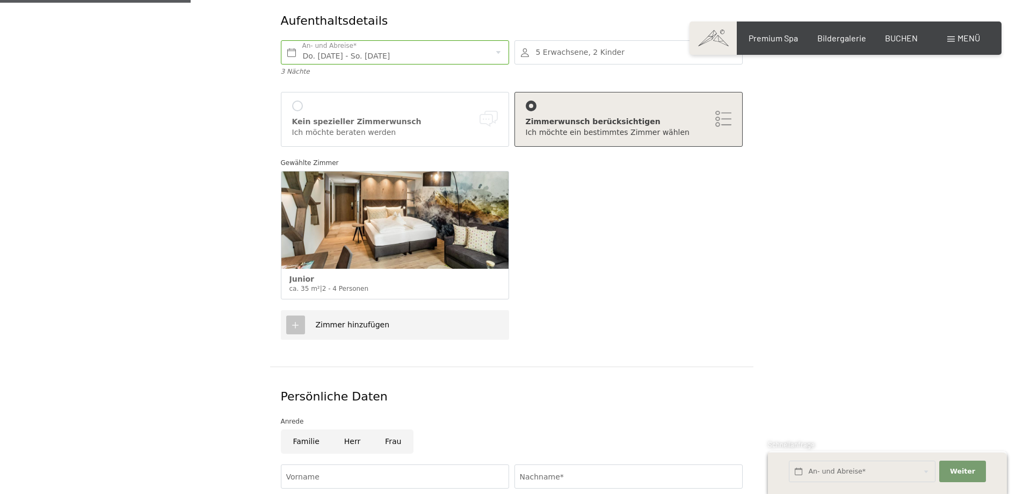
click at [373, 320] on span "Zimmer hinzufügen" at bounding box center [353, 324] width 74 height 9
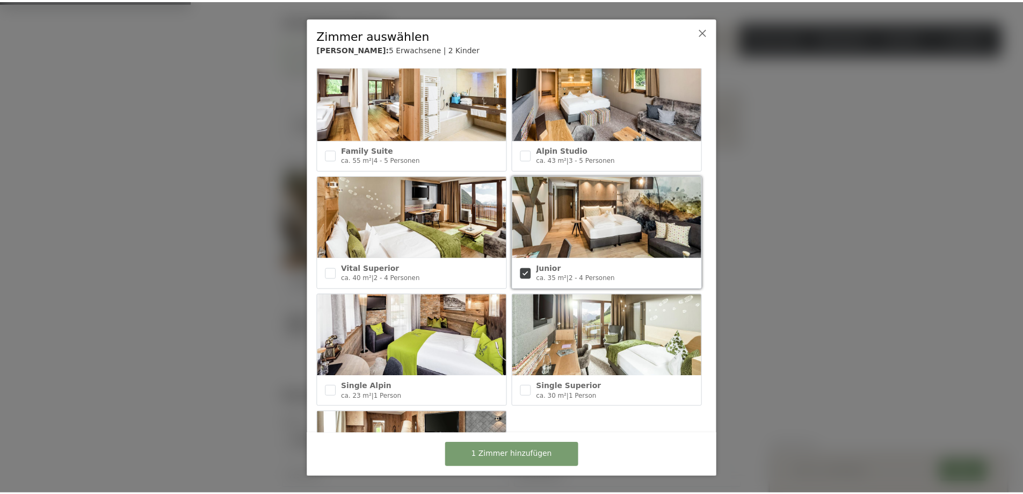
scroll to position [480, 0]
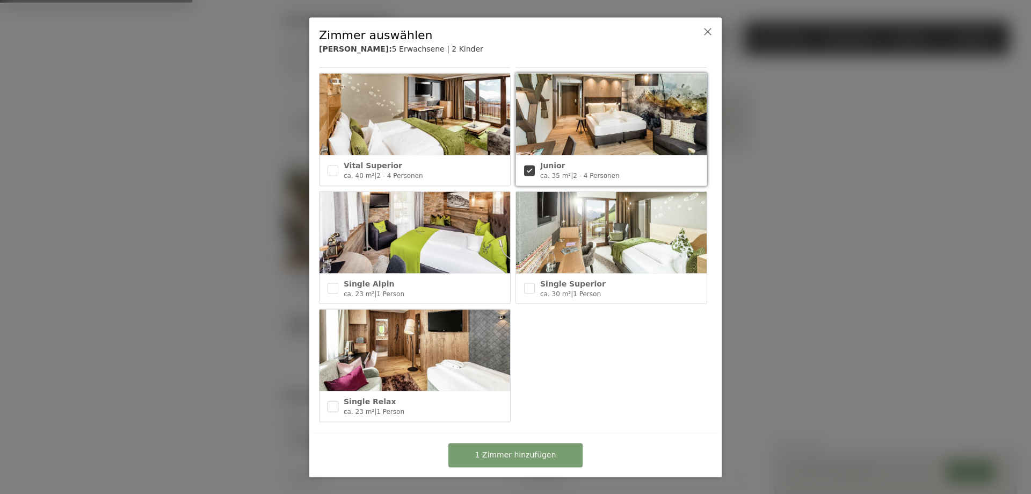
click at [334, 401] on input "checkbox" at bounding box center [333, 406] width 11 height 11
checkbox input "true"
click at [520, 457] on span "2 Zimmer hinzufügen" at bounding box center [515, 455] width 81 height 11
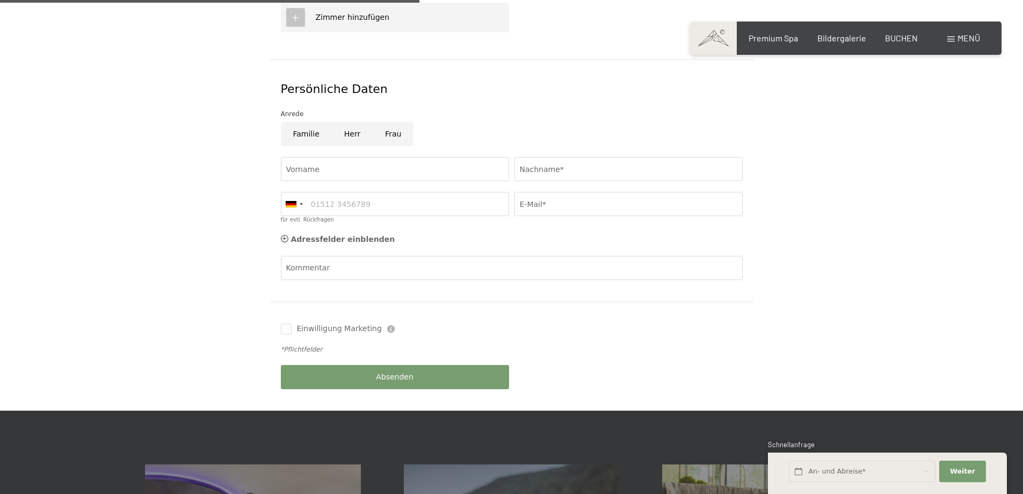
scroll to position [523, 0]
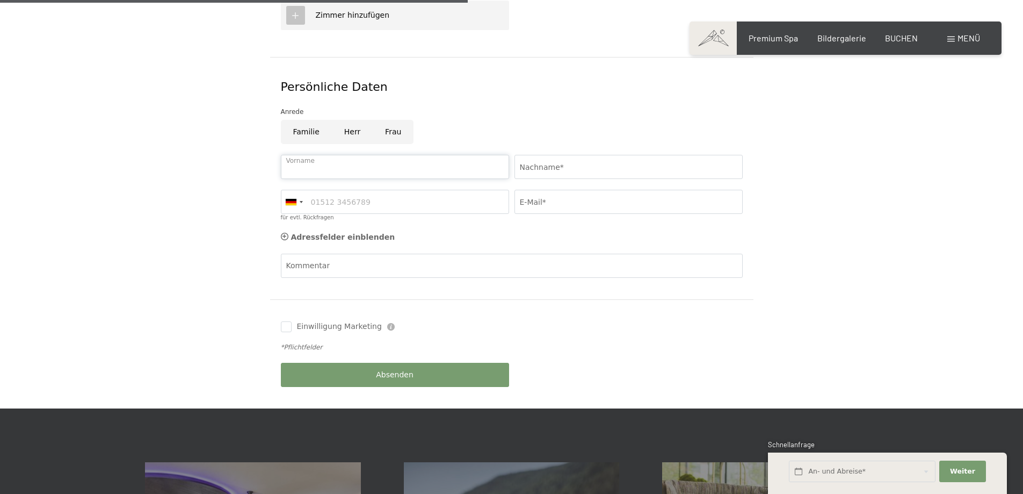
click at [288, 155] on input "Vorname" at bounding box center [395, 167] width 228 height 24
type input "[PERSON_NAME]"
type input "Falkner"
type input "06642244763"
type input "info@haus-romantika.at"
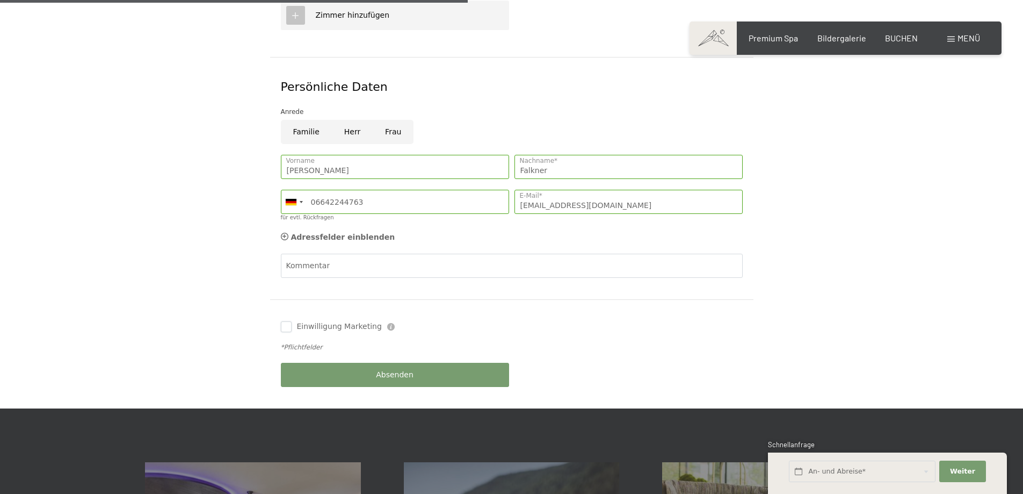
click at [284, 321] on input "Einwilligung Marketing" at bounding box center [286, 326] width 11 height 11
checkbox input "true"
click at [381, 370] on span "Absenden" at bounding box center [395, 375] width 38 height 11
